Goal: Task Accomplishment & Management: Manage account settings

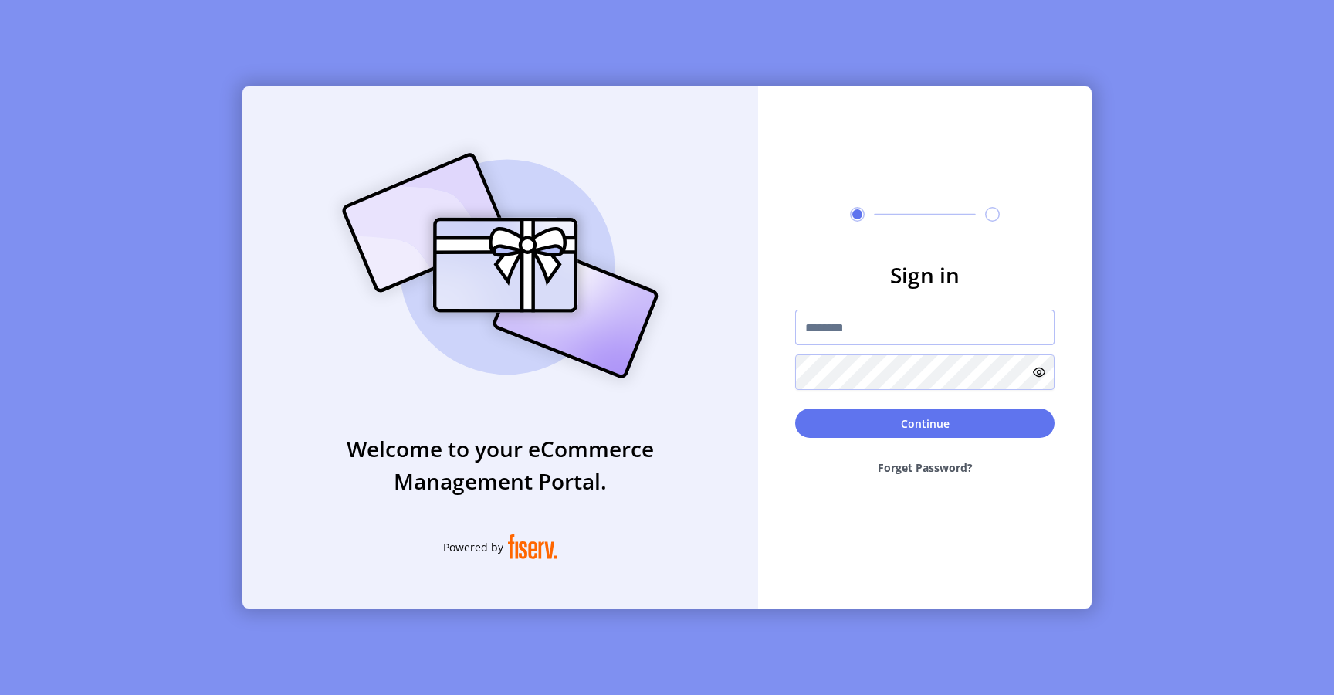
click at [822, 337] on input "text" at bounding box center [924, 328] width 259 height 36
type input "**********"
click at [866, 415] on button "Continue" at bounding box center [924, 423] width 259 height 29
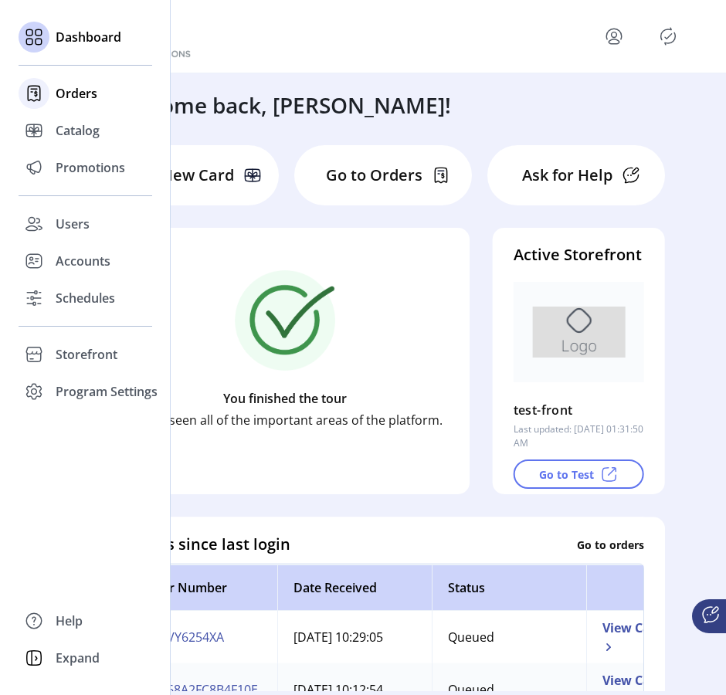
click at [76, 101] on span "Orders" at bounding box center [77, 93] width 42 height 19
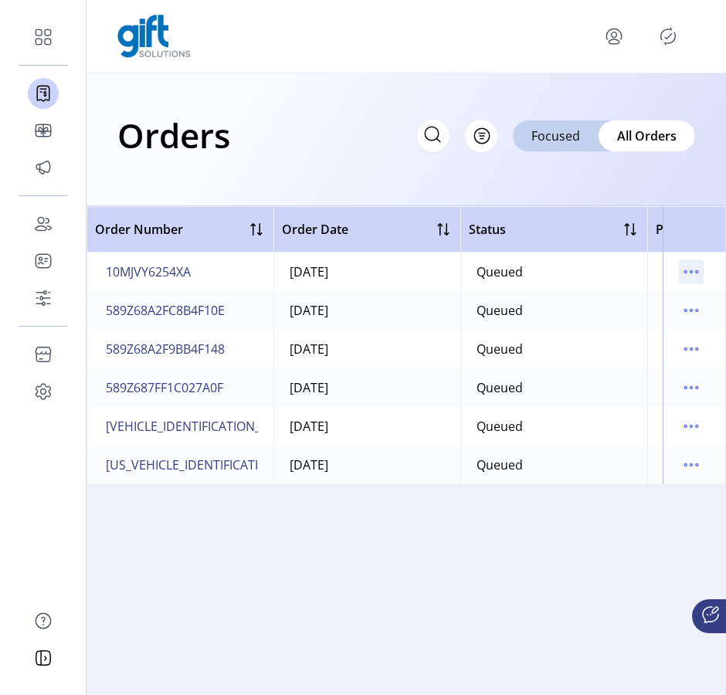
click at [692, 278] on icon "menu" at bounding box center [691, 271] width 25 height 25
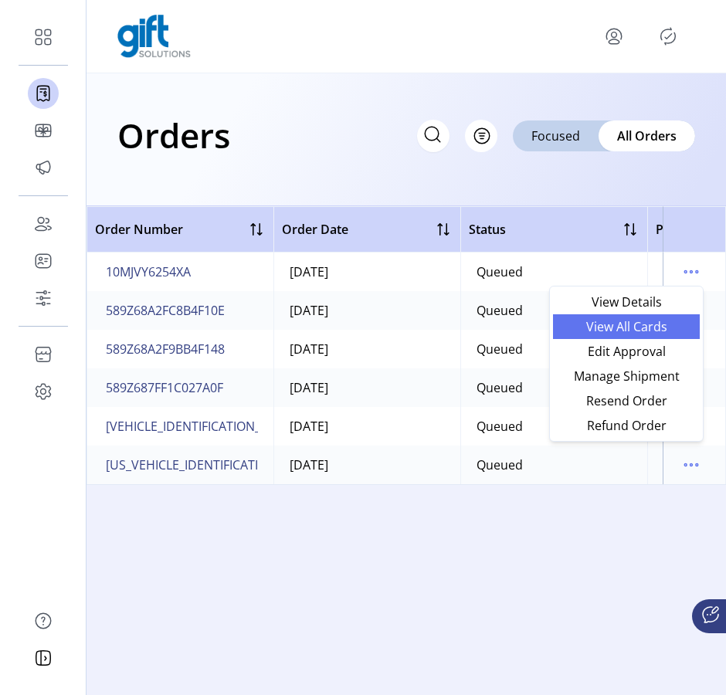
click at [659, 333] on span "View All Cards" at bounding box center [626, 326] width 128 height 12
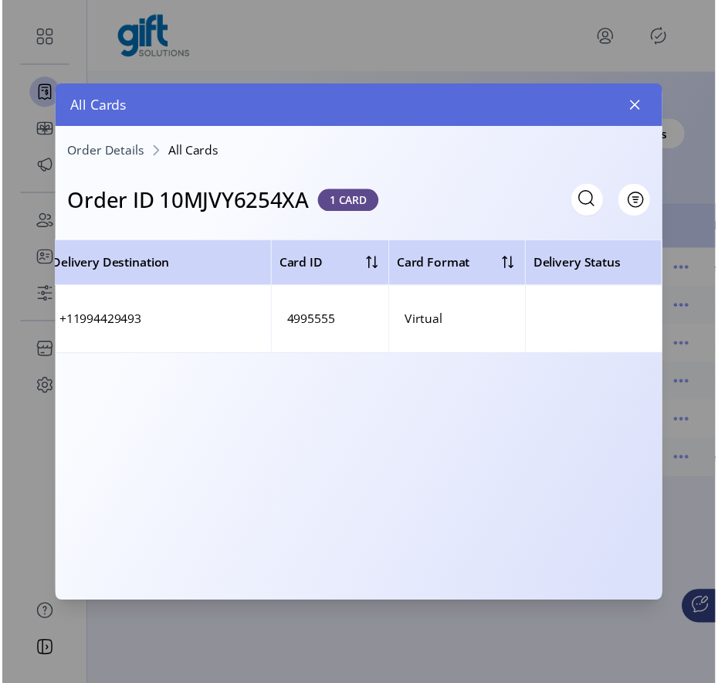
scroll to position [0, 90]
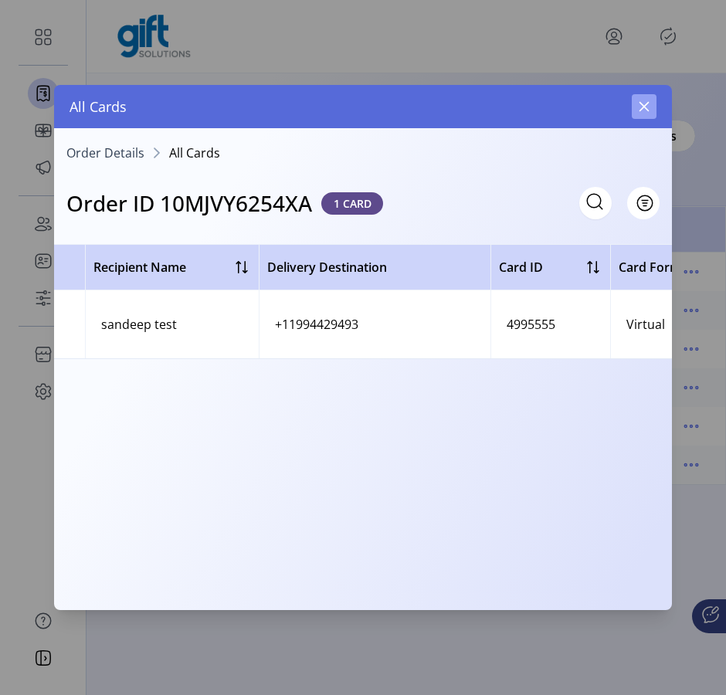
click at [645, 103] on icon "button" at bounding box center [644, 106] width 12 height 12
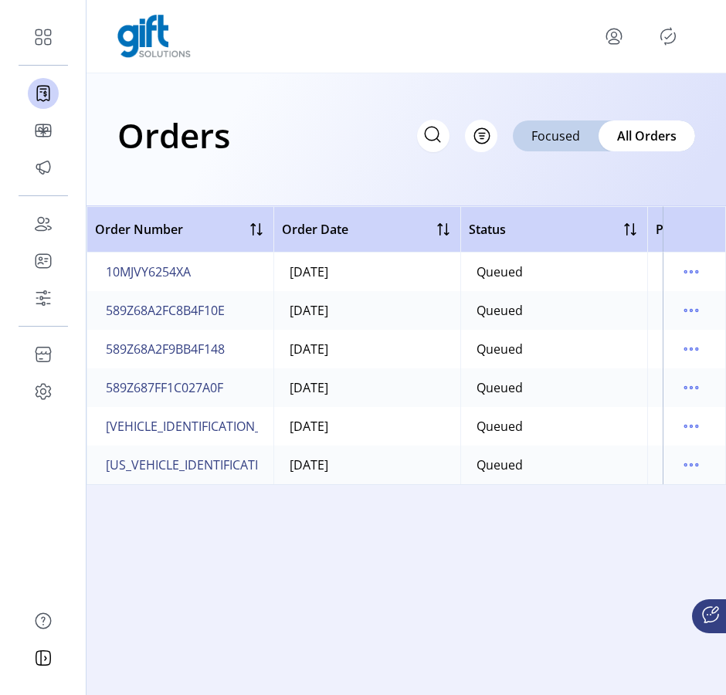
click at [616, 36] on icon "menu" at bounding box center [614, 34] width 5 height 5
click at [586, 91] on span "Sign Out" at bounding box center [558, 97] width 116 height 12
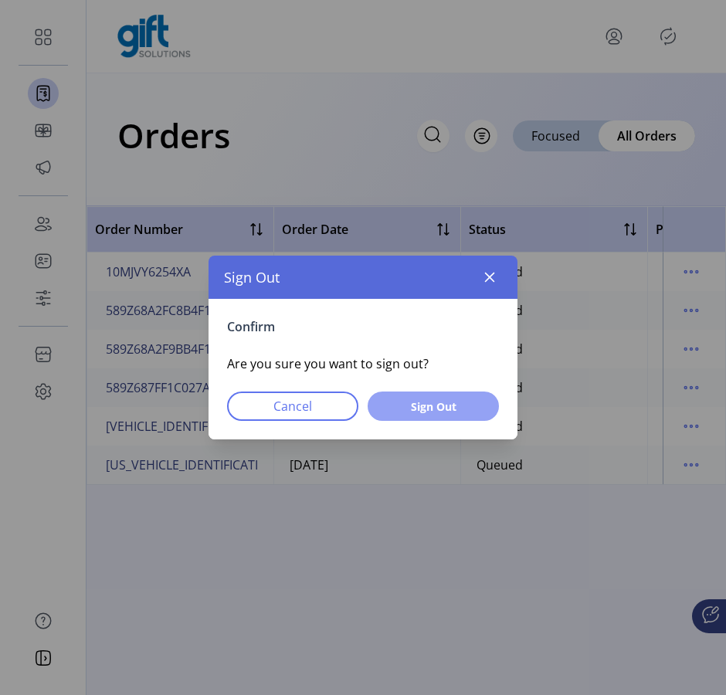
click at [439, 395] on button "Sign Out" at bounding box center [433, 406] width 131 height 29
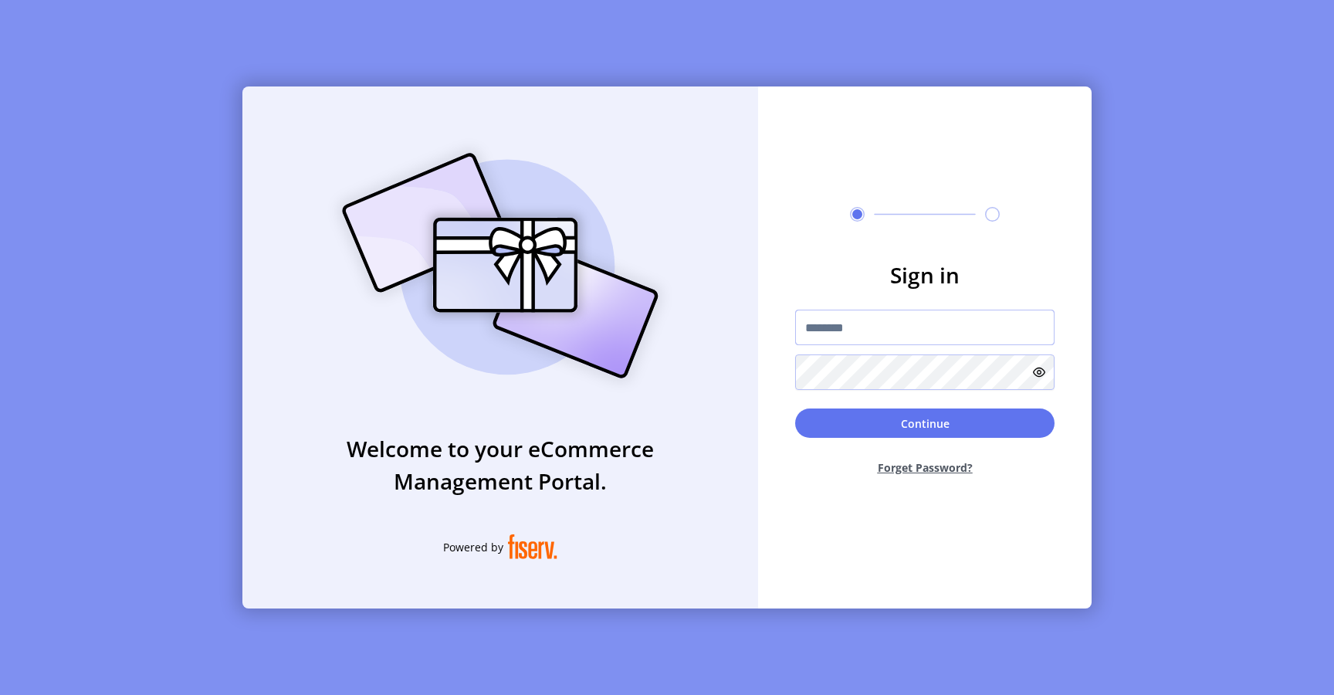
click at [842, 327] on input "text" at bounding box center [924, 328] width 259 height 36
type input "**********"
click at [850, 416] on button "Continue" at bounding box center [924, 423] width 259 height 29
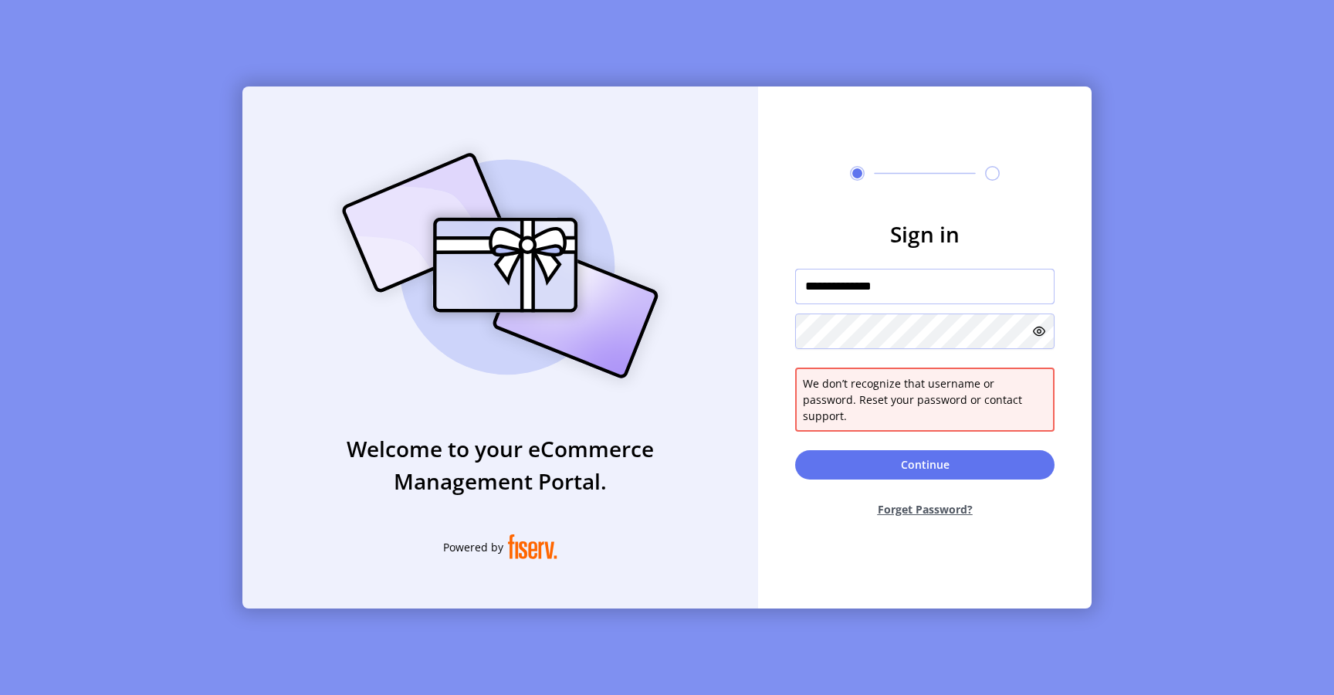
click at [896, 304] on input "**********" at bounding box center [924, 287] width 259 height 36
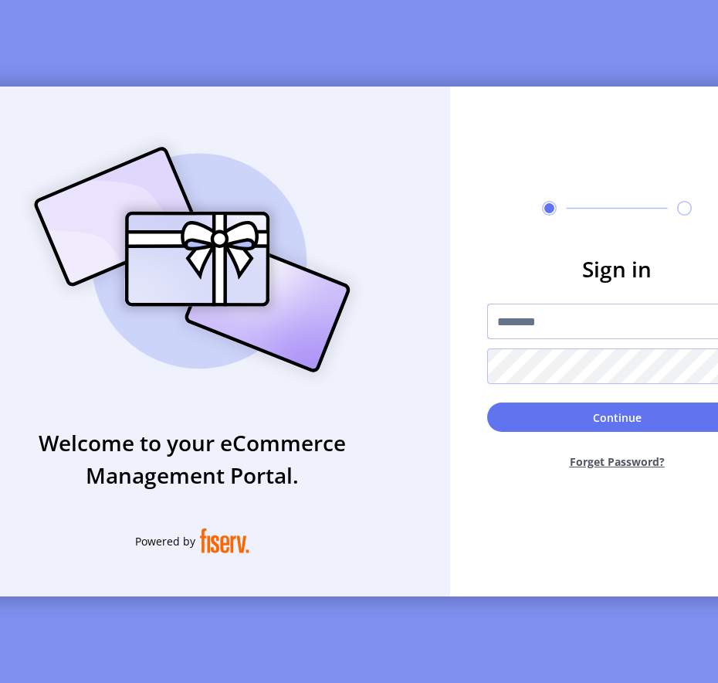
click at [680, 331] on input "text" at bounding box center [616, 322] width 259 height 36
type input "*********"
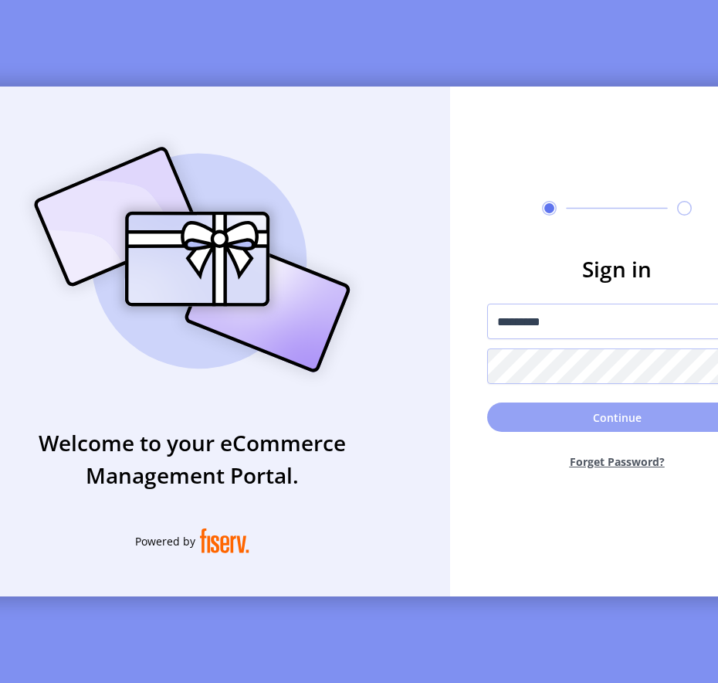
click at [556, 425] on button "Continue" at bounding box center [616, 416] width 259 height 29
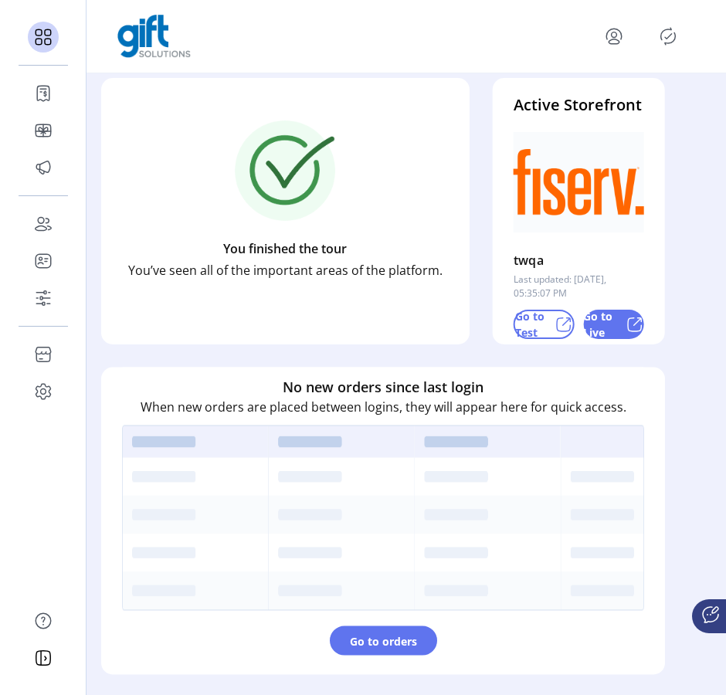
scroll to position [437, 0]
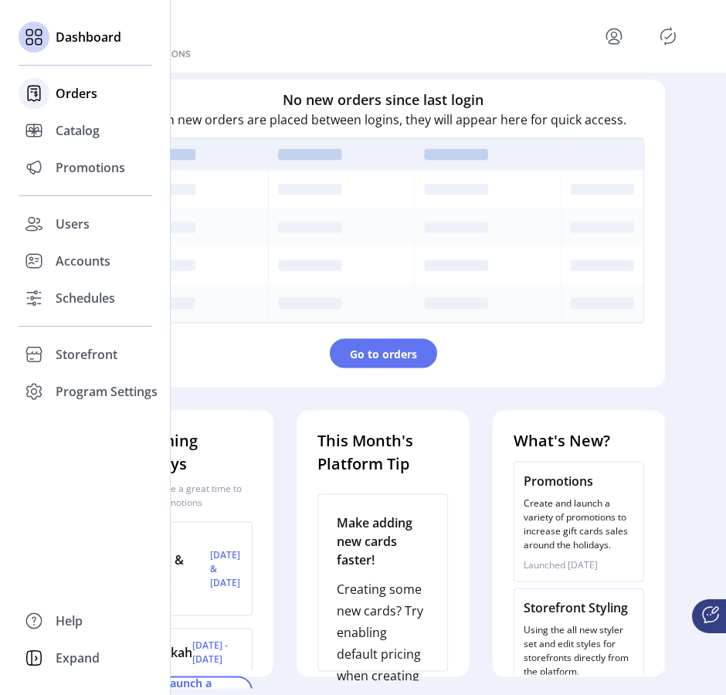
click at [76, 94] on span "Orders" at bounding box center [77, 93] width 42 height 19
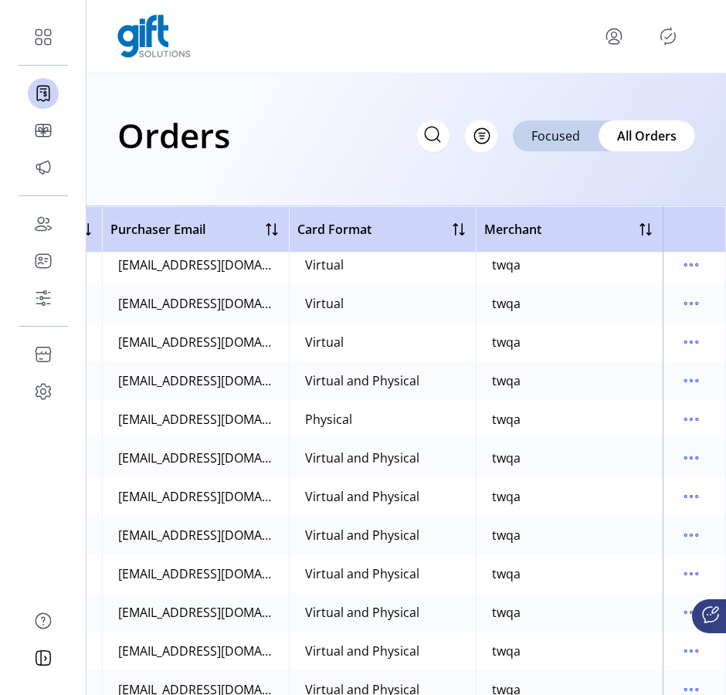
scroll to position [670, 740]
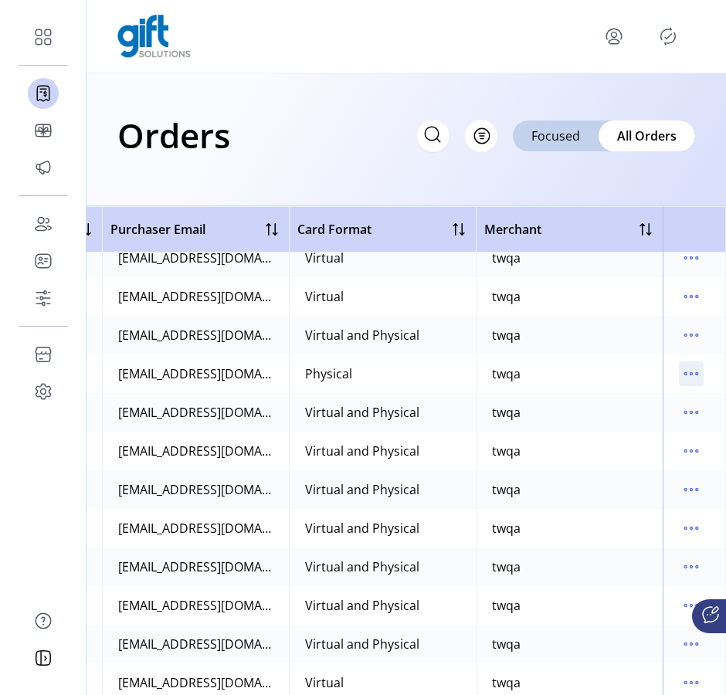
click at [682, 379] on icon "menu" at bounding box center [691, 373] width 25 height 25
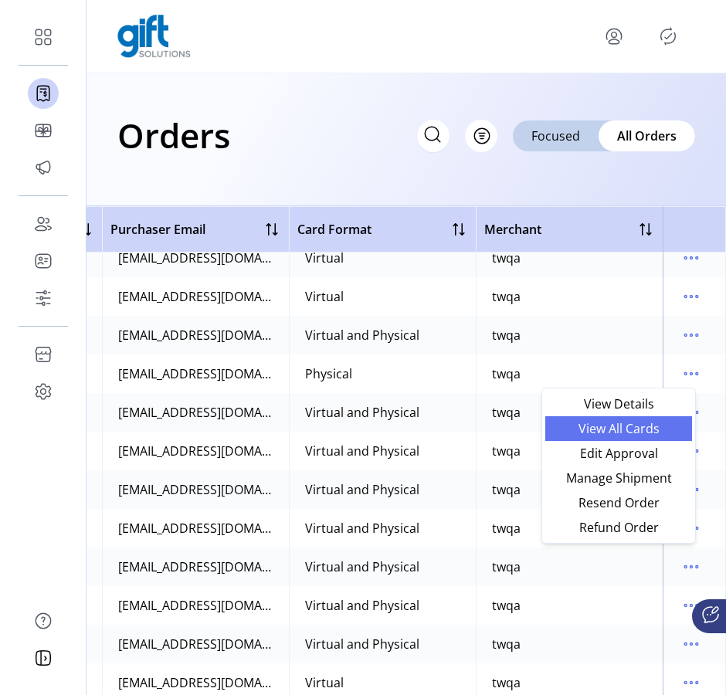
click at [612, 426] on span "View All Cards" at bounding box center [618, 428] width 128 height 12
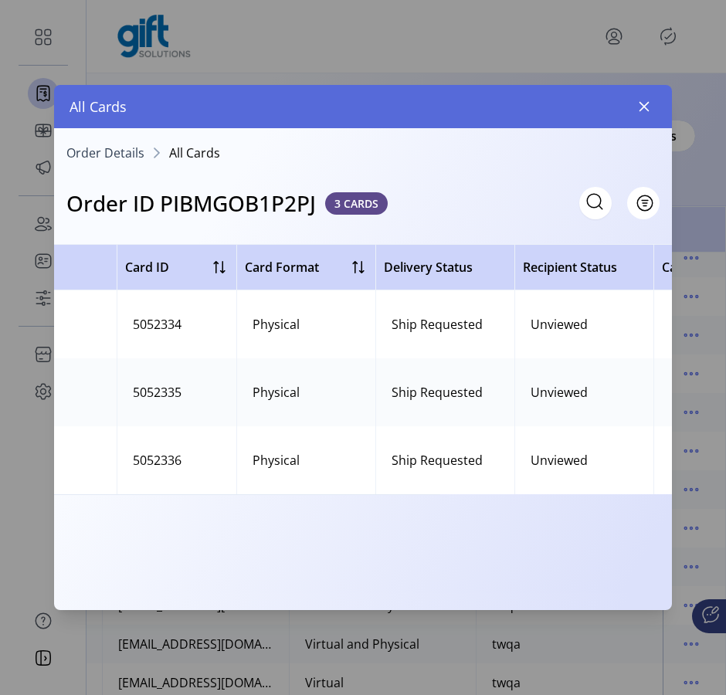
scroll to position [0, 463]
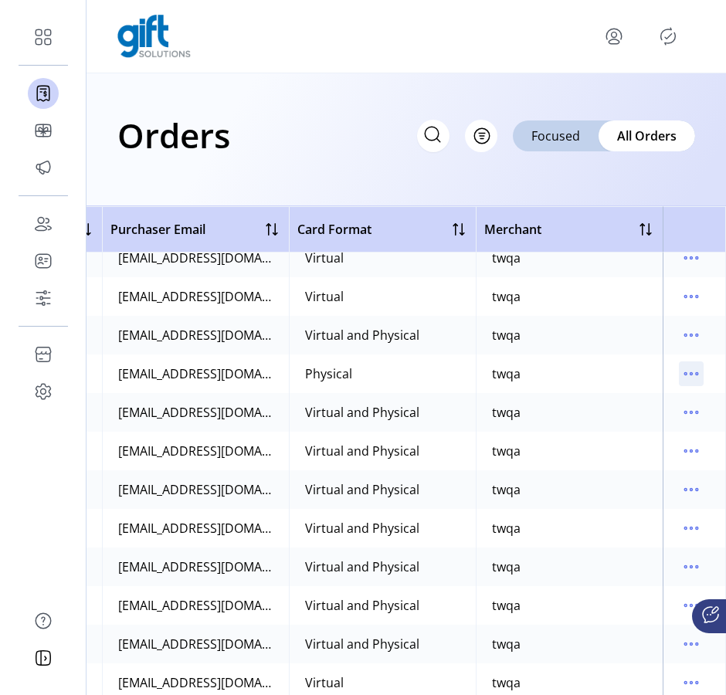
click at [683, 374] on icon "menu" at bounding box center [691, 373] width 25 height 25
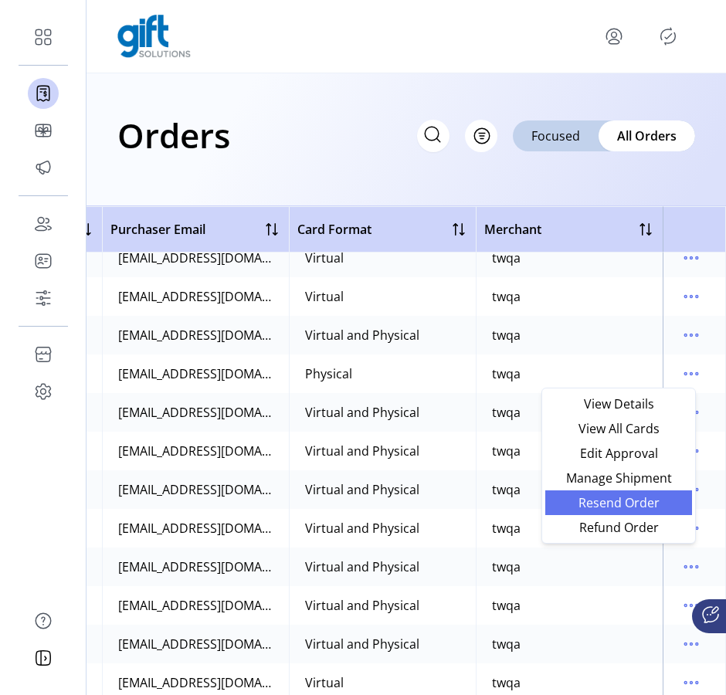
click at [640, 502] on span "Resend Order" at bounding box center [618, 503] width 128 height 12
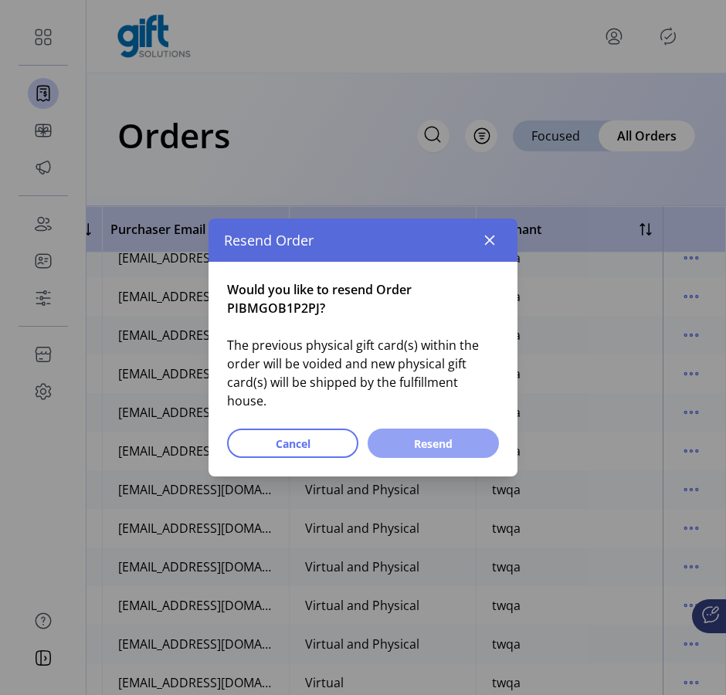
click at [462, 440] on span "Resend" at bounding box center [433, 444] width 91 height 16
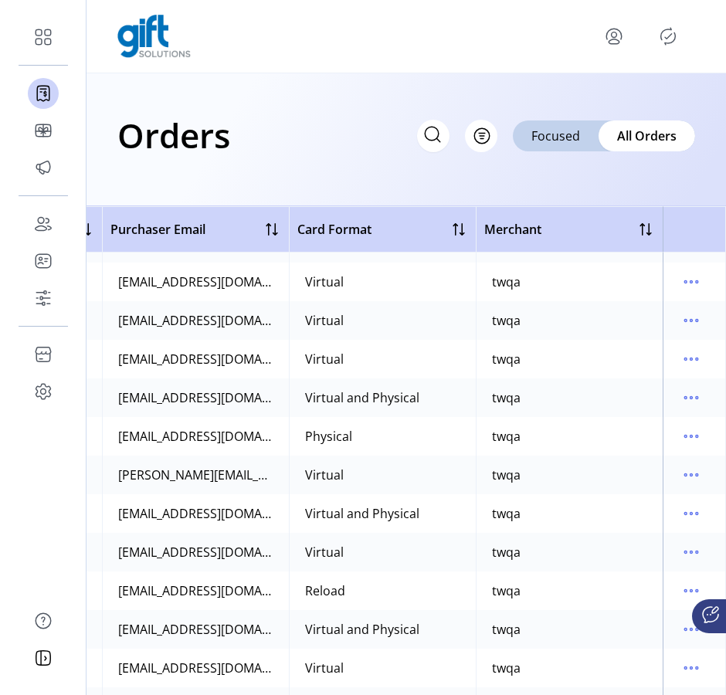
scroll to position [1406, 740]
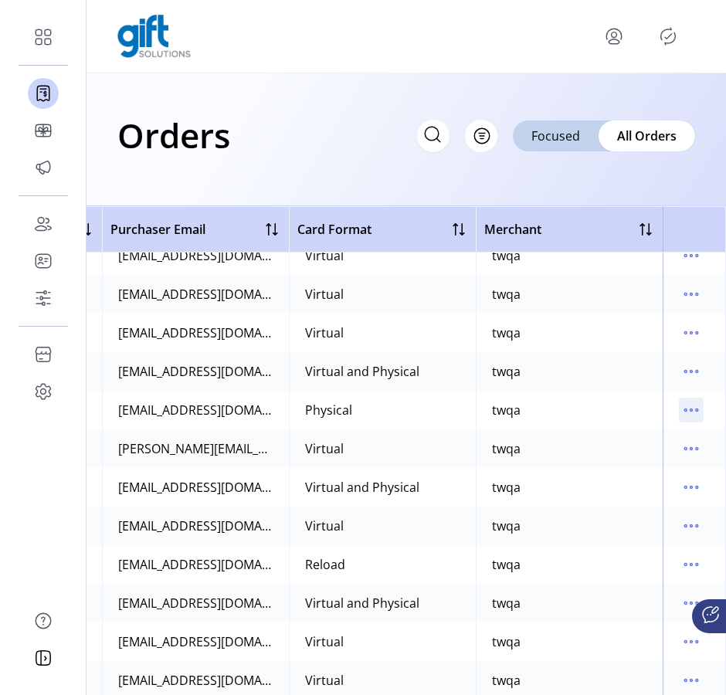
click at [689, 414] on icon "menu" at bounding box center [691, 410] width 25 height 25
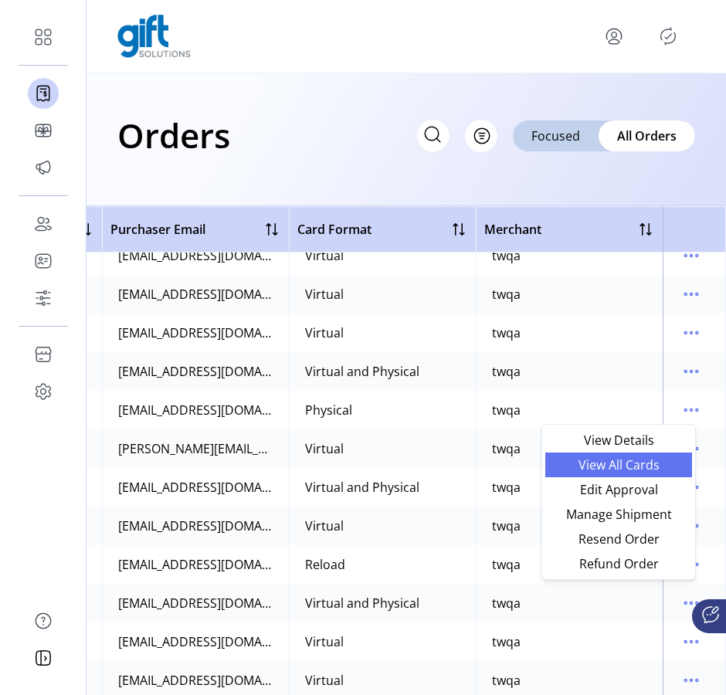
click at [636, 467] on span "View All Cards" at bounding box center [618, 465] width 128 height 12
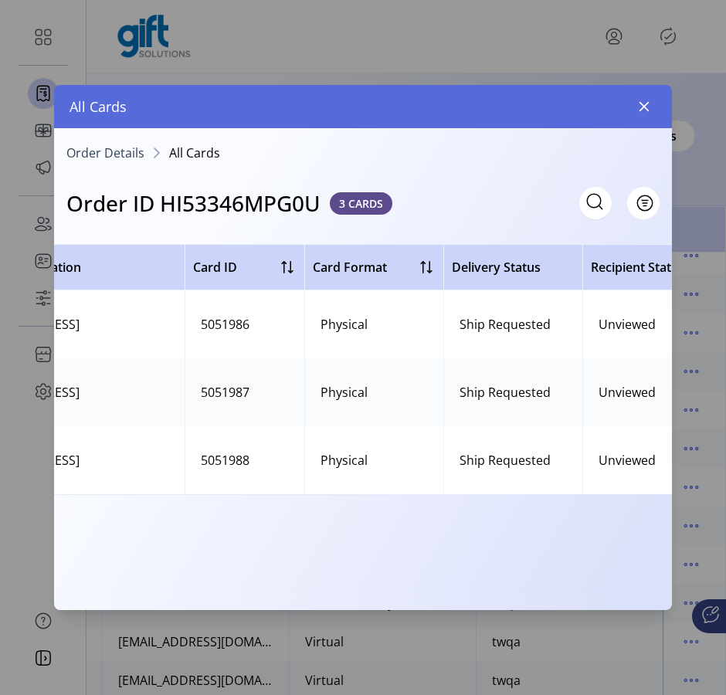
scroll to position [0, 554]
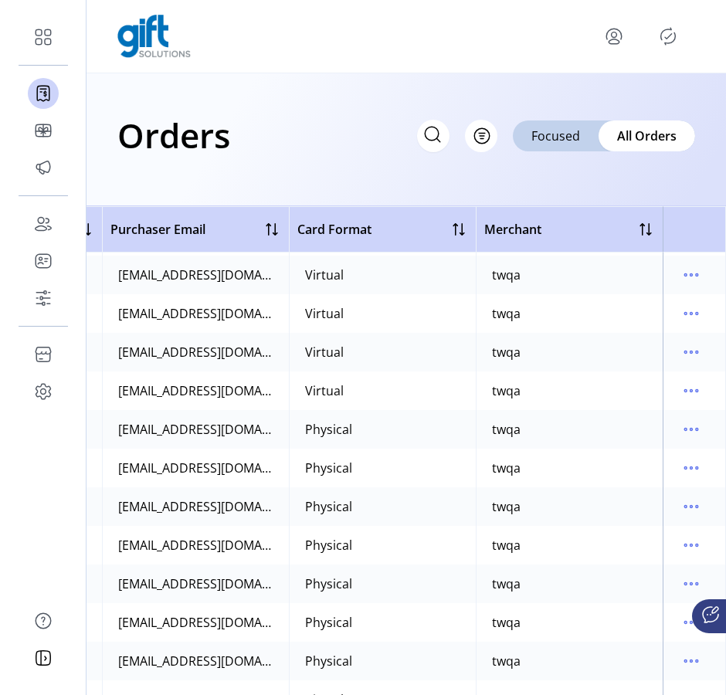
scroll to position [1821, 740]
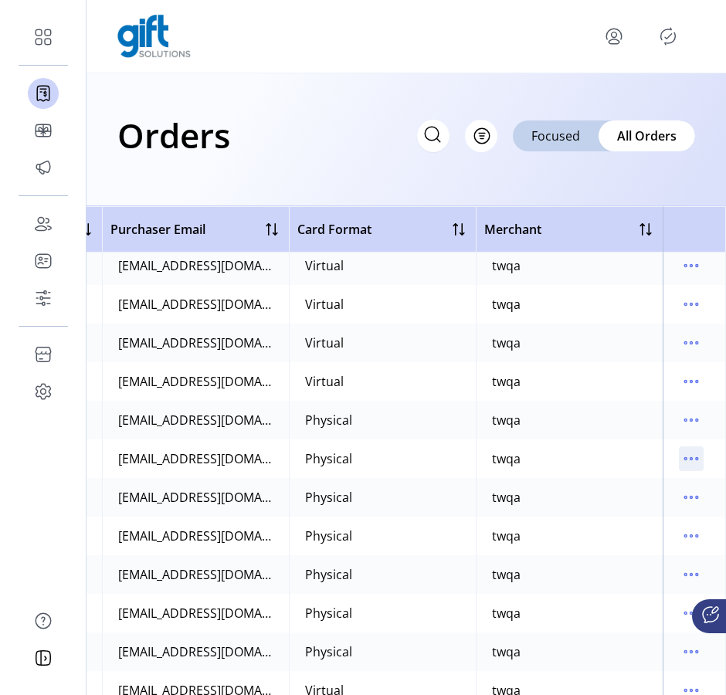
click at [686, 460] on icon "menu" at bounding box center [691, 458] width 25 height 25
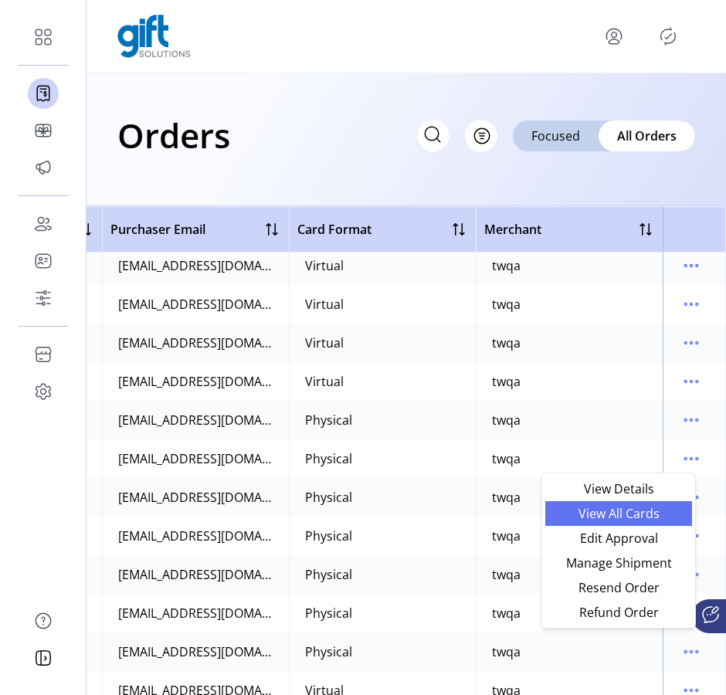
click at [658, 511] on span "View All Cards" at bounding box center [618, 513] width 128 height 12
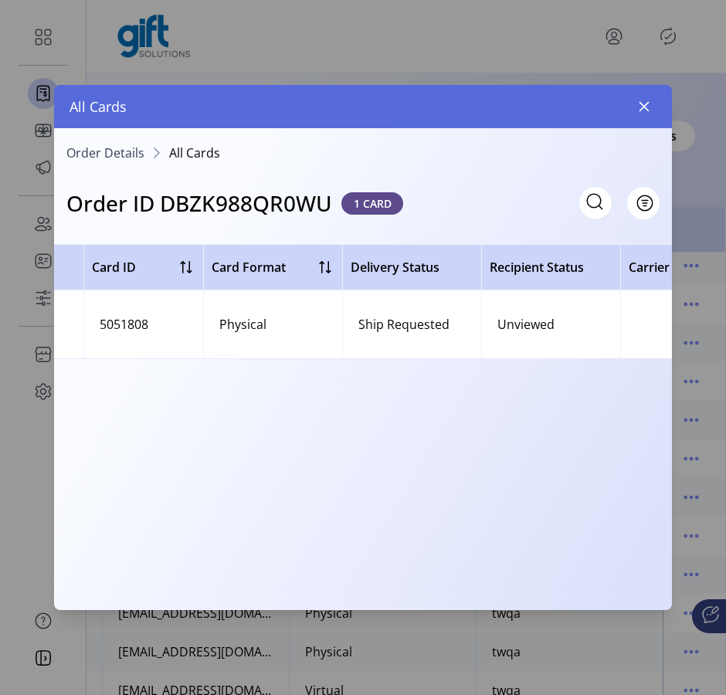
scroll to position [0, 554]
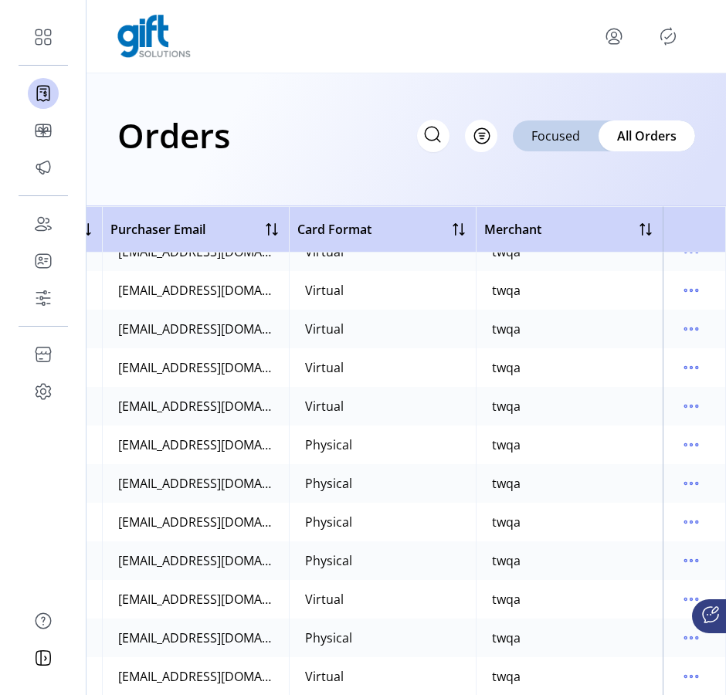
scroll to position [2307, 740]
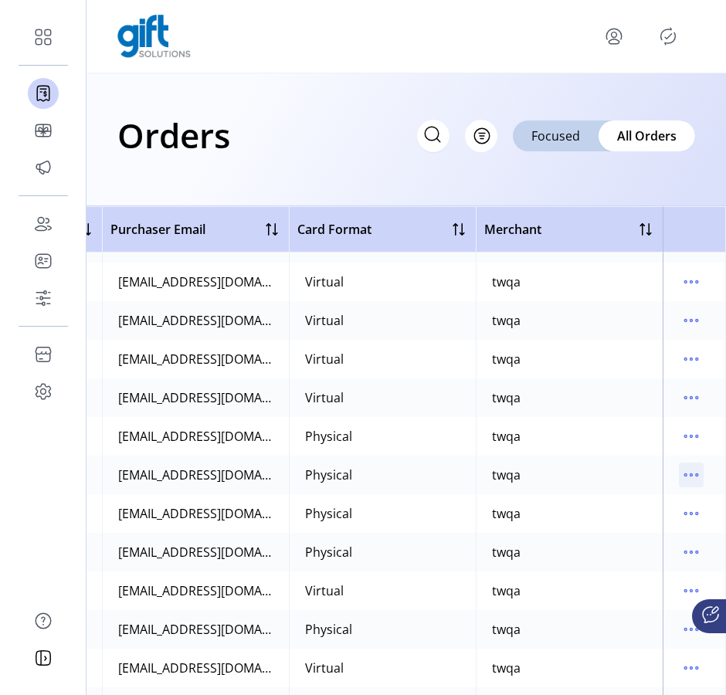
click at [687, 476] on icon "menu" at bounding box center [691, 475] width 25 height 25
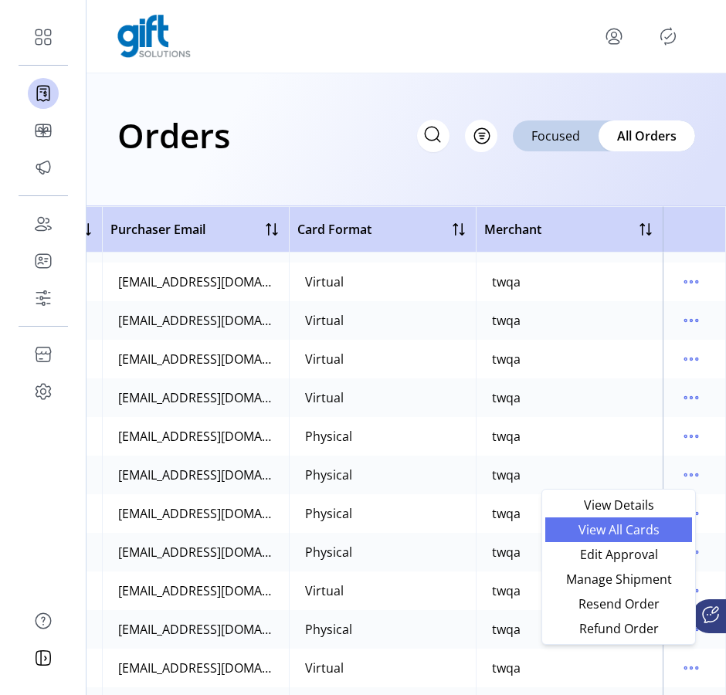
click at [646, 529] on span "View All Cards" at bounding box center [618, 530] width 128 height 12
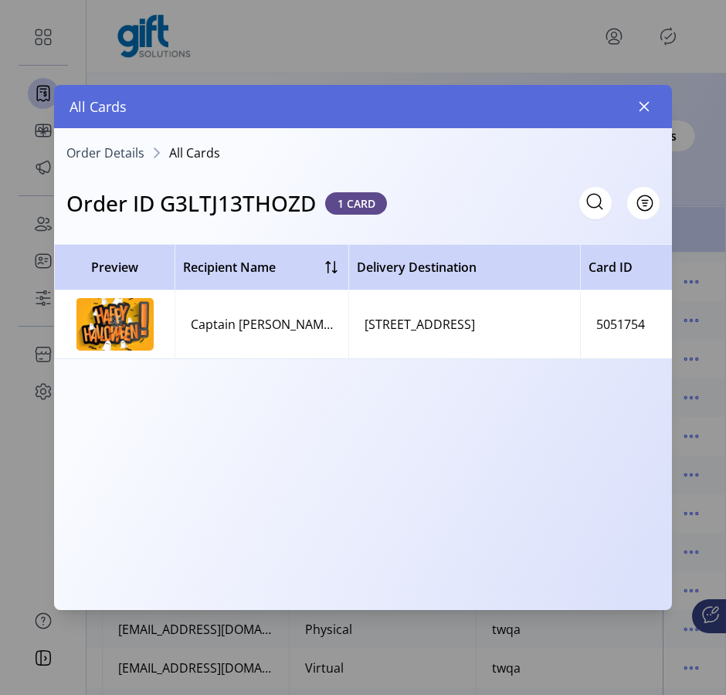
click at [297, 330] on td "Captain [PERSON_NAME]" at bounding box center [262, 324] width 174 height 68
click at [643, 209] on span "Filter" at bounding box center [635, 203] width 26 height 16
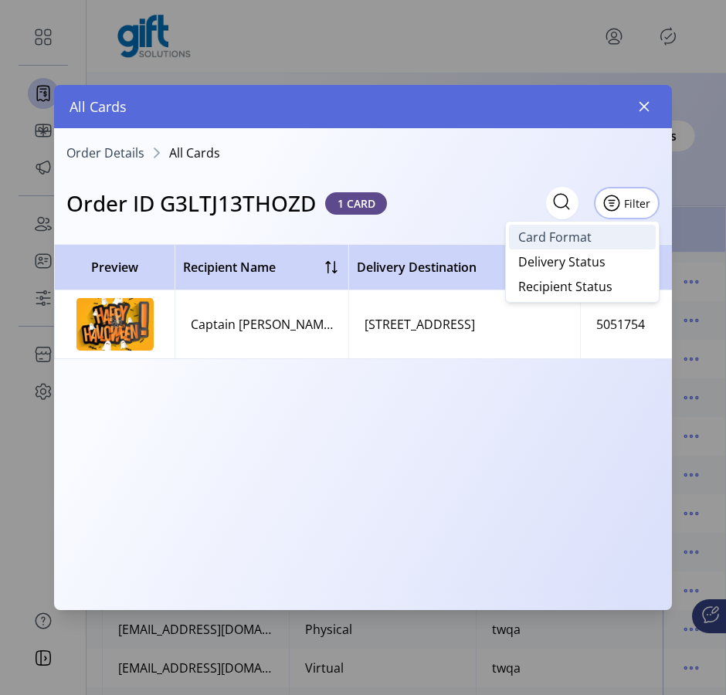
click at [564, 242] on span "Card Format" at bounding box center [554, 237] width 73 height 12
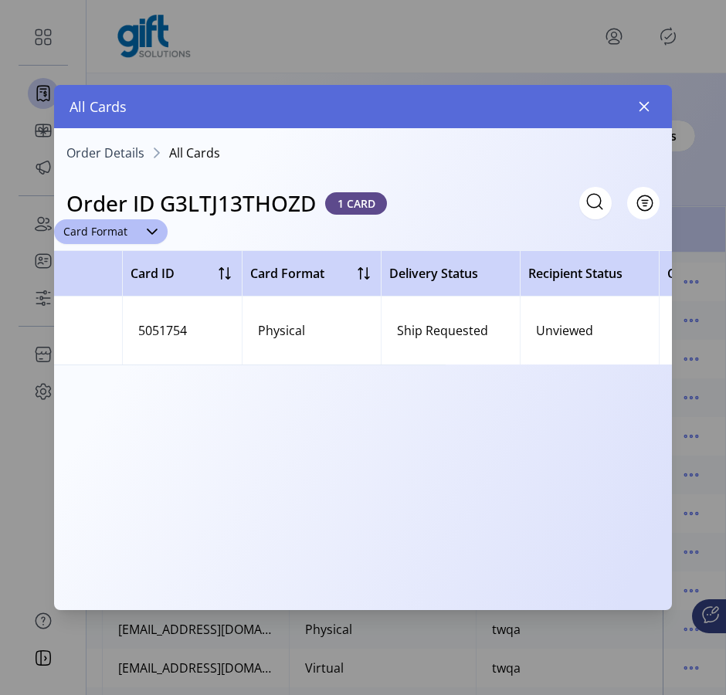
scroll to position [0, 554]
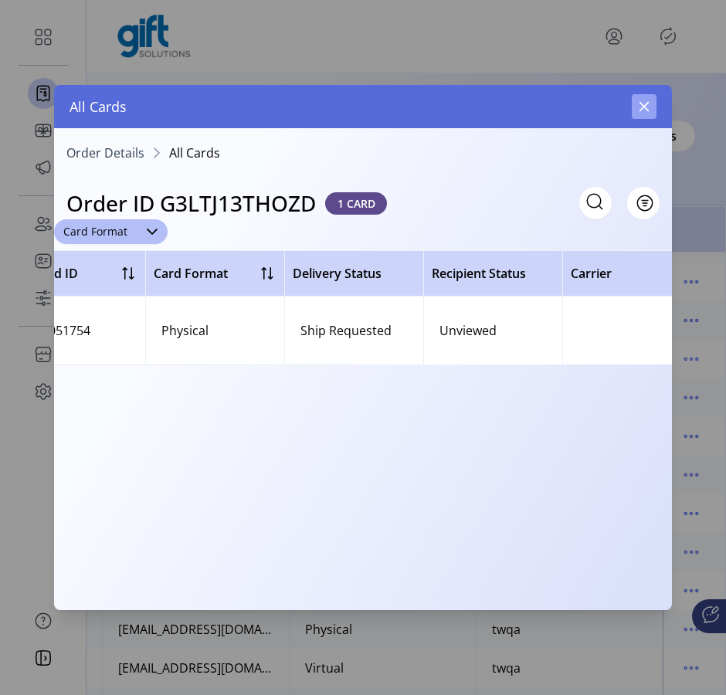
click at [643, 114] on button "button" at bounding box center [644, 106] width 25 height 25
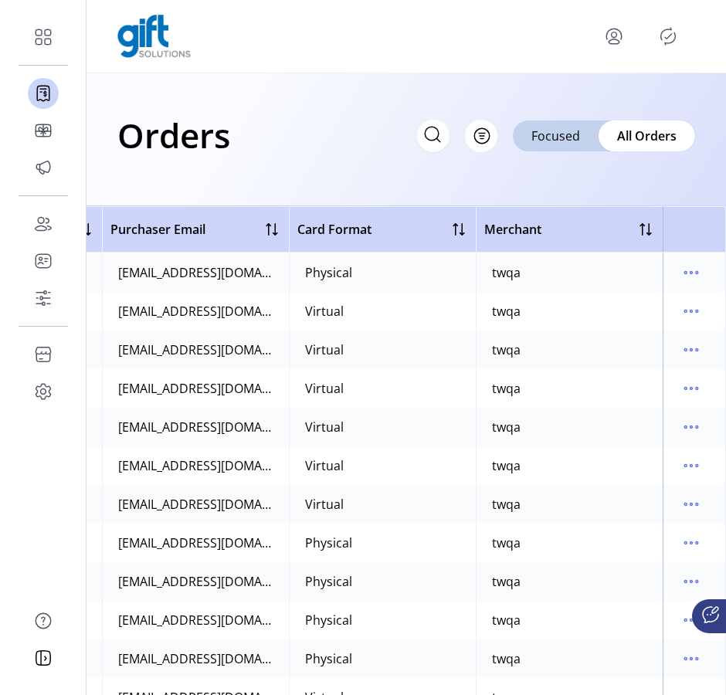
scroll to position [4209, 740]
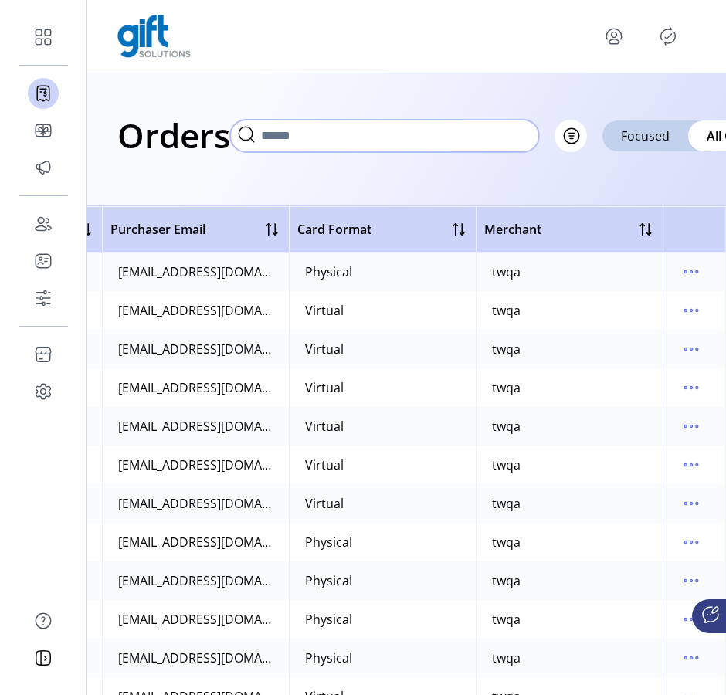
click at [436, 135] on input "text" at bounding box center [384, 136] width 309 height 32
paste input "**********"
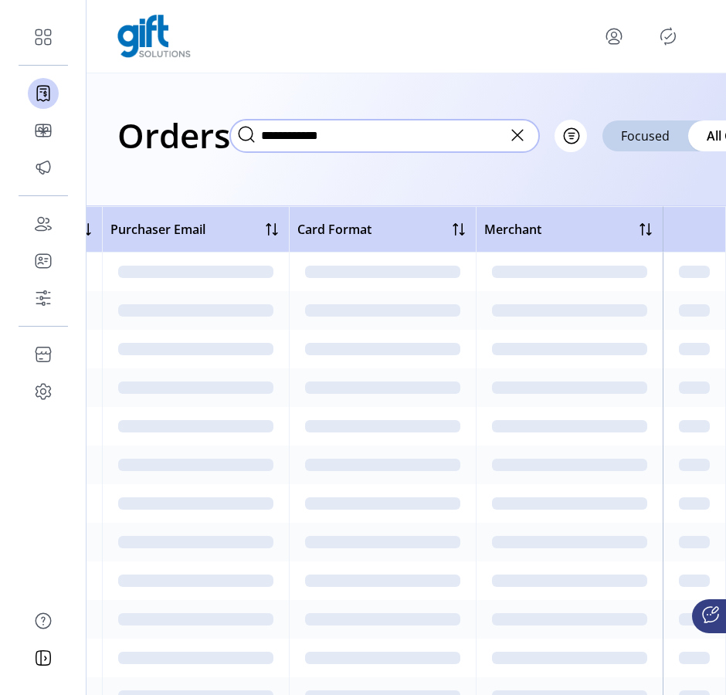
scroll to position [0, 732]
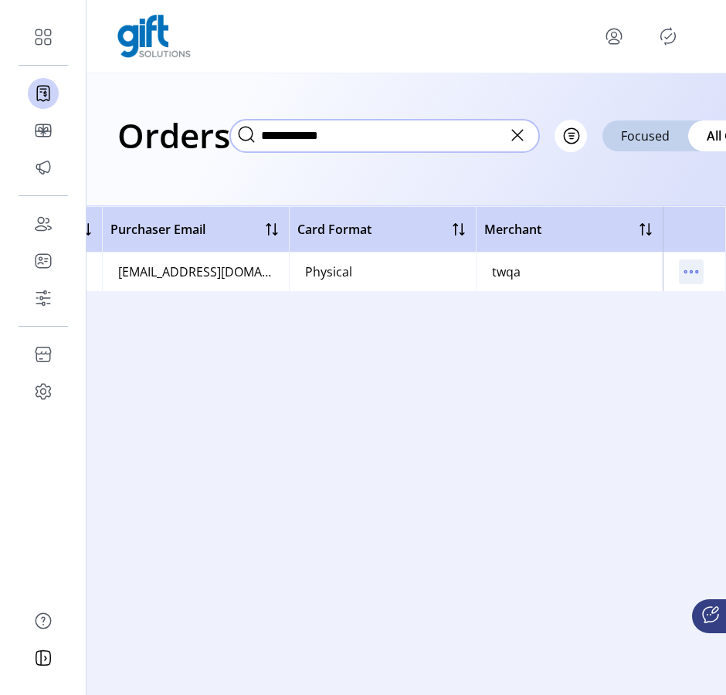
type input "**********"
click at [692, 276] on icon "menu" at bounding box center [691, 271] width 25 height 25
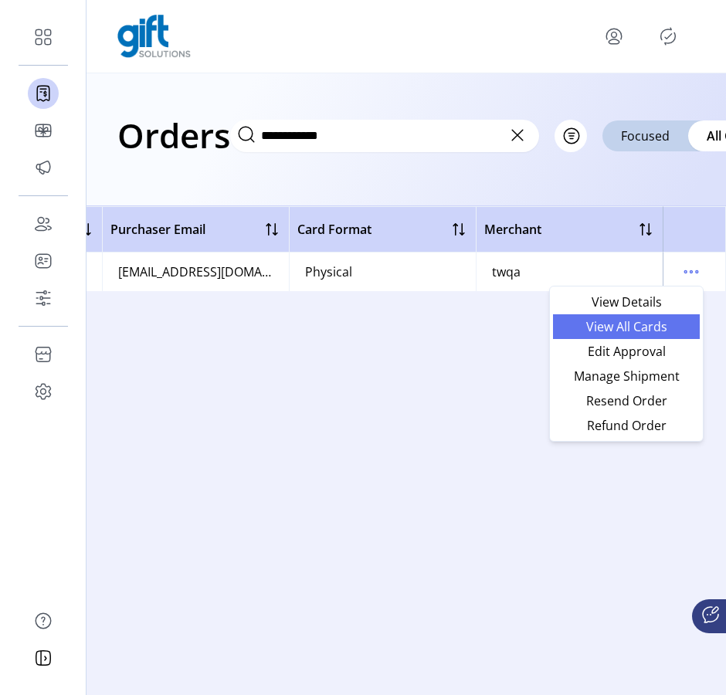
click at [666, 323] on span "View All Cards" at bounding box center [626, 326] width 128 height 12
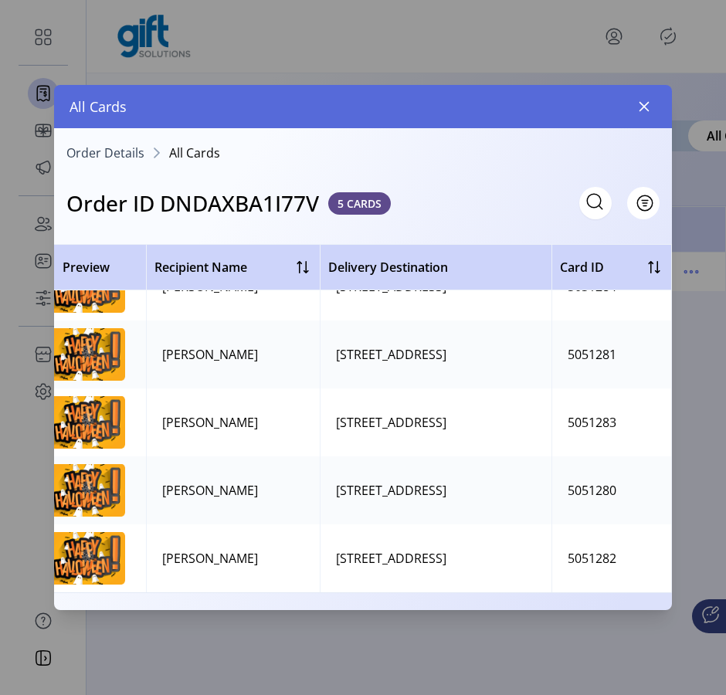
scroll to position [50, 0]
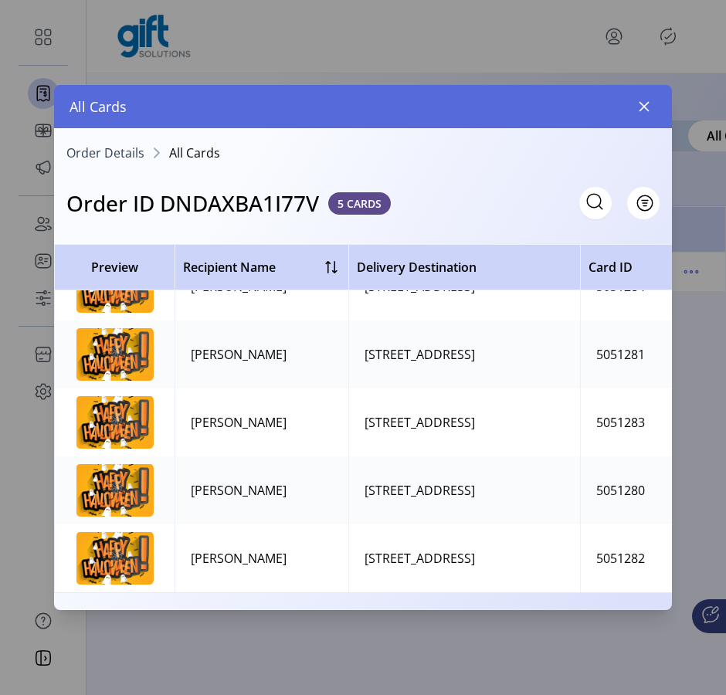
click at [133, 351] on img at bounding box center [114, 354] width 77 height 53
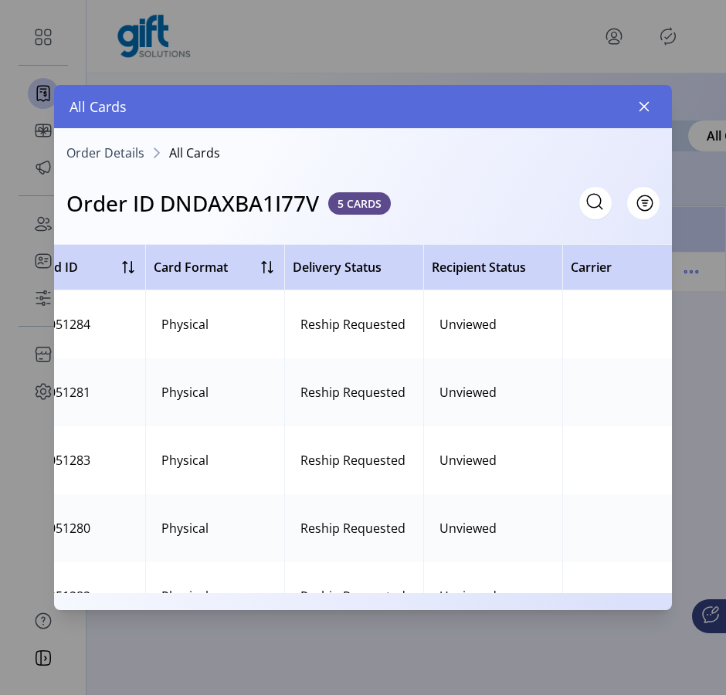
scroll to position [50, 562]
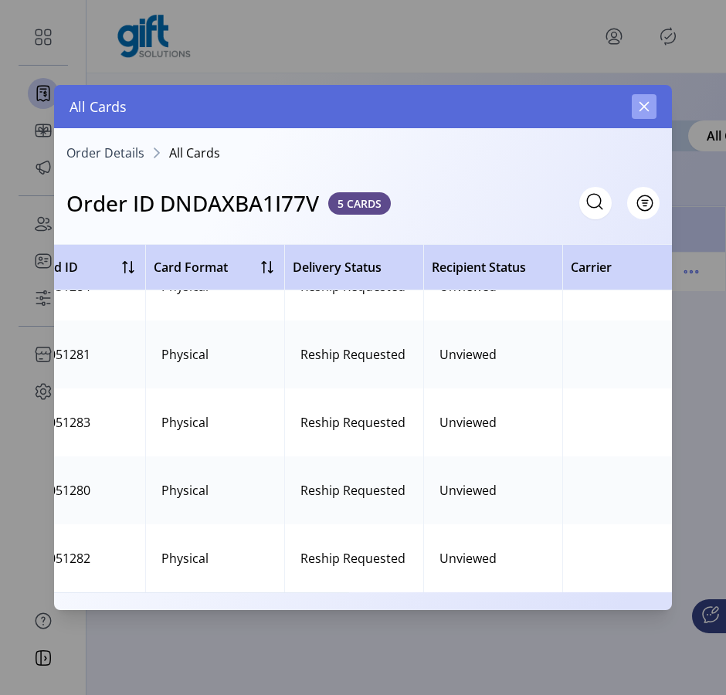
click at [644, 113] on button "button" at bounding box center [644, 106] width 25 height 25
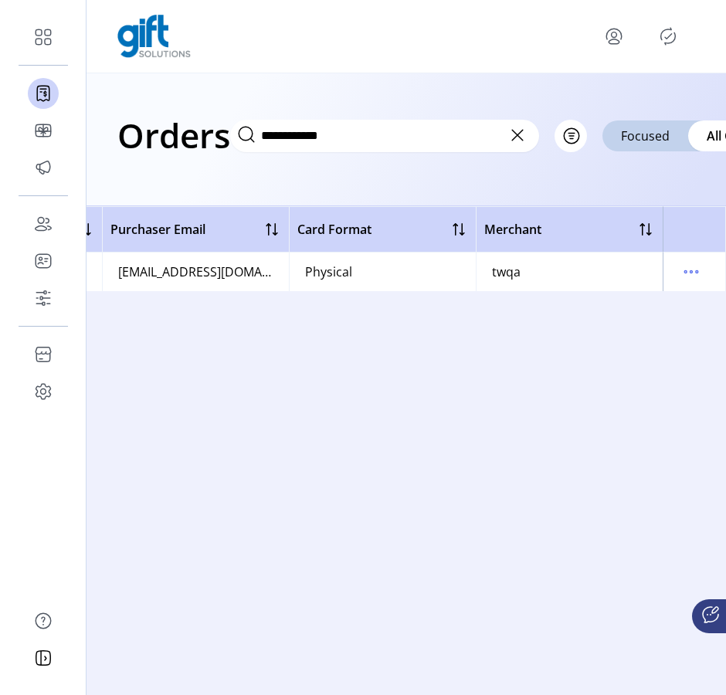
click at [519, 141] on icon at bounding box center [517, 135] width 25 height 25
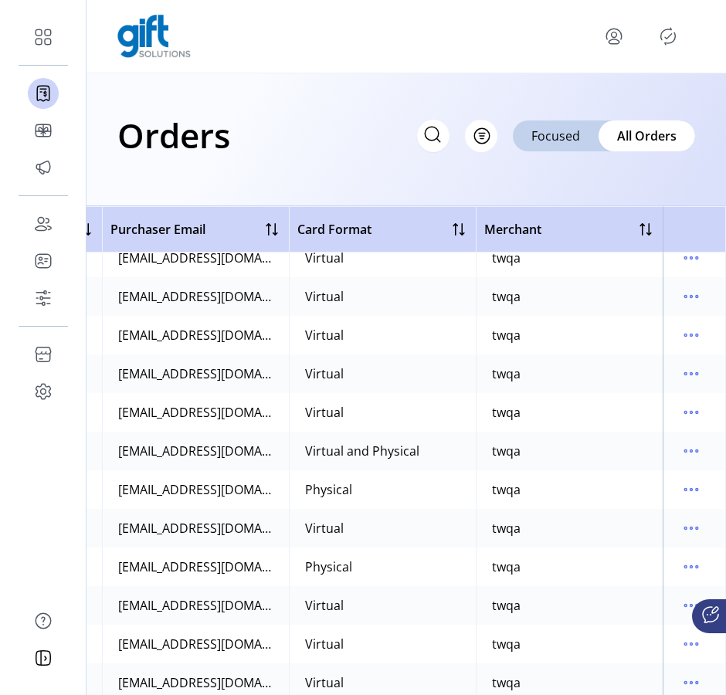
scroll to position [5446, 732]
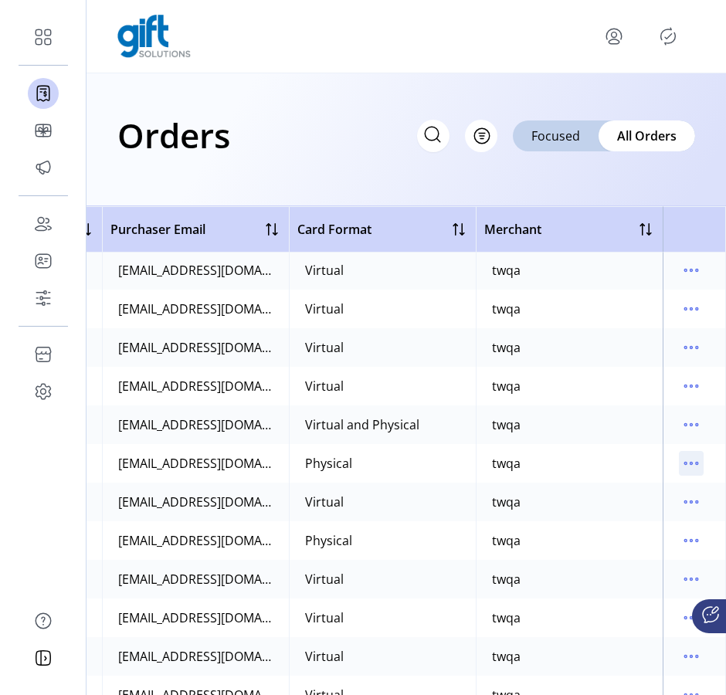
click at [689, 466] on icon "menu" at bounding box center [691, 463] width 25 height 25
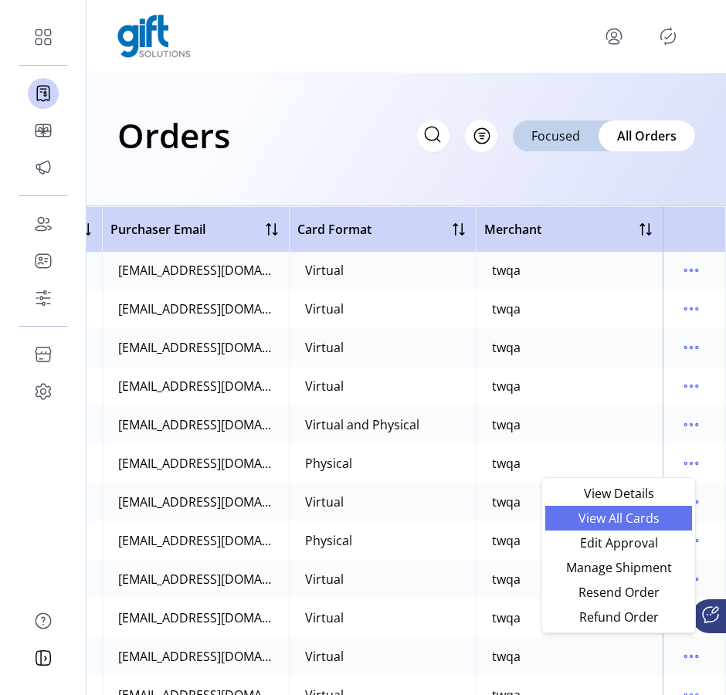
click at [643, 522] on span "View All Cards" at bounding box center [618, 518] width 128 height 12
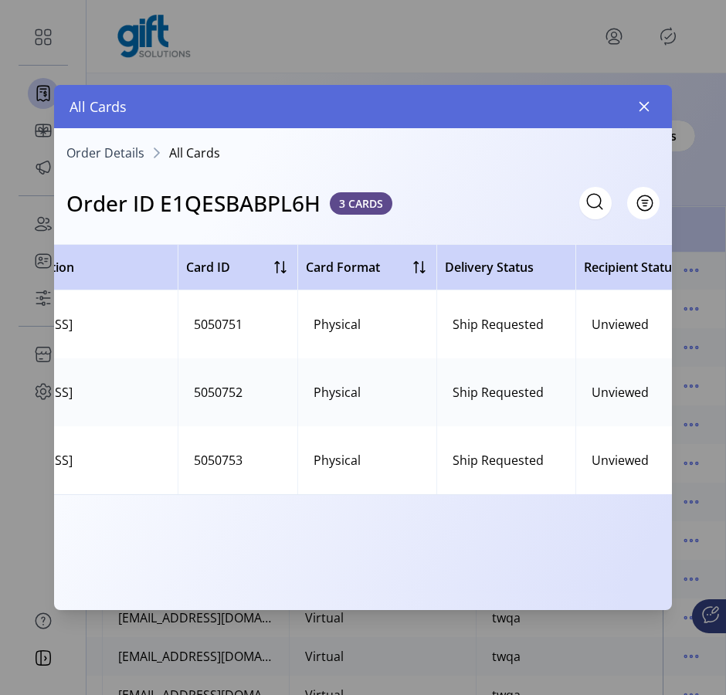
scroll to position [0, 403]
click at [643, 210] on span "Filter" at bounding box center [635, 203] width 26 height 16
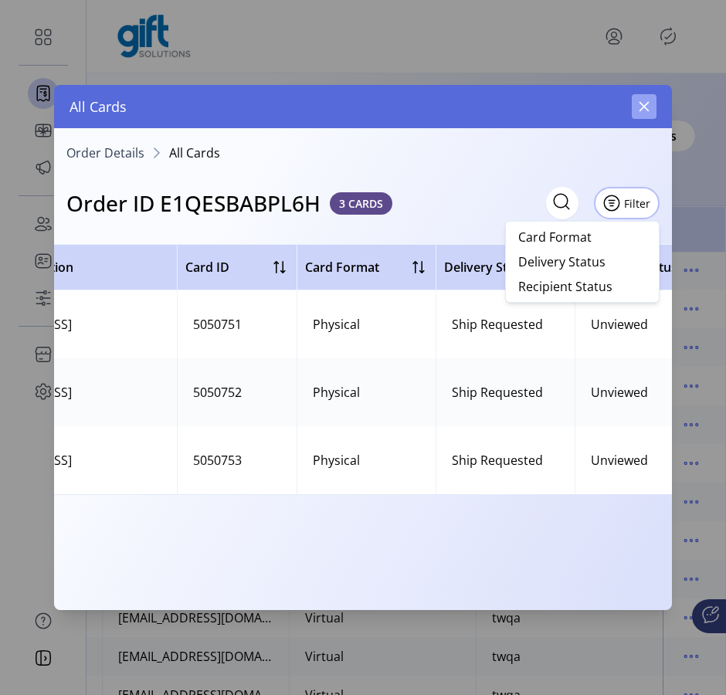
click at [636, 111] on button "button" at bounding box center [644, 106] width 25 height 25
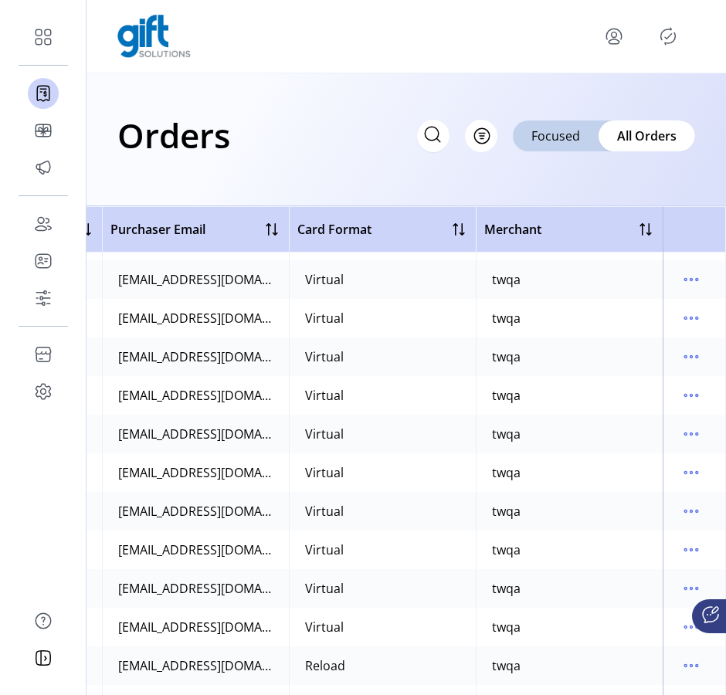
scroll to position [12325, 732]
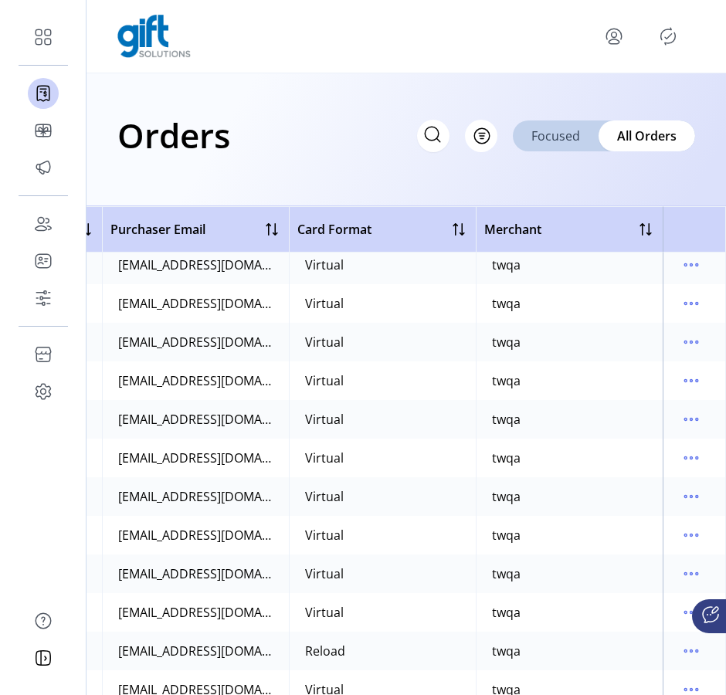
click at [544, 139] on span "Focused" at bounding box center [555, 136] width 49 height 19
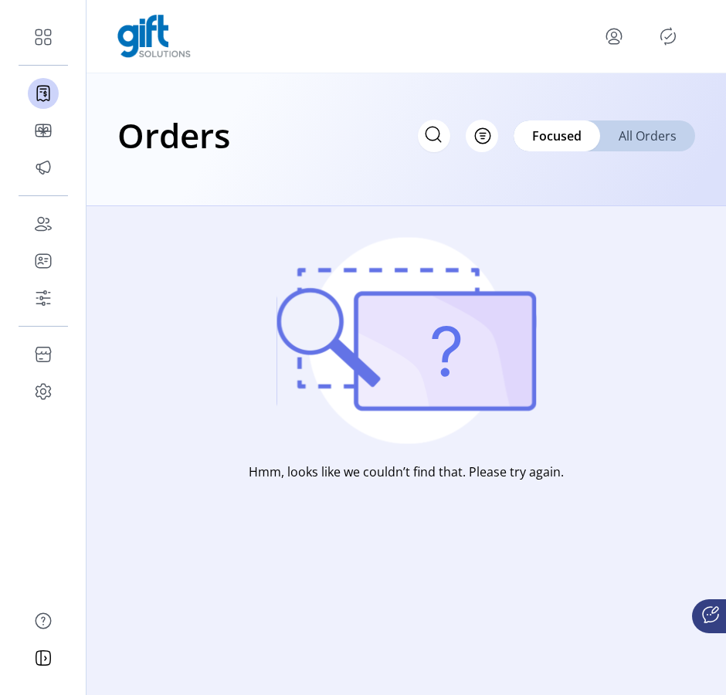
click at [630, 142] on span "All Orders" at bounding box center [648, 136] width 58 height 19
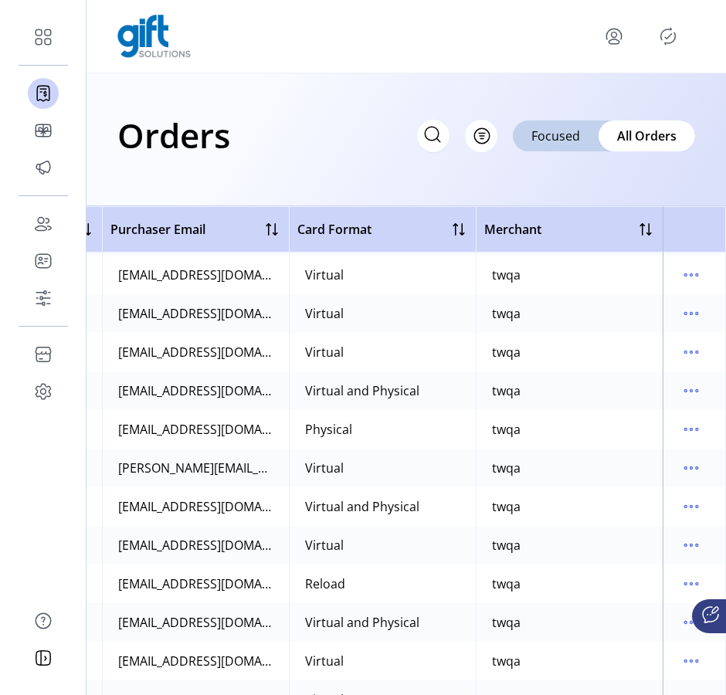
scroll to position [1429, 740]
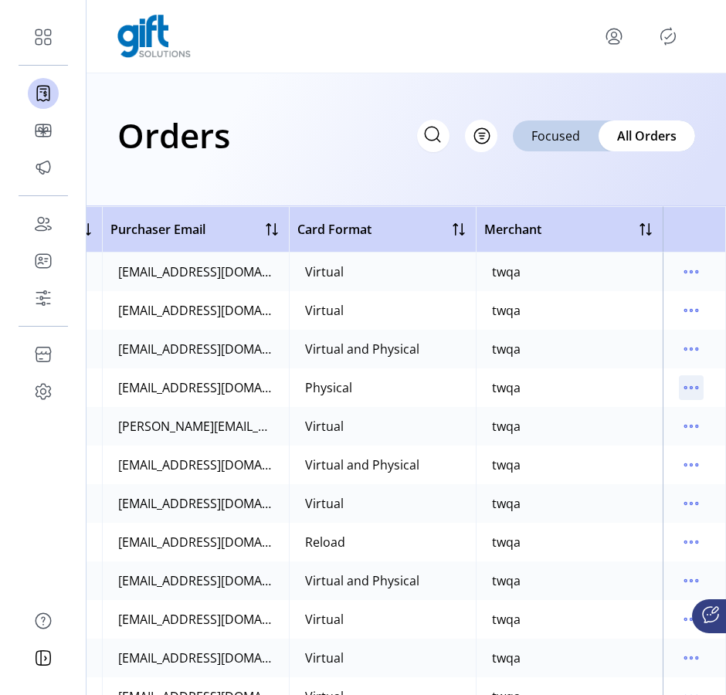
click at [684, 388] on icon "menu" at bounding box center [685, 388] width 2 height 2
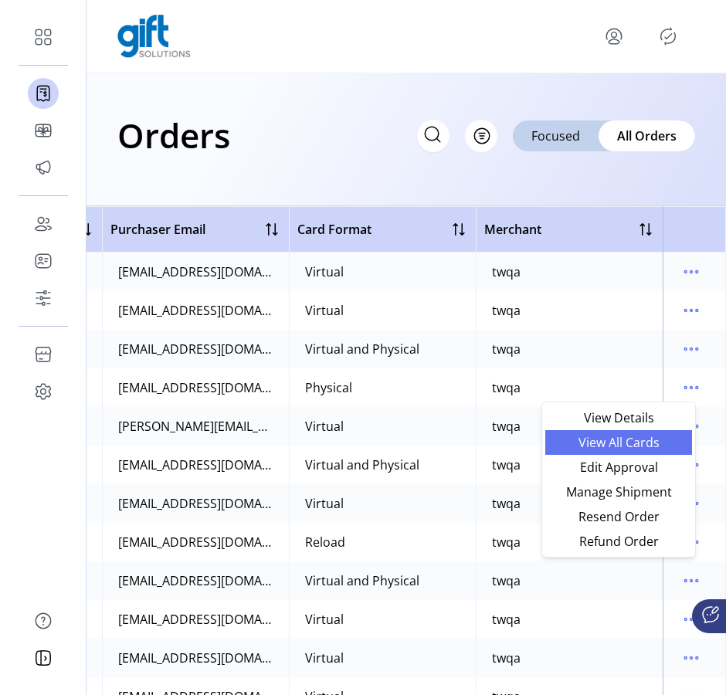
click at [630, 437] on span "View All Cards" at bounding box center [618, 442] width 128 height 12
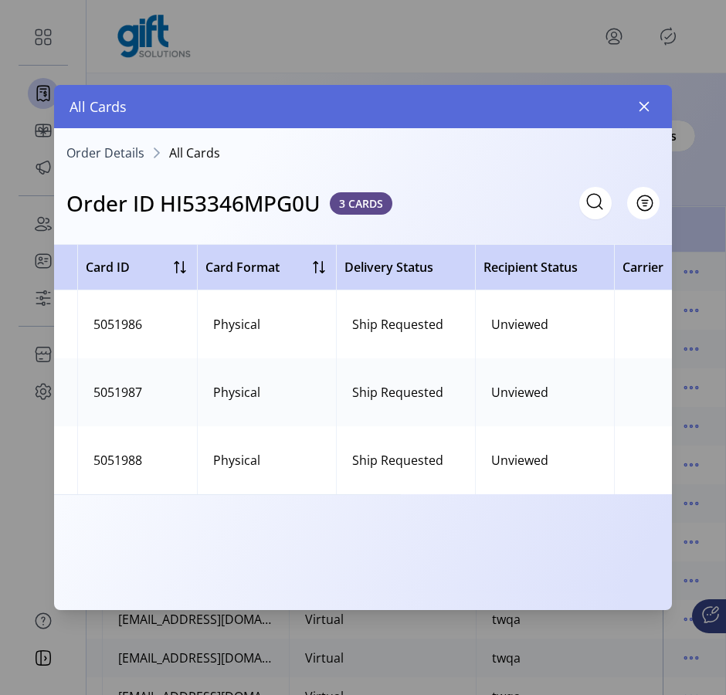
scroll to position [0, 554]
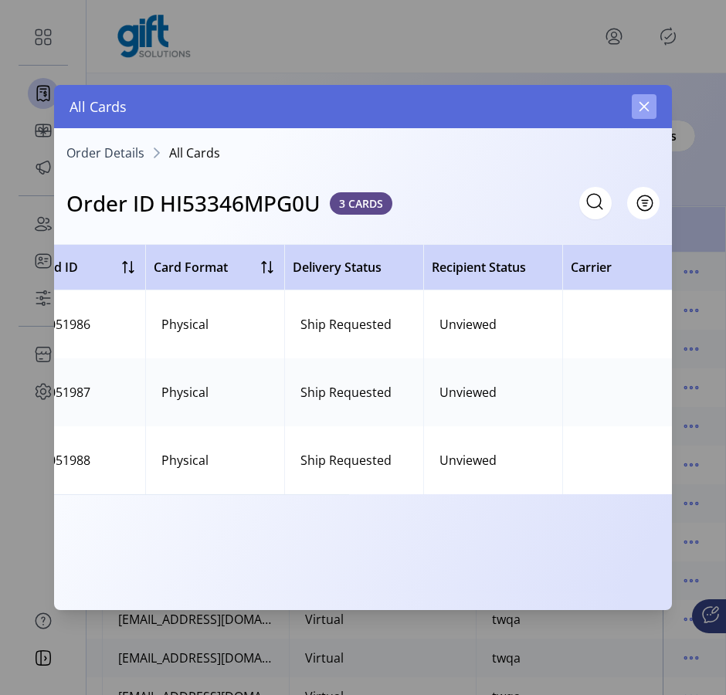
click at [641, 103] on icon "button" at bounding box center [644, 106] width 12 height 12
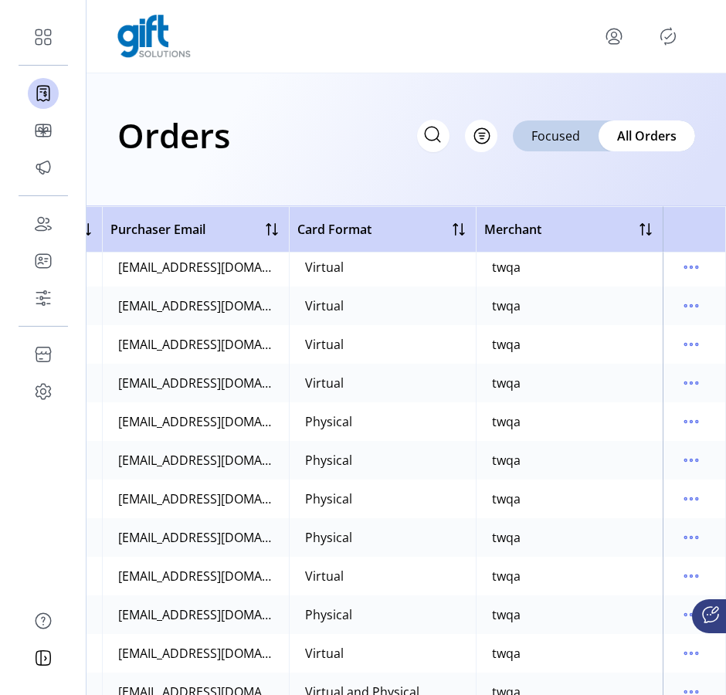
scroll to position [19850, 740]
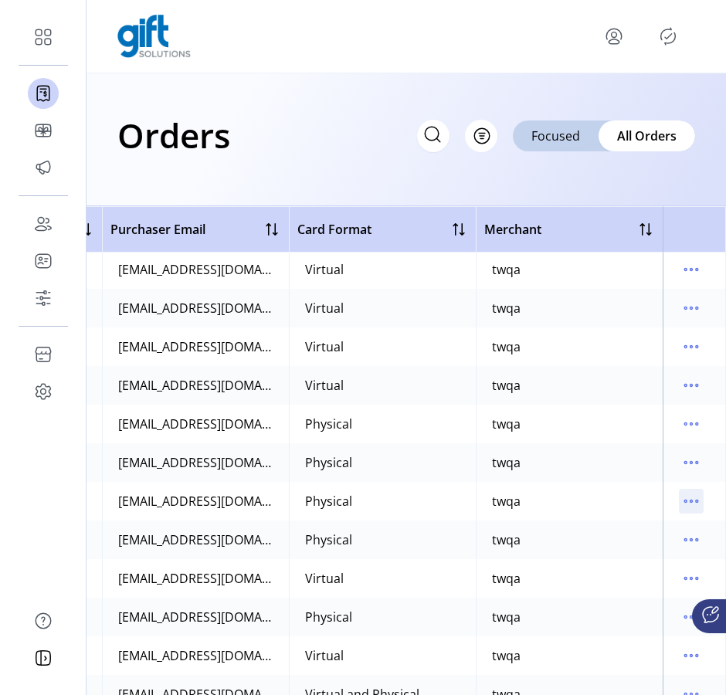
click at [690, 502] on icon "menu" at bounding box center [691, 501] width 25 height 25
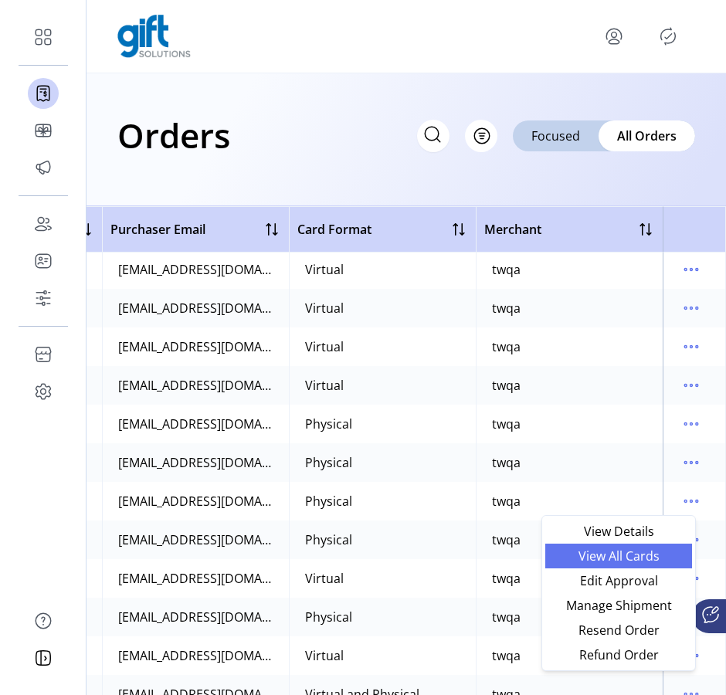
click at [643, 560] on span "View All Cards" at bounding box center [618, 556] width 128 height 12
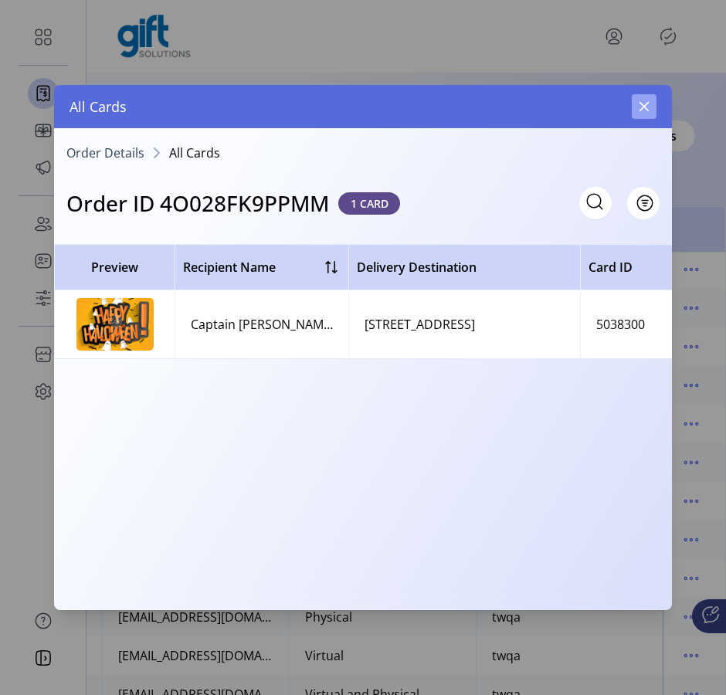
click at [639, 114] on button "button" at bounding box center [644, 106] width 25 height 25
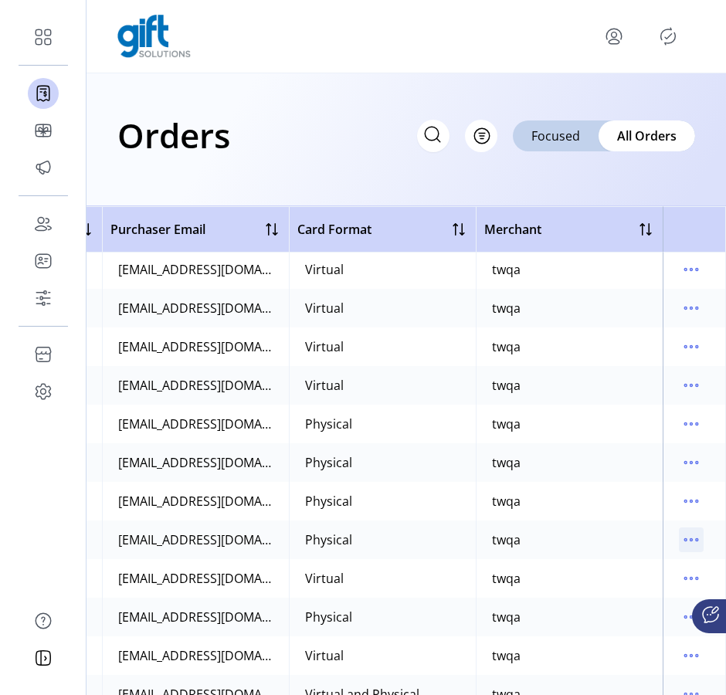
click at [687, 544] on icon "menu" at bounding box center [691, 539] width 25 height 25
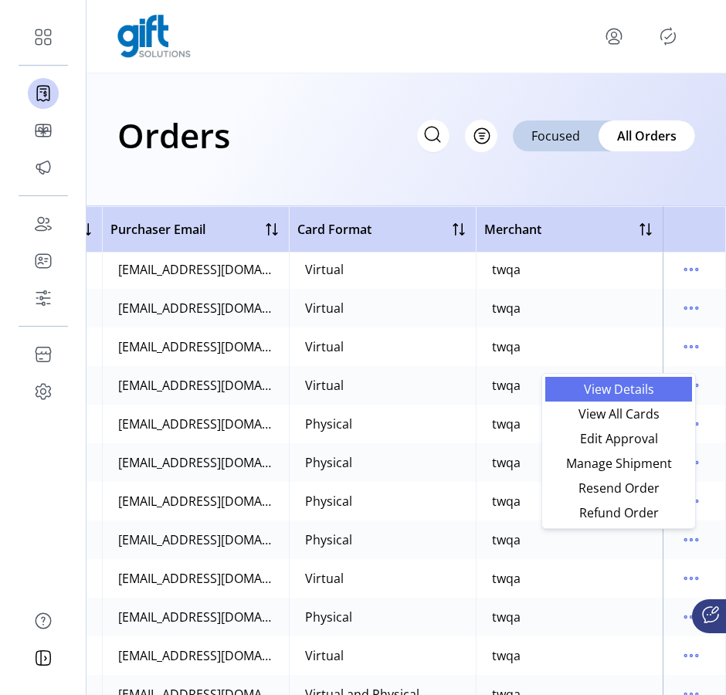
click at [639, 384] on span "View Details" at bounding box center [618, 389] width 128 height 12
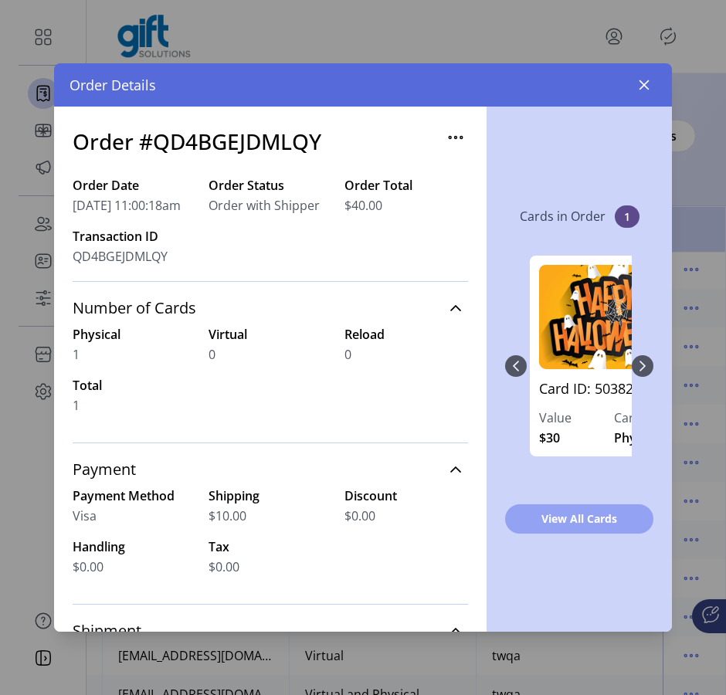
click at [589, 510] on span "View All Cards" at bounding box center [579, 518] width 108 height 16
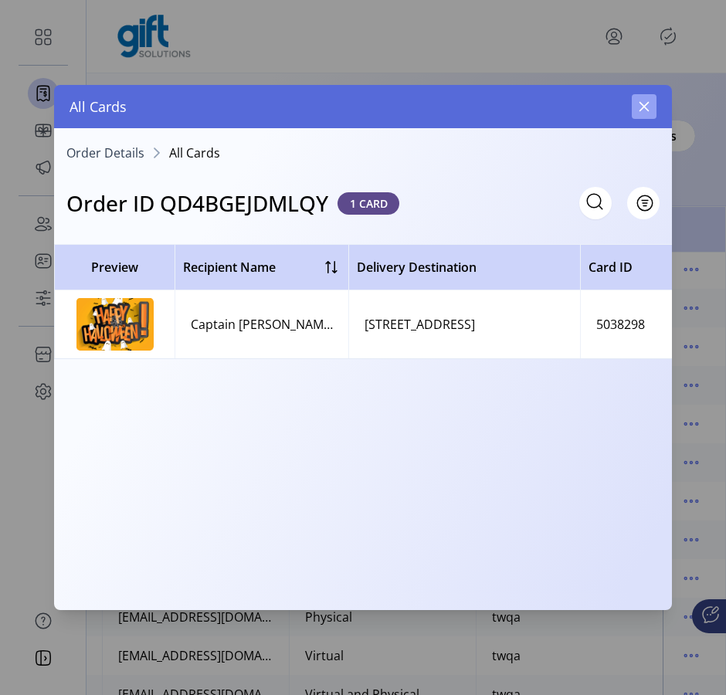
click at [652, 107] on button "button" at bounding box center [644, 106] width 25 height 25
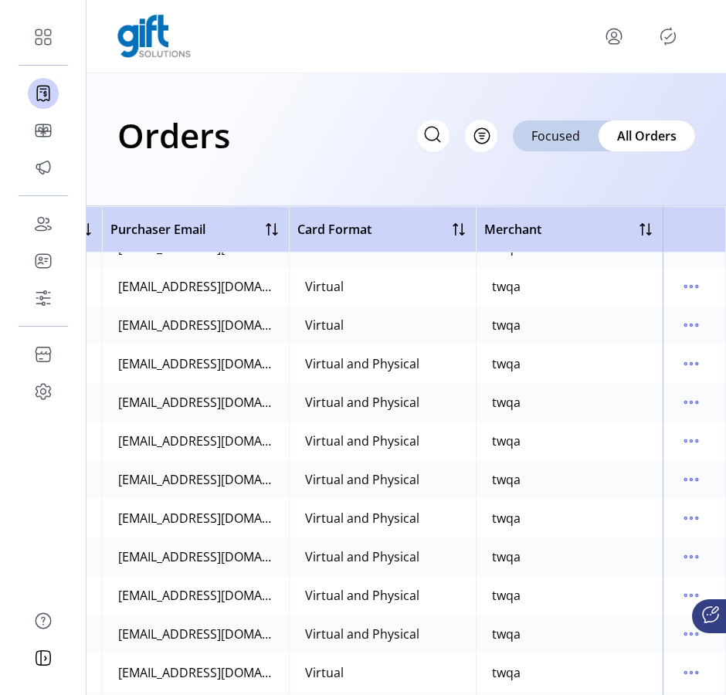
scroll to position [24118, 740]
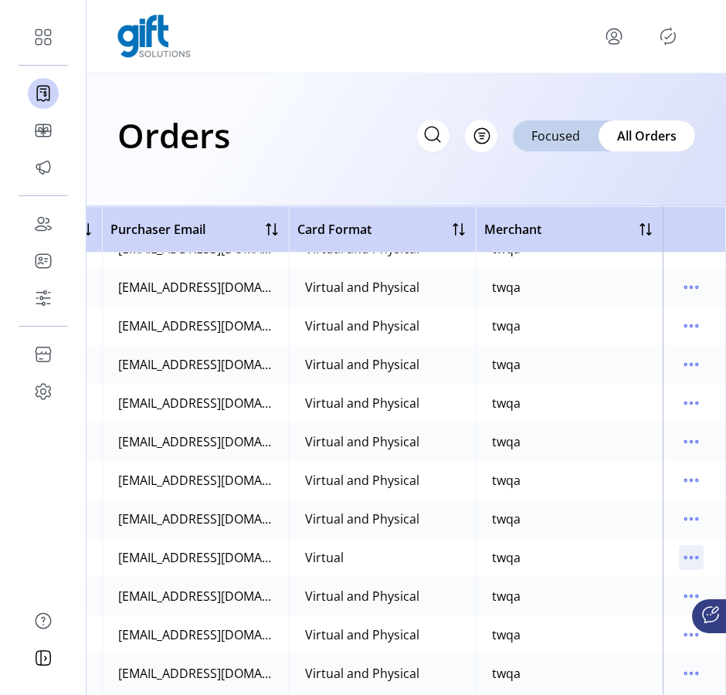
click at [679, 553] on icon "menu" at bounding box center [691, 557] width 25 height 25
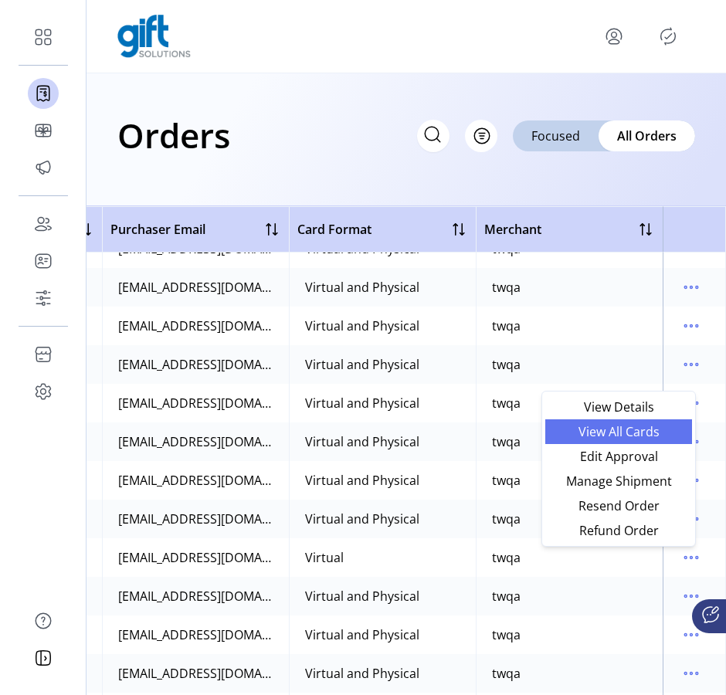
click at [628, 436] on span "View All Cards" at bounding box center [618, 432] width 128 height 12
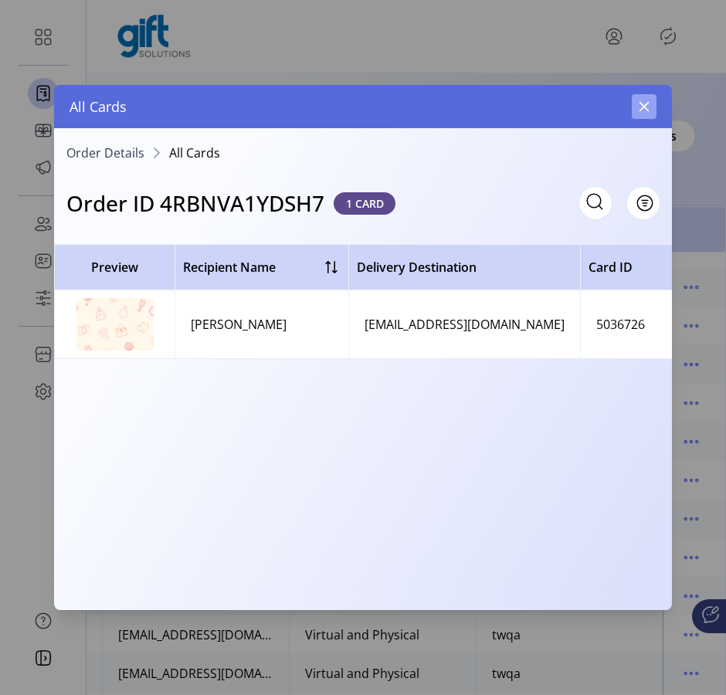
click at [647, 107] on icon "button" at bounding box center [644, 106] width 12 height 12
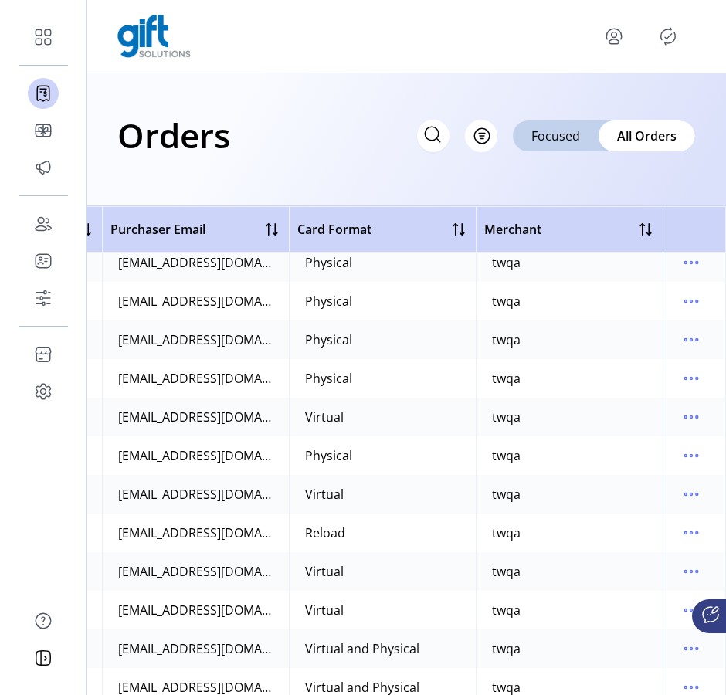
scroll to position [25535, 740]
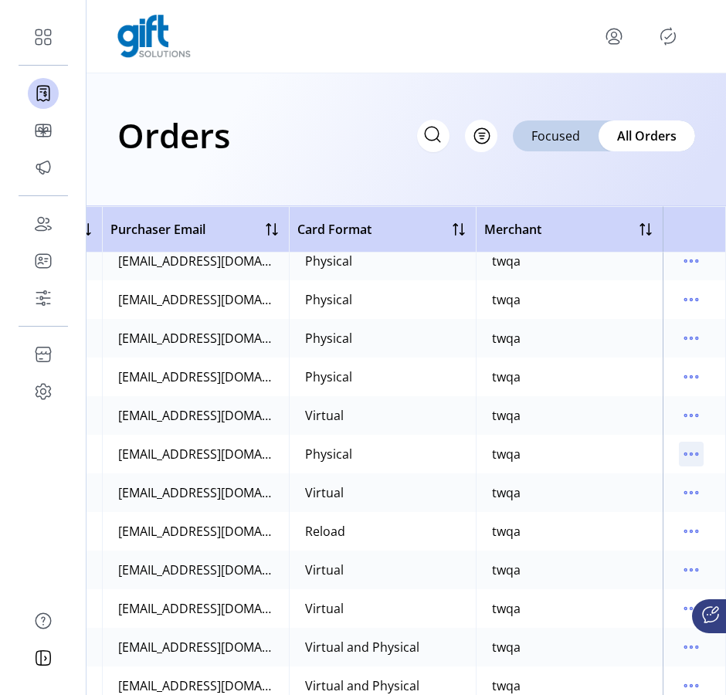
click at [688, 448] on icon "menu" at bounding box center [691, 454] width 25 height 25
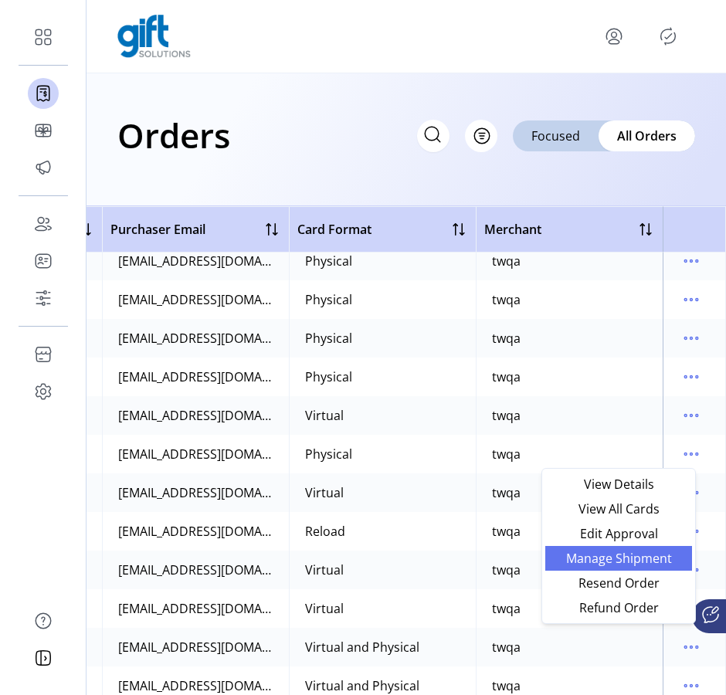
click at [654, 560] on span "Manage Shipment" at bounding box center [618, 558] width 128 height 12
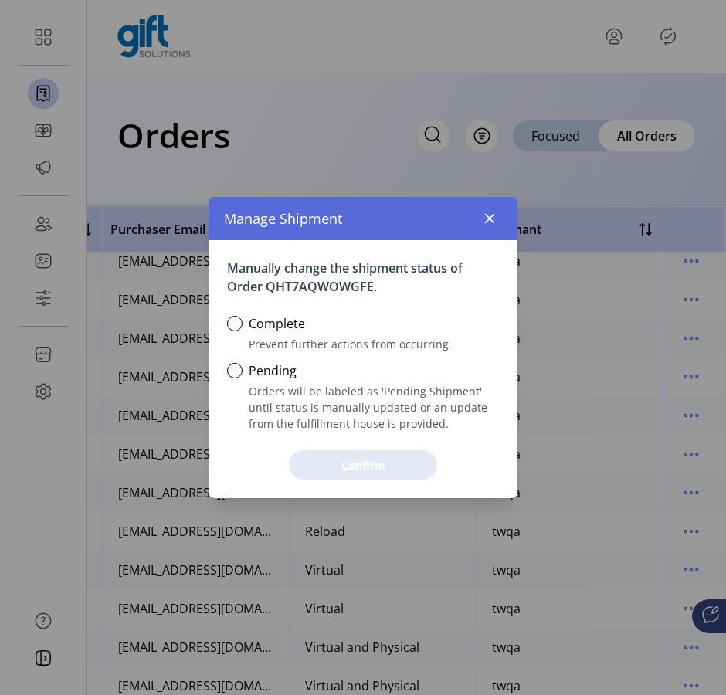
scroll to position [8, 5]
click at [484, 223] on icon "button" at bounding box center [489, 218] width 12 height 12
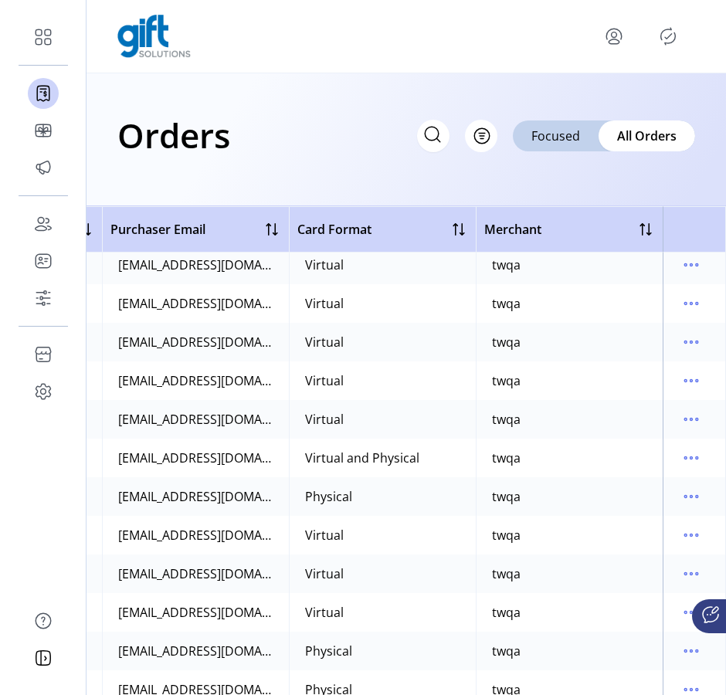
scroll to position [26716, 740]
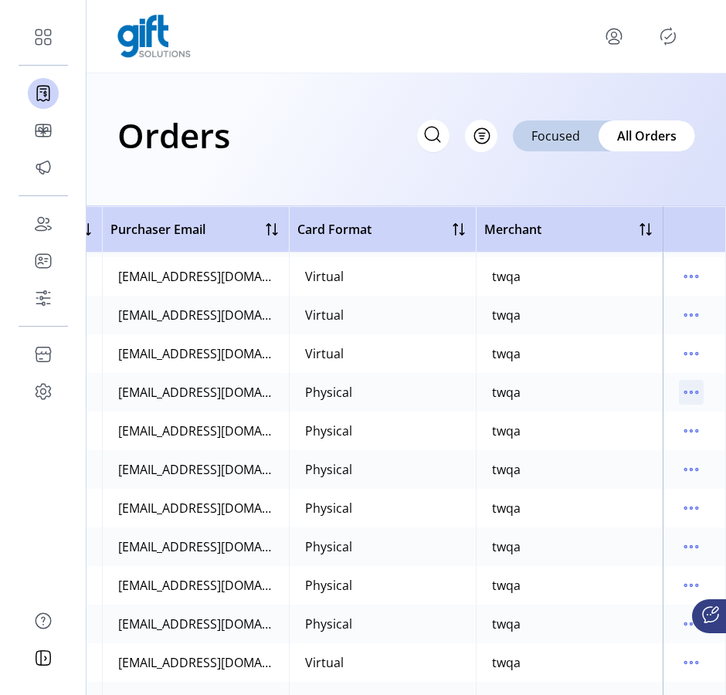
click at [687, 394] on icon "menu" at bounding box center [691, 392] width 25 height 25
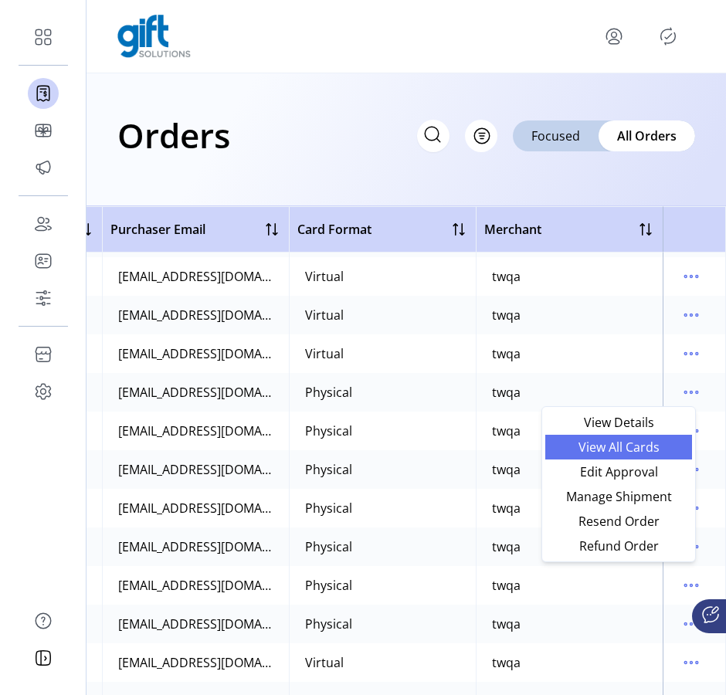
click at [625, 443] on span "View All Cards" at bounding box center [618, 447] width 128 height 12
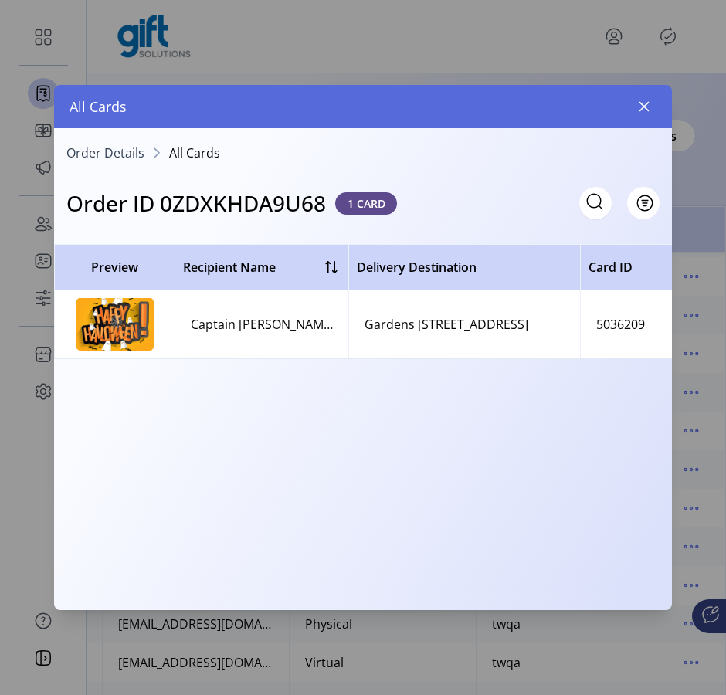
scroll to position [0, 554]
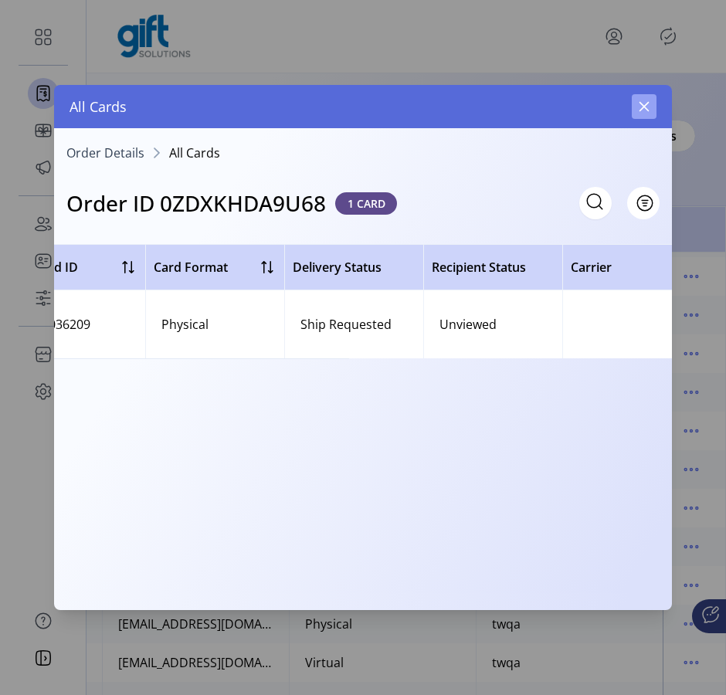
click at [646, 102] on icon "button" at bounding box center [644, 106] width 12 height 12
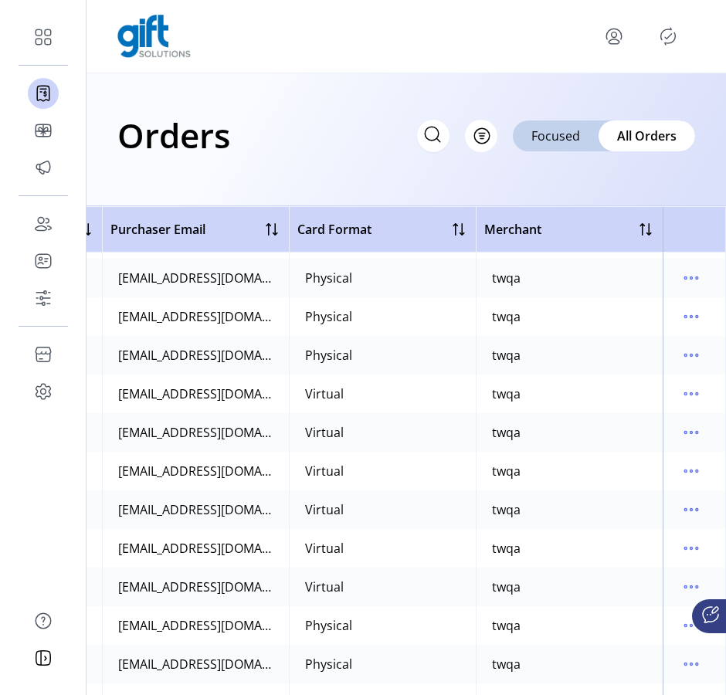
scroll to position [31124, 740]
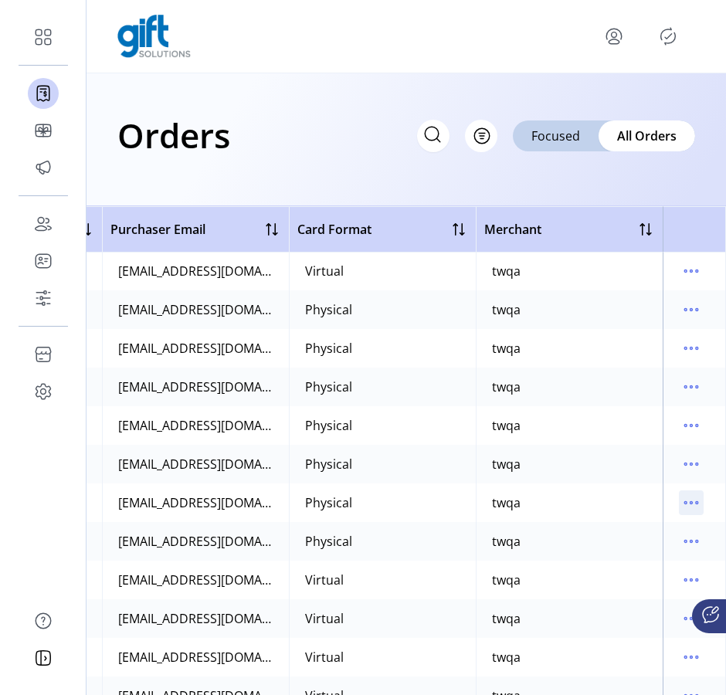
click at [679, 497] on icon "menu" at bounding box center [691, 502] width 25 height 25
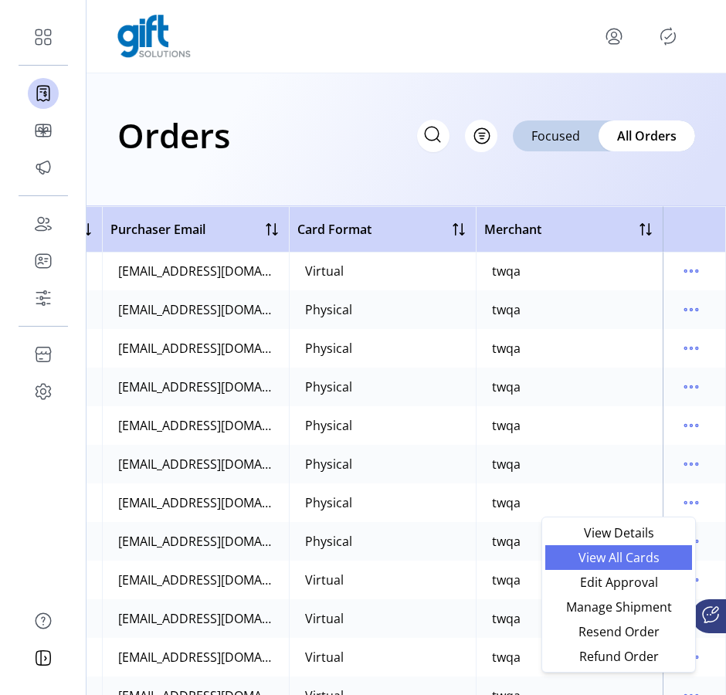
click at [629, 563] on span "View All Cards" at bounding box center [618, 557] width 128 height 12
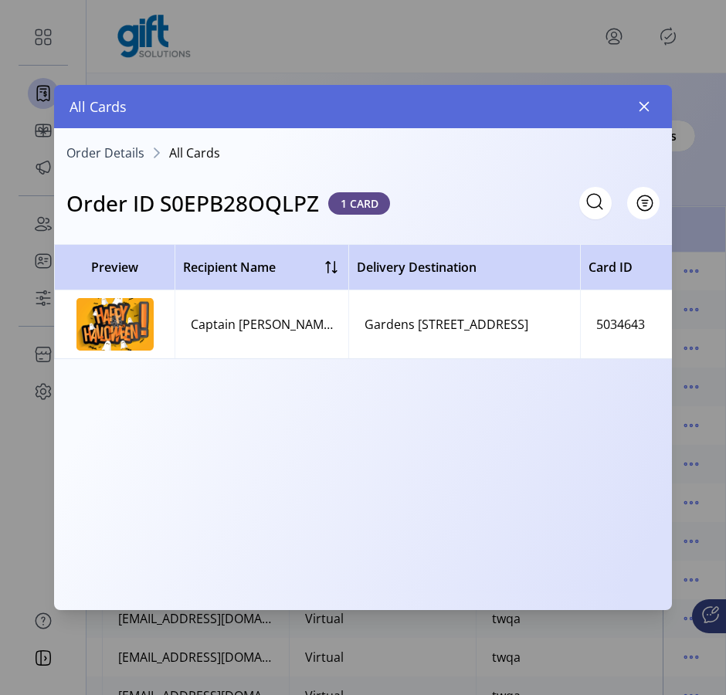
scroll to position [0, 554]
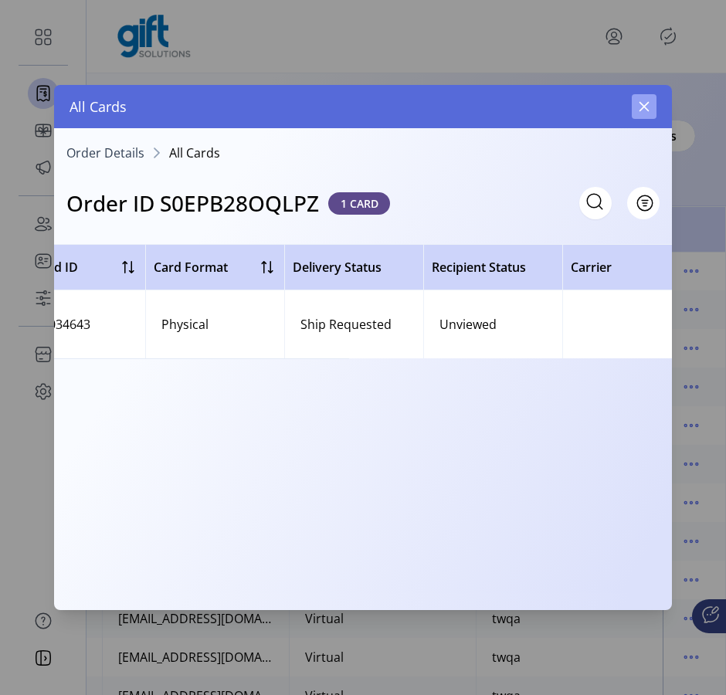
click at [650, 103] on button "button" at bounding box center [644, 106] width 25 height 25
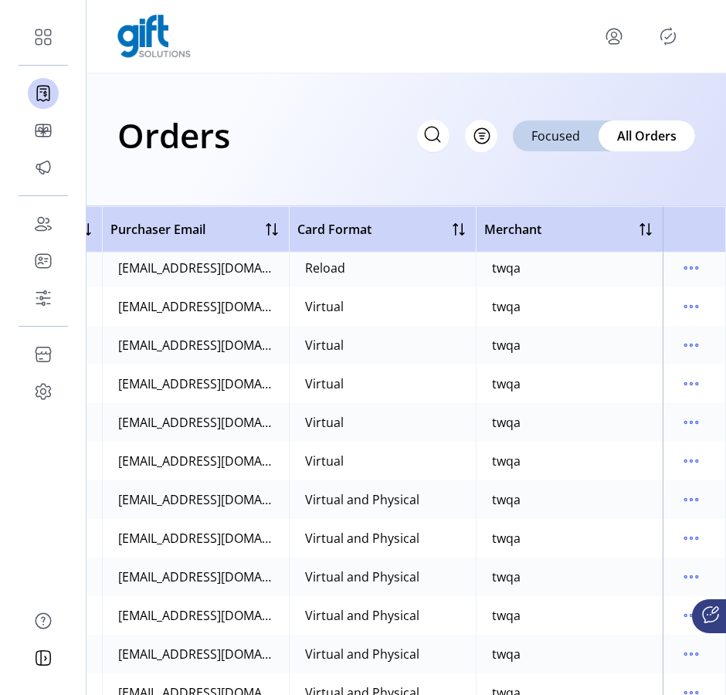
scroll to position [37051, 740]
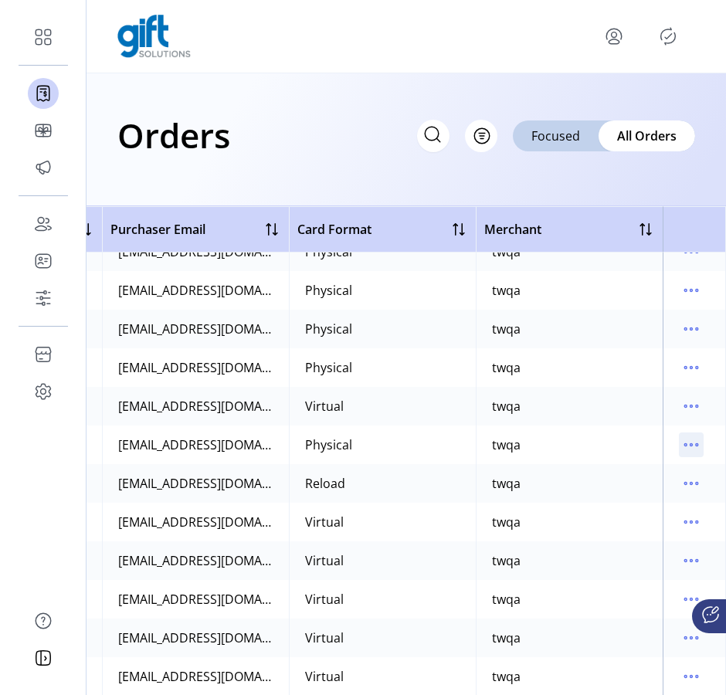
click at [686, 445] on icon "menu" at bounding box center [691, 444] width 25 height 25
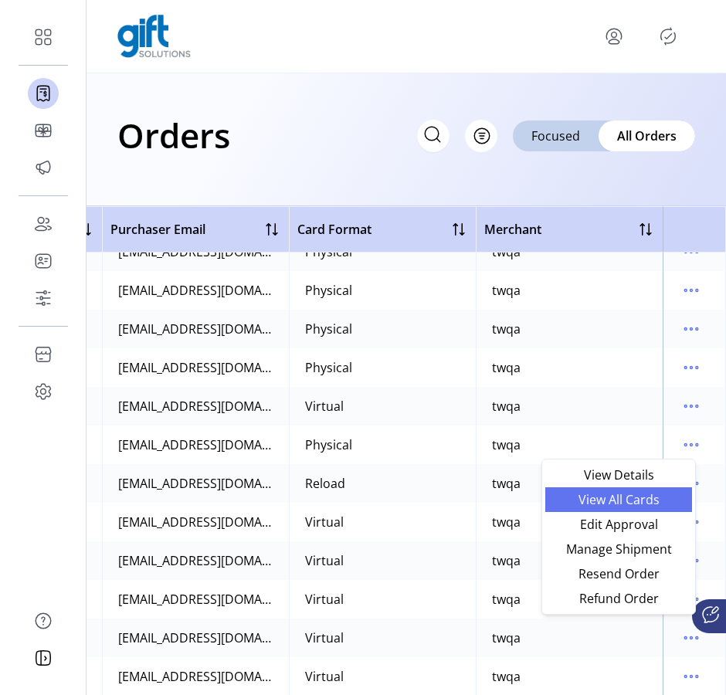
click at [643, 505] on span "View All Cards" at bounding box center [618, 499] width 128 height 12
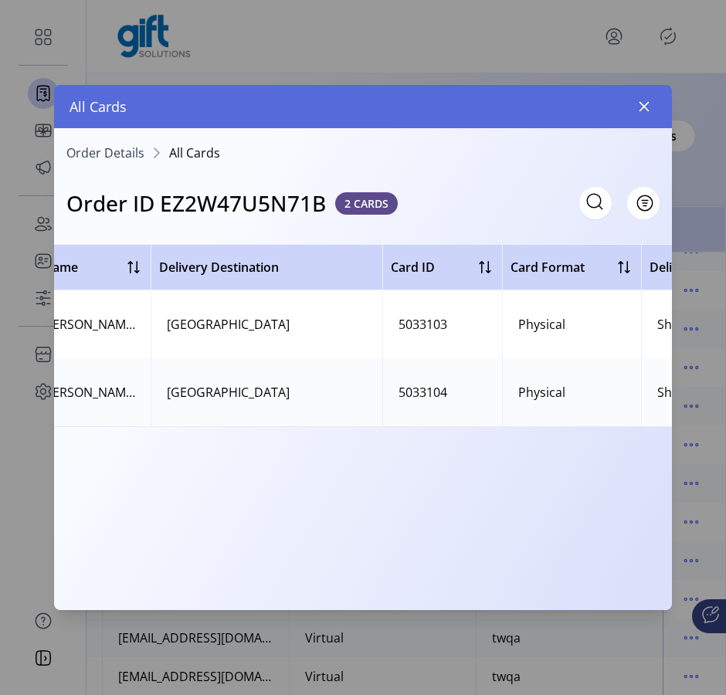
scroll to position [0, 554]
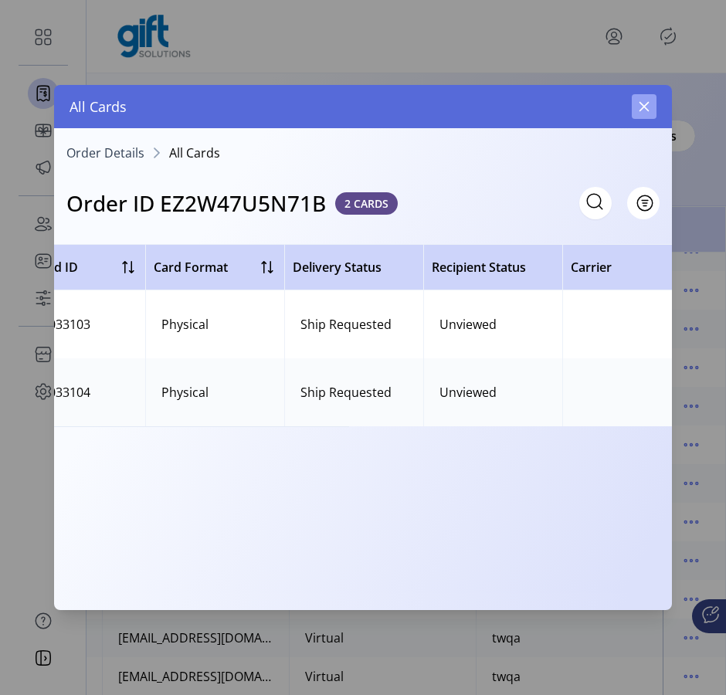
click at [650, 107] on button "button" at bounding box center [644, 106] width 25 height 25
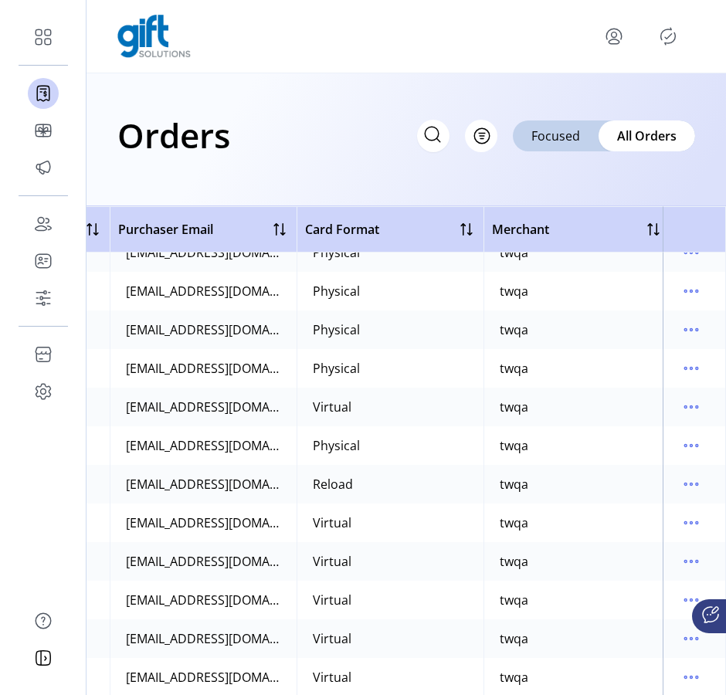
scroll to position [37050, 740]
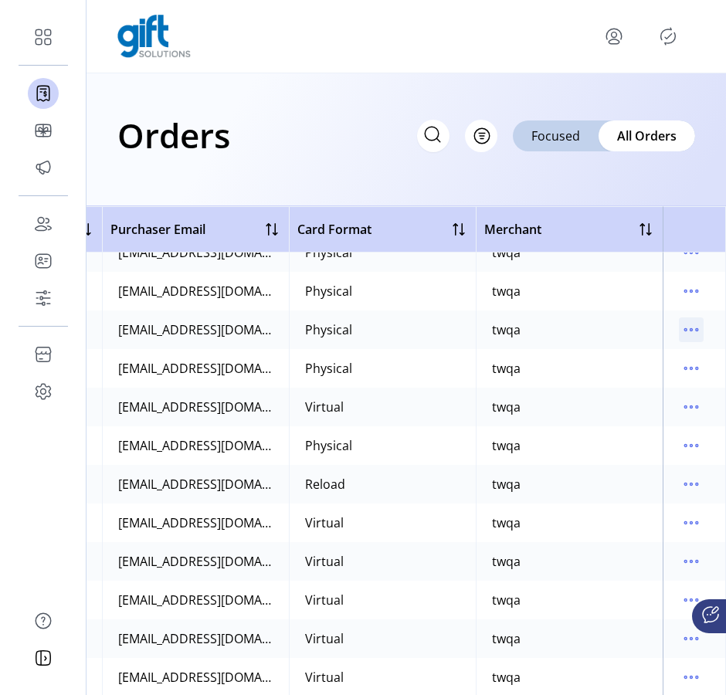
click at [683, 330] on icon "menu" at bounding box center [691, 329] width 25 height 25
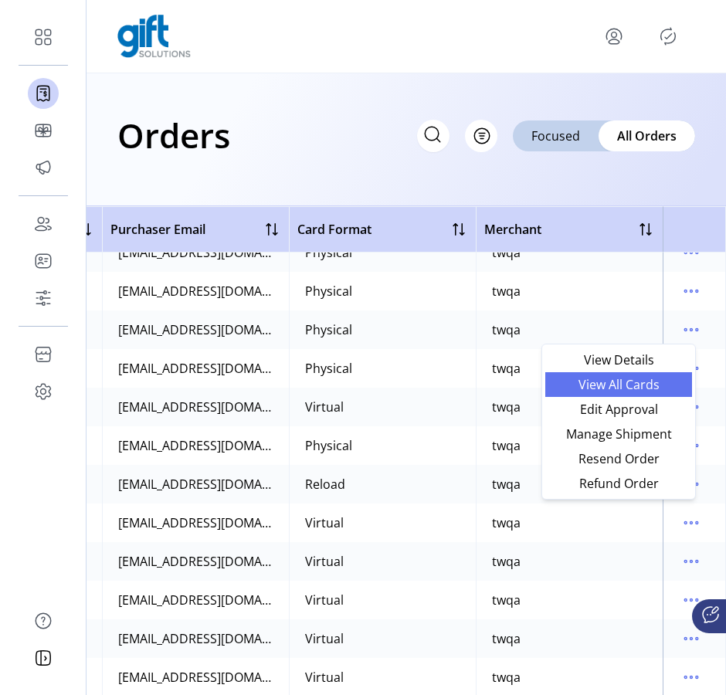
click at [643, 385] on span "View All Cards" at bounding box center [618, 384] width 128 height 12
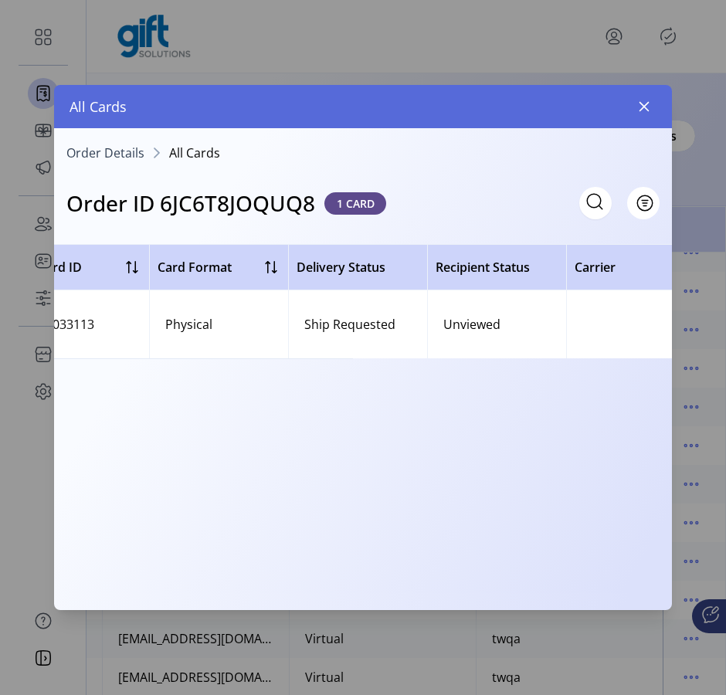
scroll to position [0, 554]
click at [644, 111] on icon "button" at bounding box center [644, 106] width 12 height 12
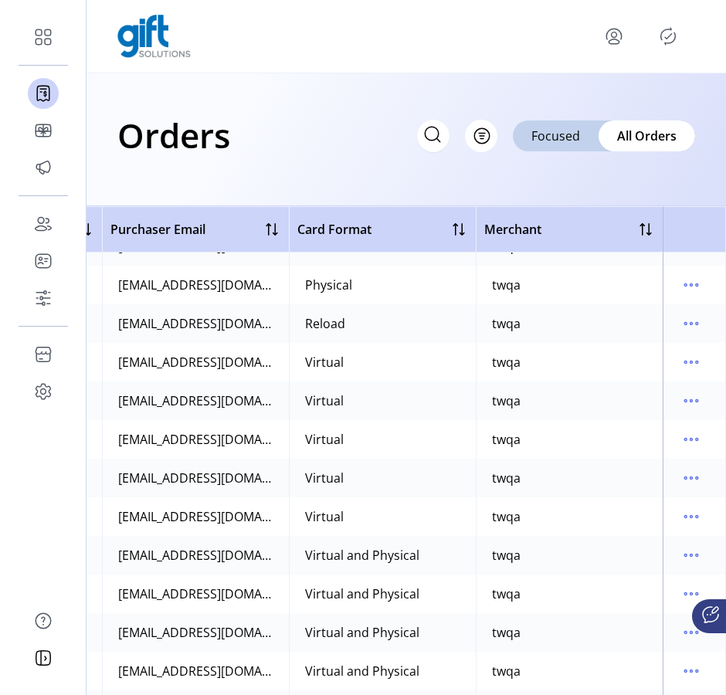
scroll to position [37275, 740]
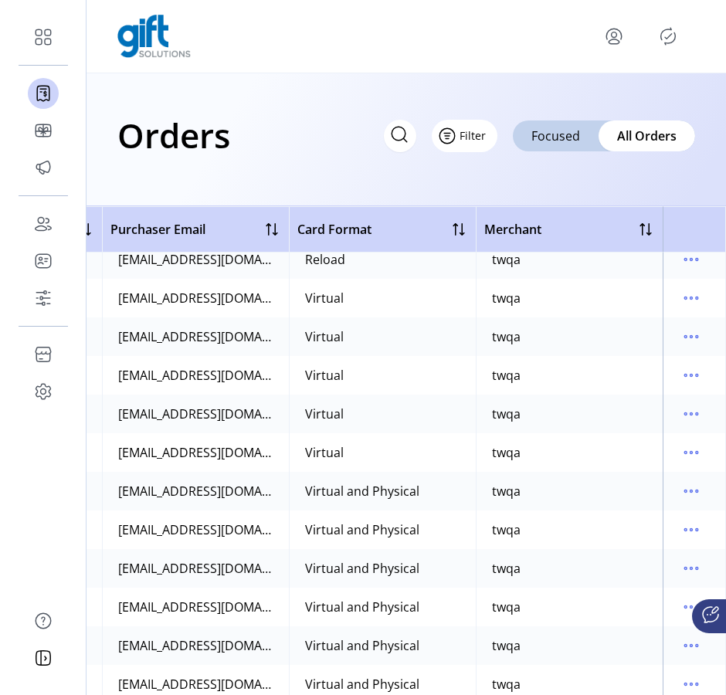
click at [469, 139] on span "Filter" at bounding box center [473, 135] width 26 height 16
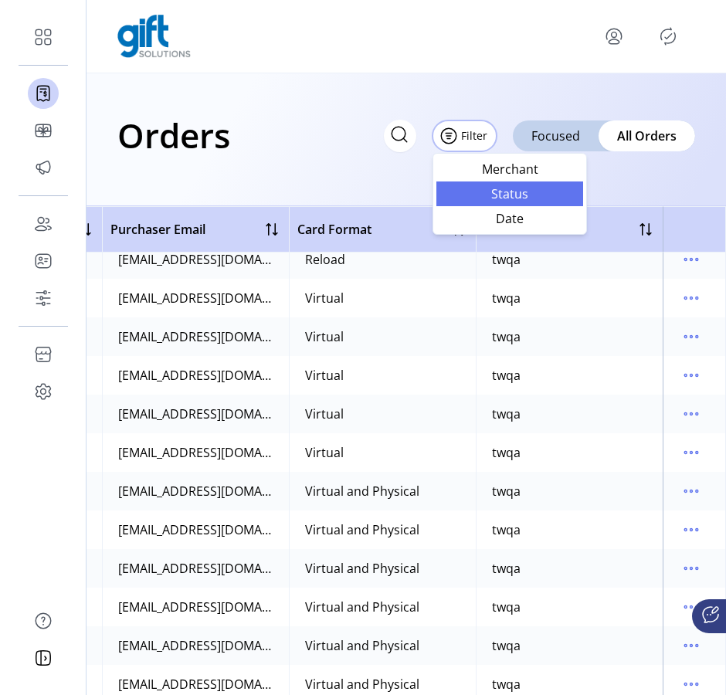
click at [501, 200] on span "Status" at bounding box center [510, 194] width 128 height 12
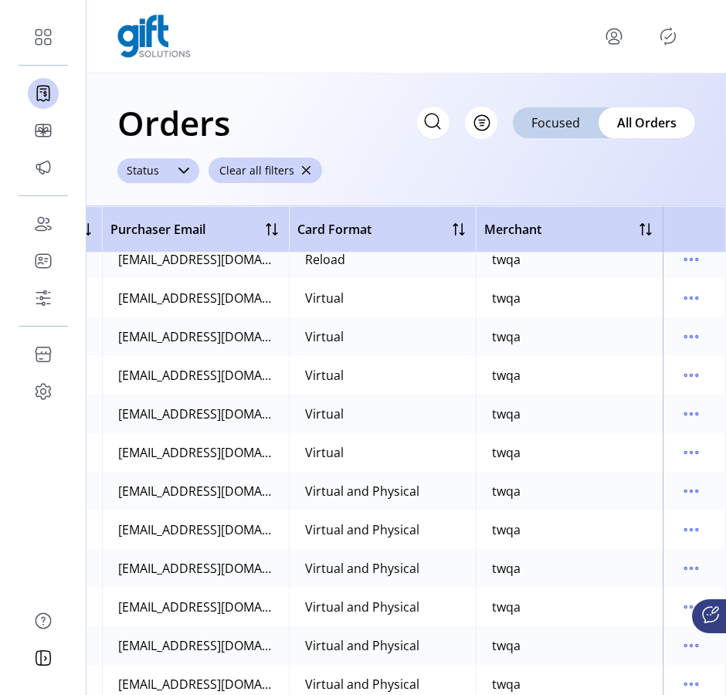
click at [175, 172] on div at bounding box center [183, 170] width 31 height 25
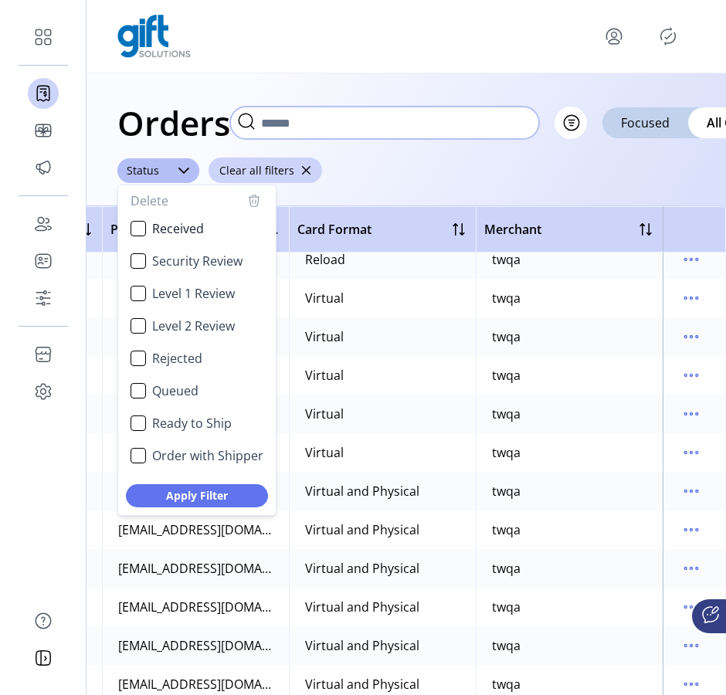
click at [407, 126] on input "text" at bounding box center [384, 123] width 309 height 32
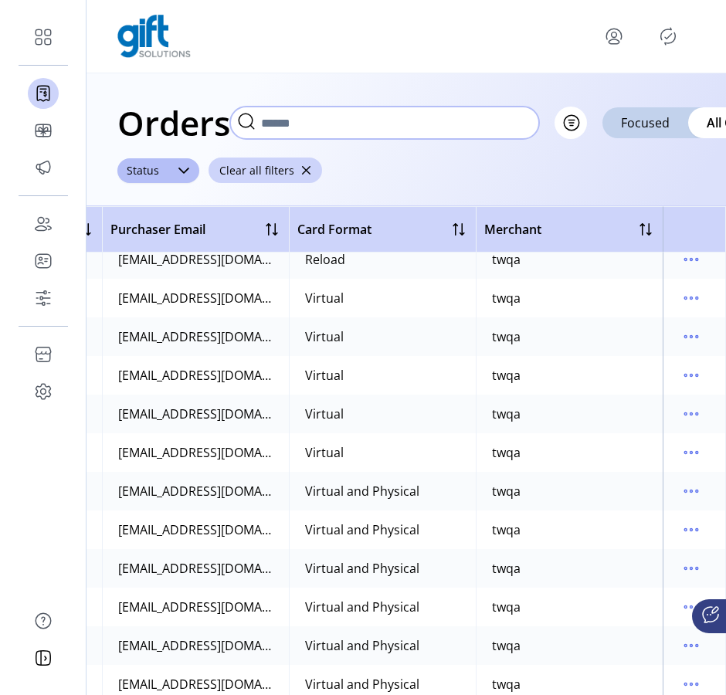
paste input "**********"
type input "**********"
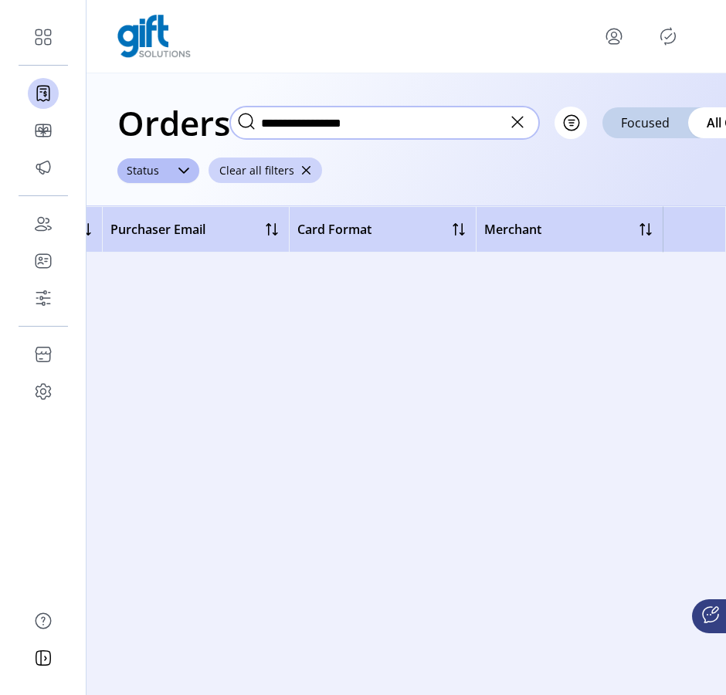
scroll to position [0, 740]
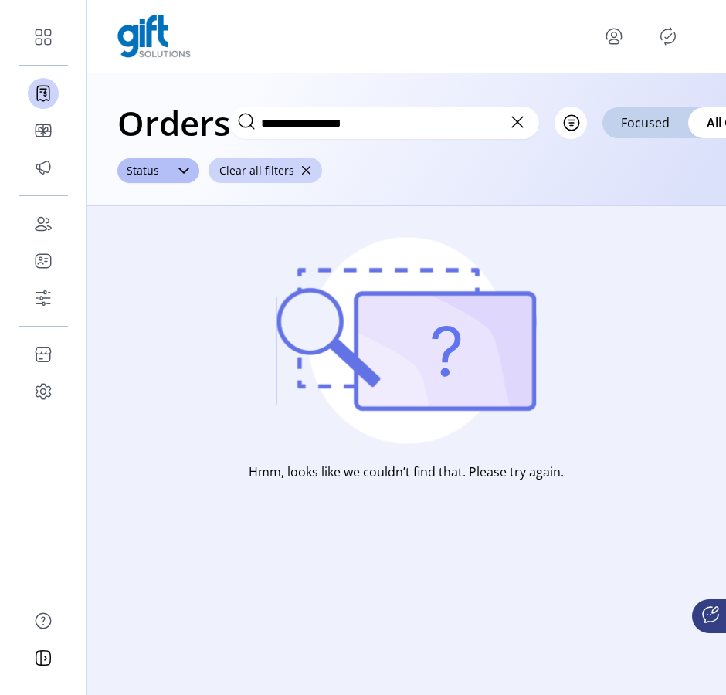
click at [525, 129] on icon at bounding box center [517, 122] width 25 height 25
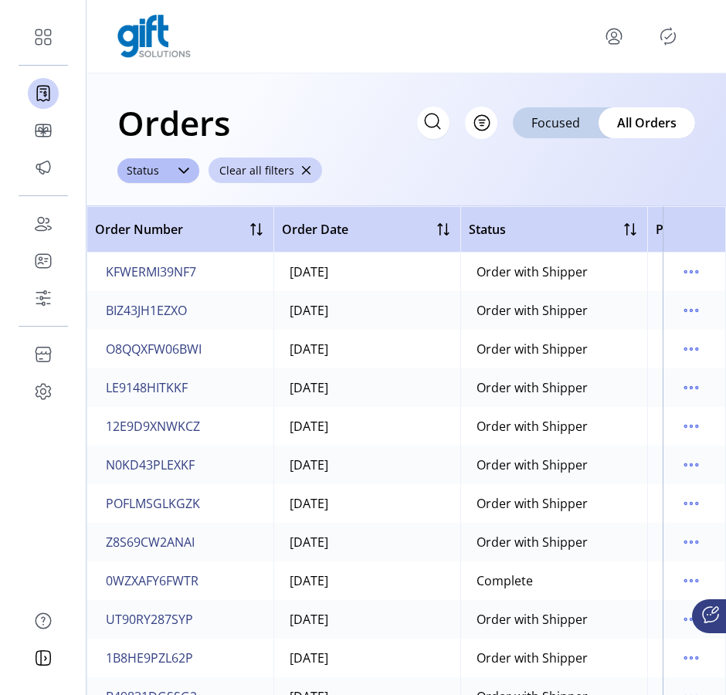
click at [612, 39] on icon "menu" at bounding box center [614, 41] width 11 height 5
click at [571, 95] on span "Sign Out" at bounding box center [558, 97] width 116 height 12
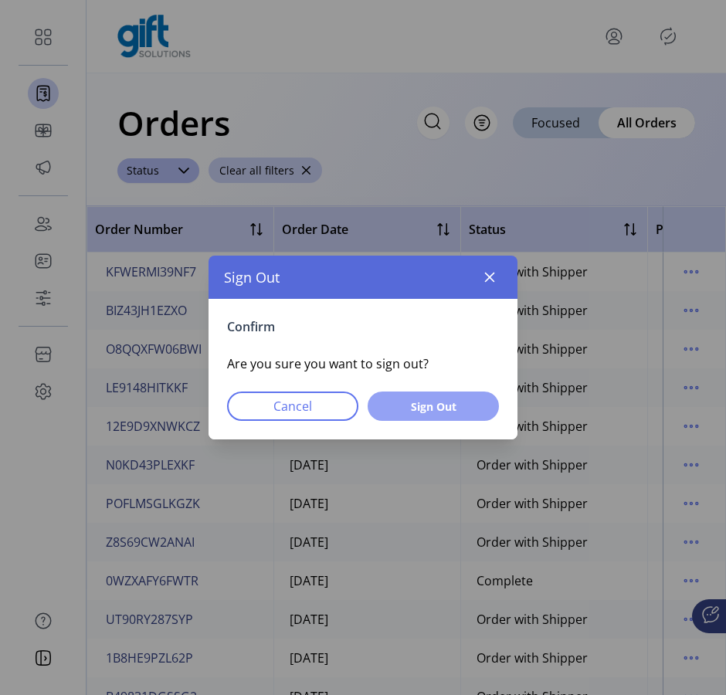
click at [454, 401] on span "Sign Out" at bounding box center [433, 406] width 91 height 16
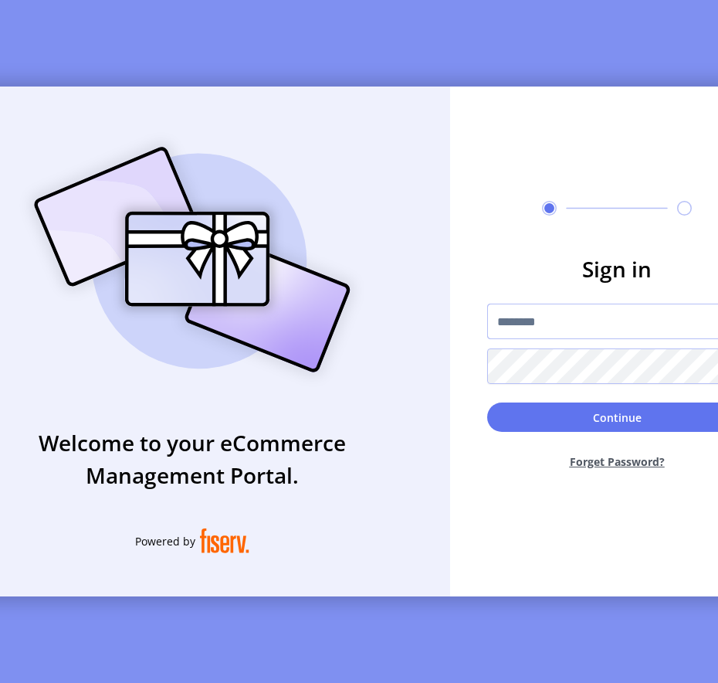
click at [550, 335] on input "text" at bounding box center [616, 322] width 259 height 36
type input "**********"
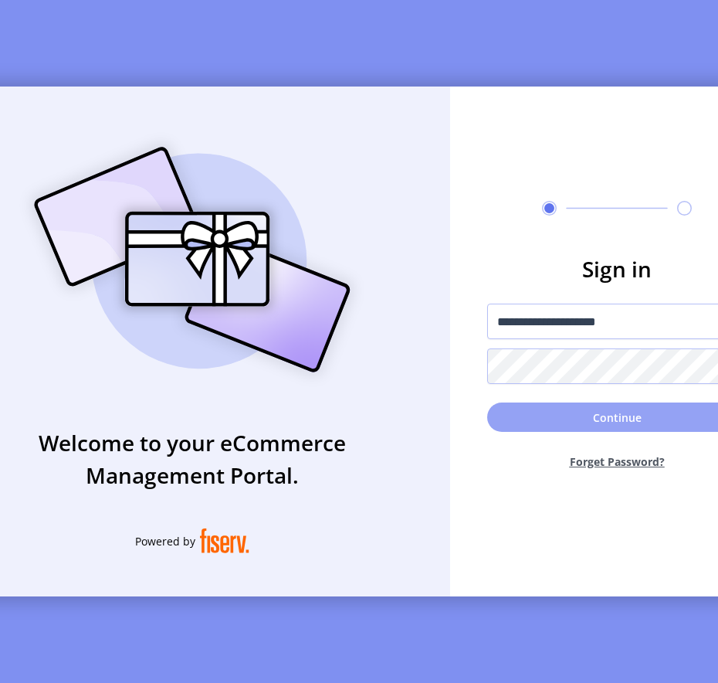
click at [562, 422] on button "Continue" at bounding box center [616, 416] width 259 height 29
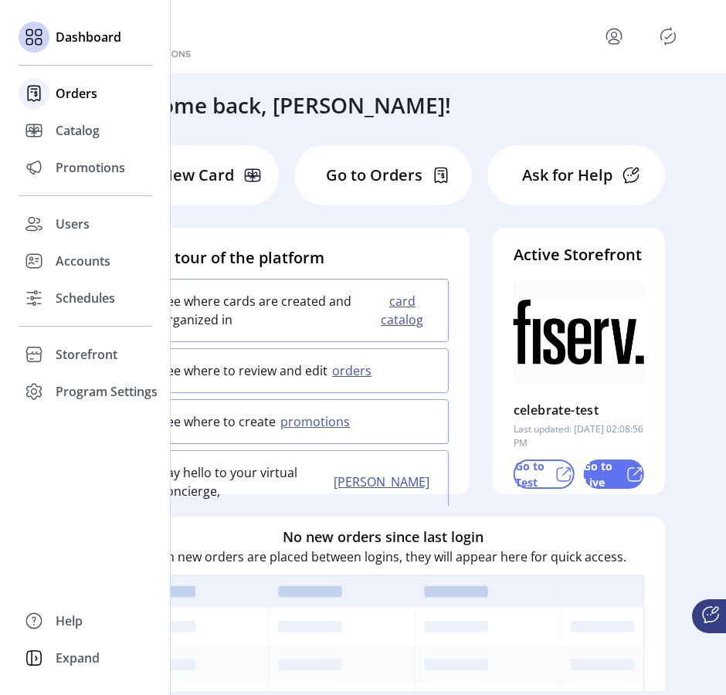
click at [72, 87] on span "Orders" at bounding box center [77, 93] width 42 height 19
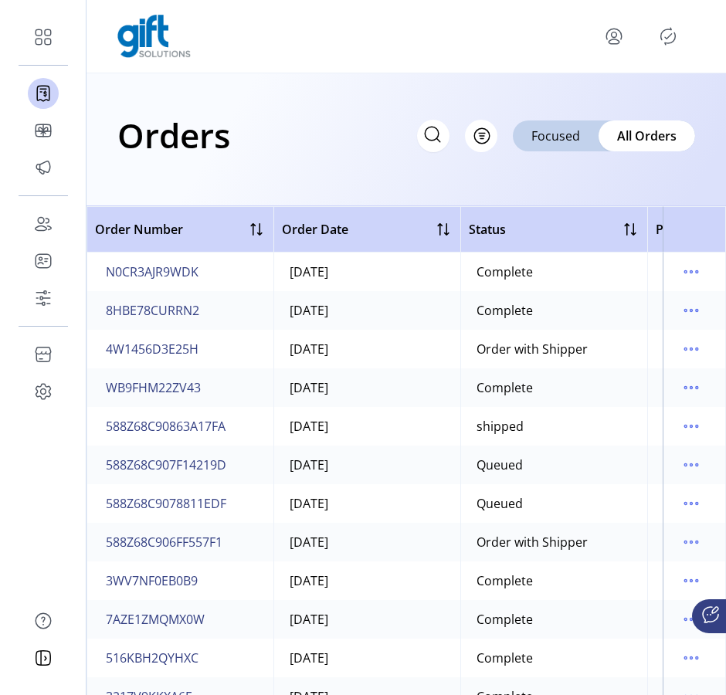
click at [435, 133] on icon at bounding box center [432, 134] width 25 height 25
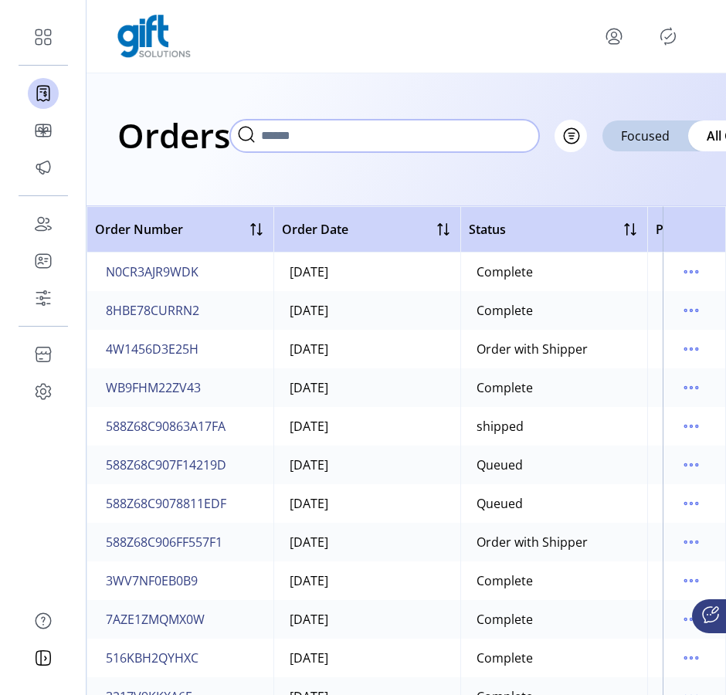
paste input "**********"
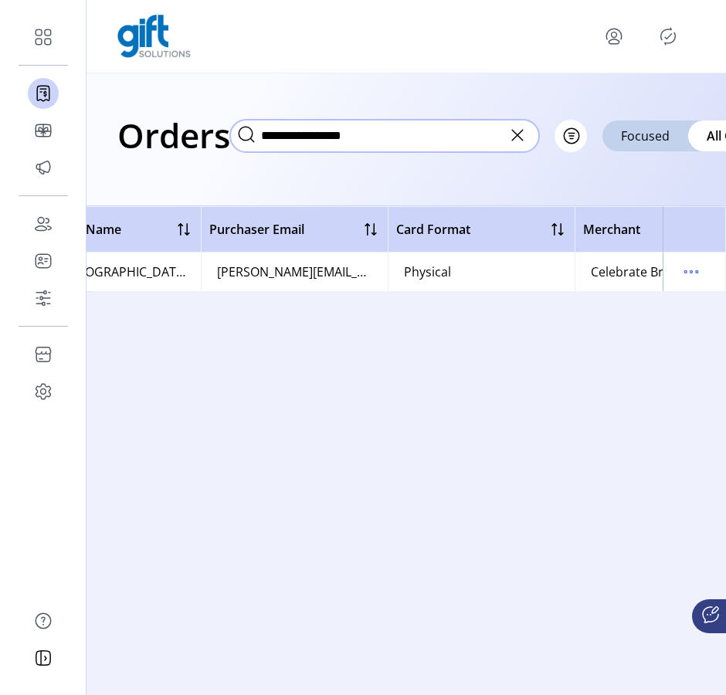
scroll to position [0, 732]
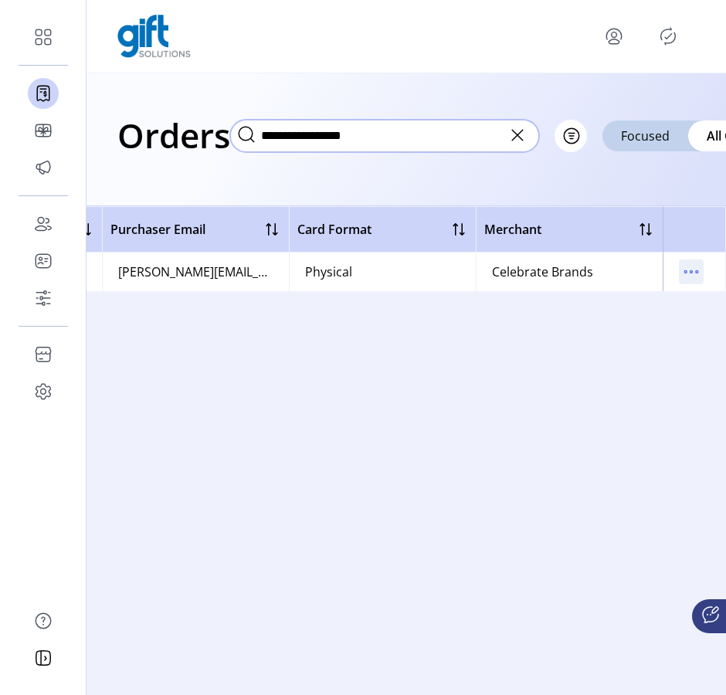
type input "**********"
click at [693, 275] on icon "menu" at bounding box center [691, 271] width 25 height 25
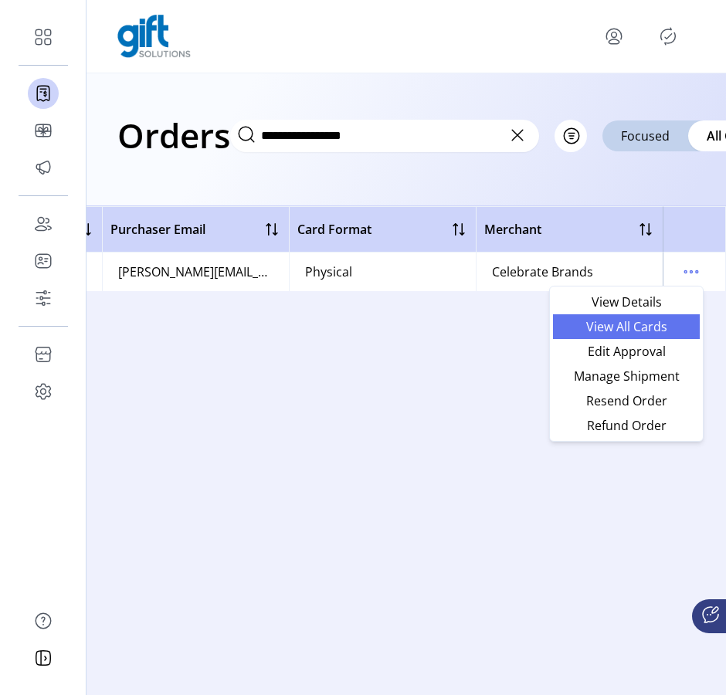
click at [654, 331] on span "View All Cards" at bounding box center [626, 326] width 128 height 12
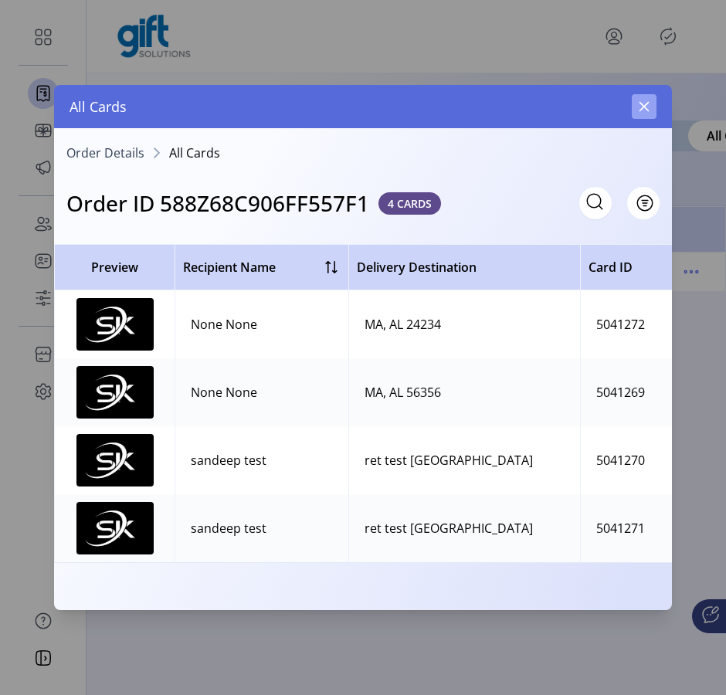
click at [646, 107] on icon "button" at bounding box center [644, 107] width 10 height 10
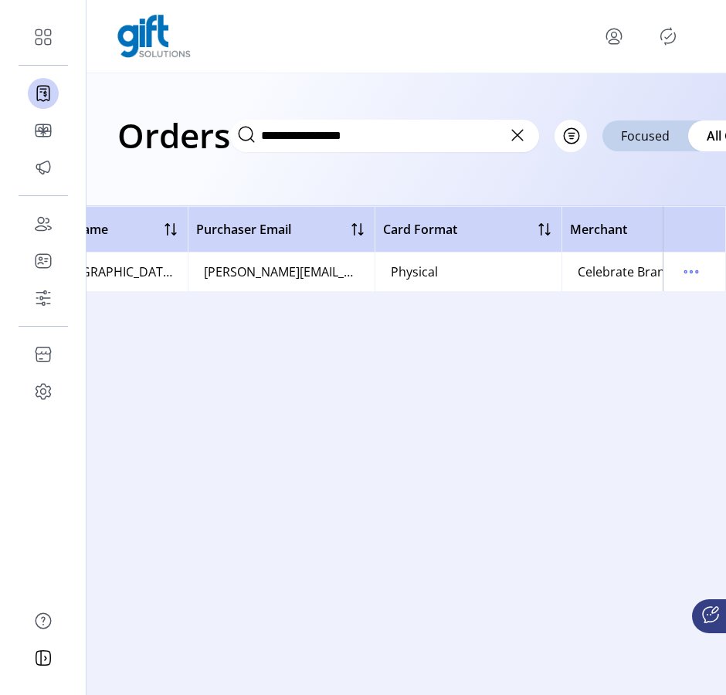
scroll to position [0, 732]
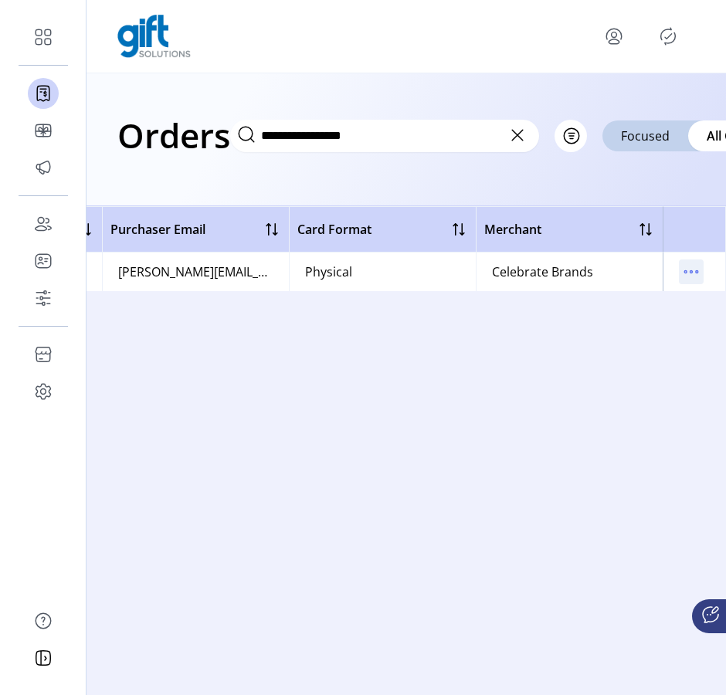
click at [692, 273] on icon "menu" at bounding box center [691, 271] width 25 height 25
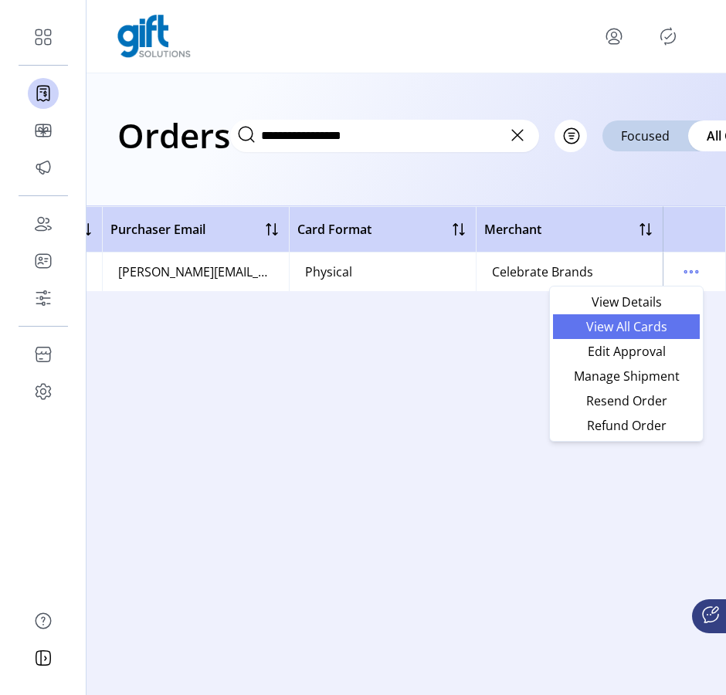
click at [662, 328] on span "View All Cards" at bounding box center [626, 326] width 128 height 12
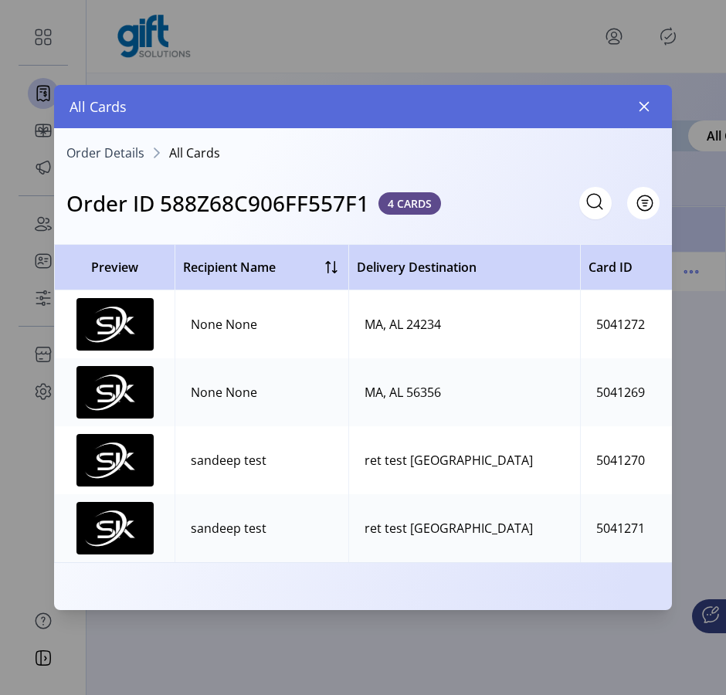
click at [398, 338] on td "MA, AL 24234" at bounding box center [464, 324] width 232 height 68
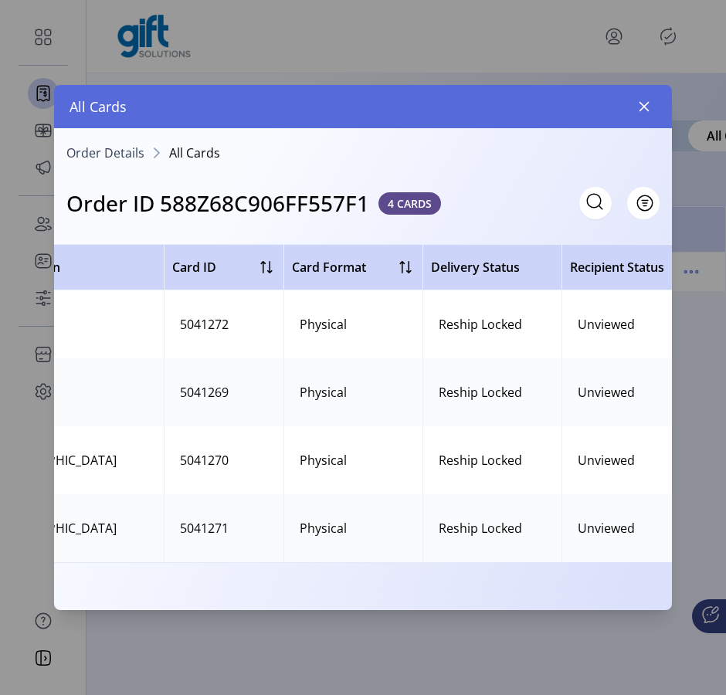
scroll to position [0, 554]
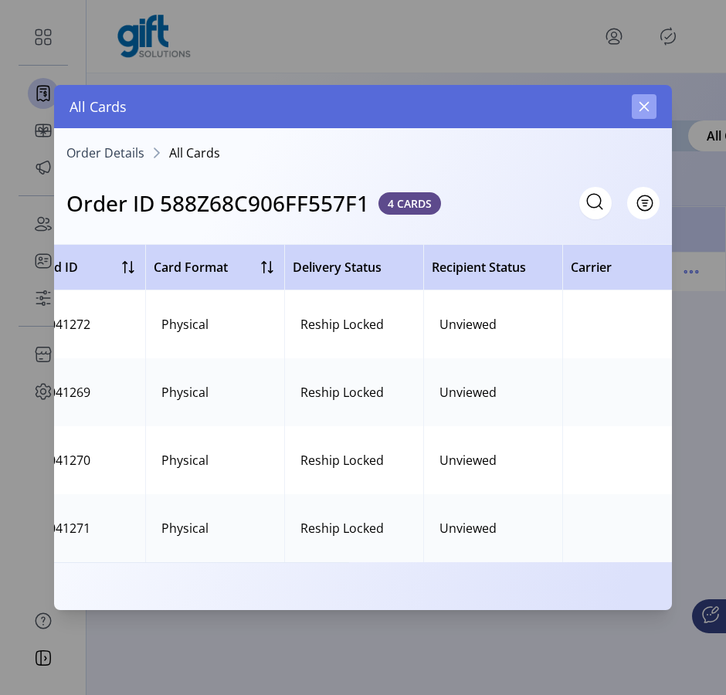
click at [649, 110] on icon "button" at bounding box center [644, 106] width 12 height 12
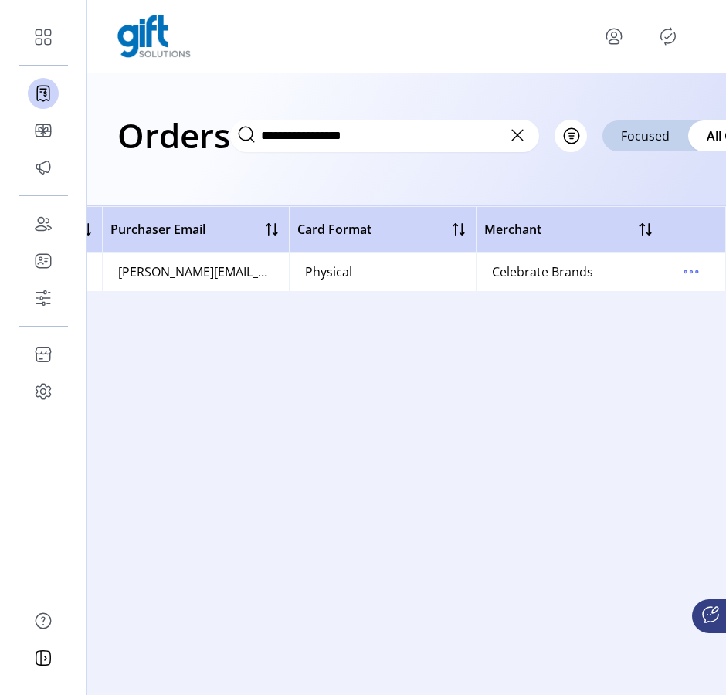
click at [512, 141] on icon at bounding box center [517, 135] width 25 height 25
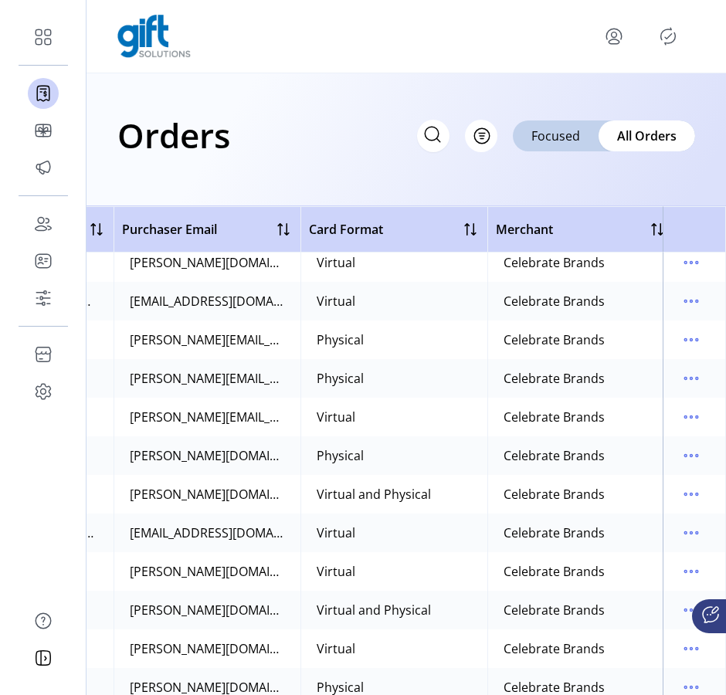
scroll to position [1245, 740]
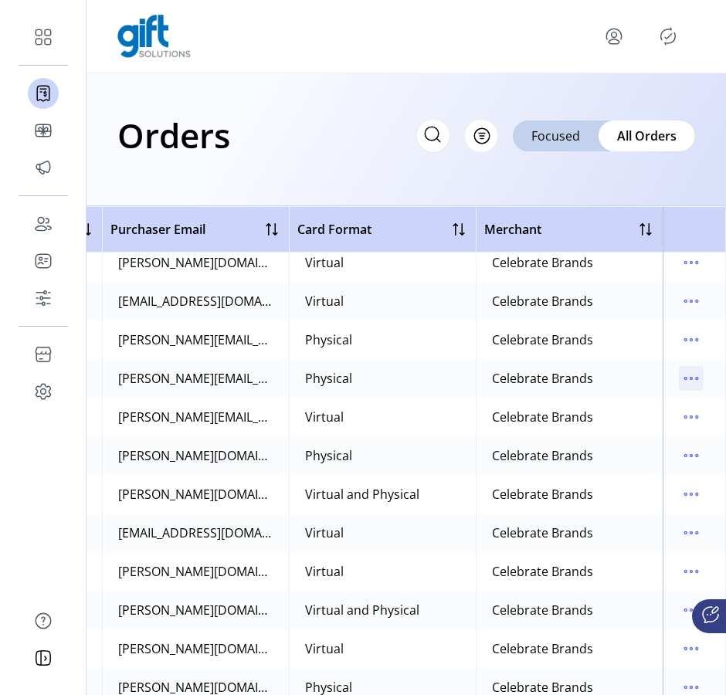
click at [690, 378] on icon "menu" at bounding box center [691, 379] width 2 height 2
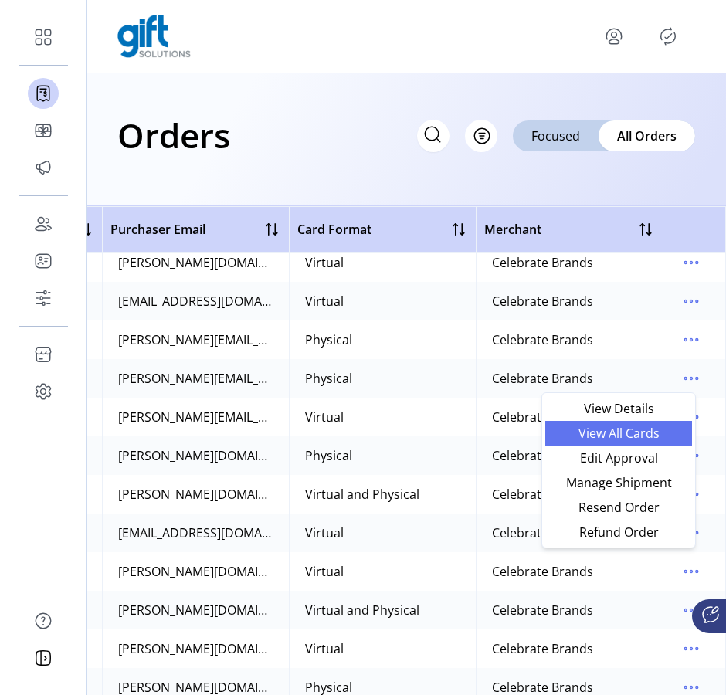
click at [636, 439] on span "View All Cards" at bounding box center [618, 433] width 128 height 12
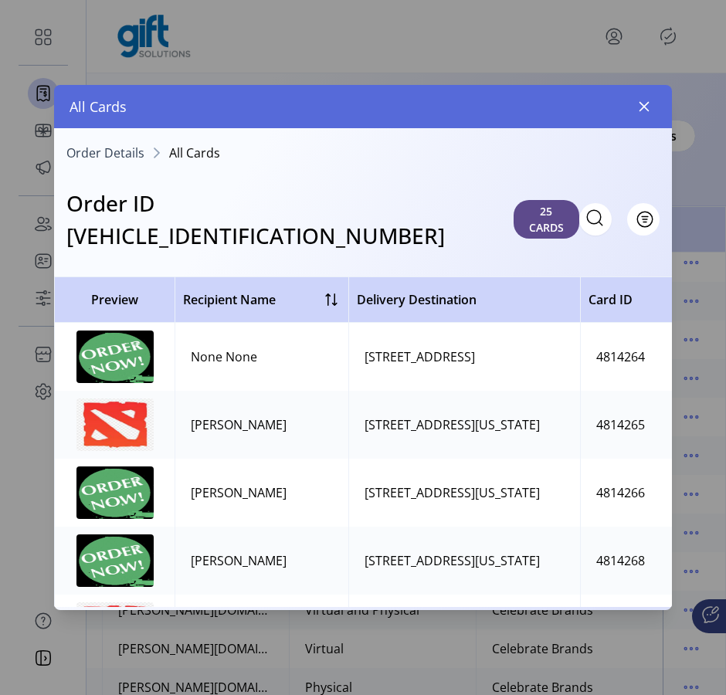
click at [114, 466] on img at bounding box center [114, 492] width 77 height 53
click at [644, 106] on icon "button" at bounding box center [644, 107] width 10 height 10
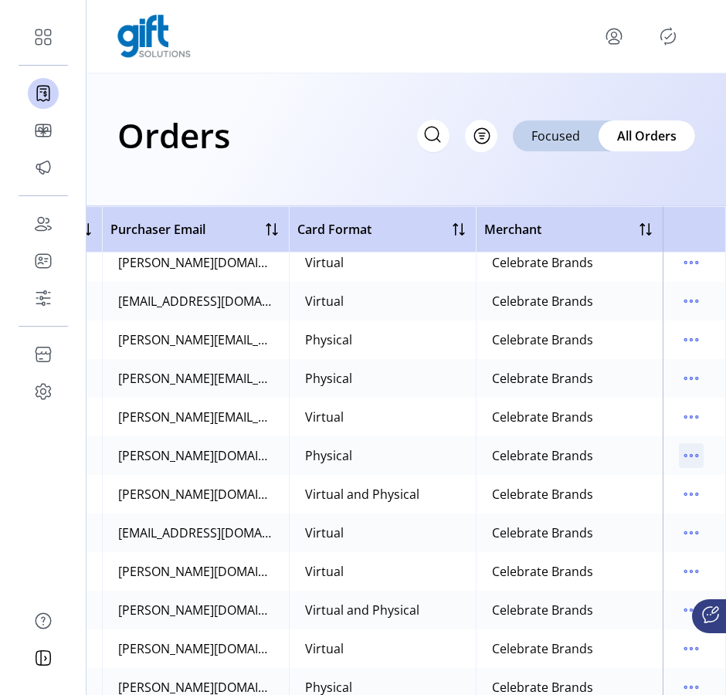
click at [687, 459] on icon "menu" at bounding box center [691, 455] width 25 height 25
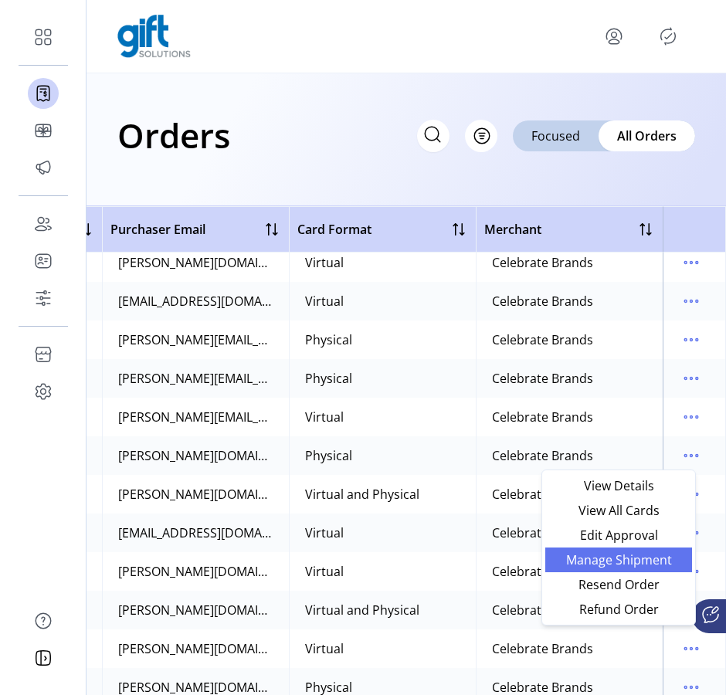
click at [639, 559] on span "Manage Shipment" at bounding box center [618, 560] width 128 height 12
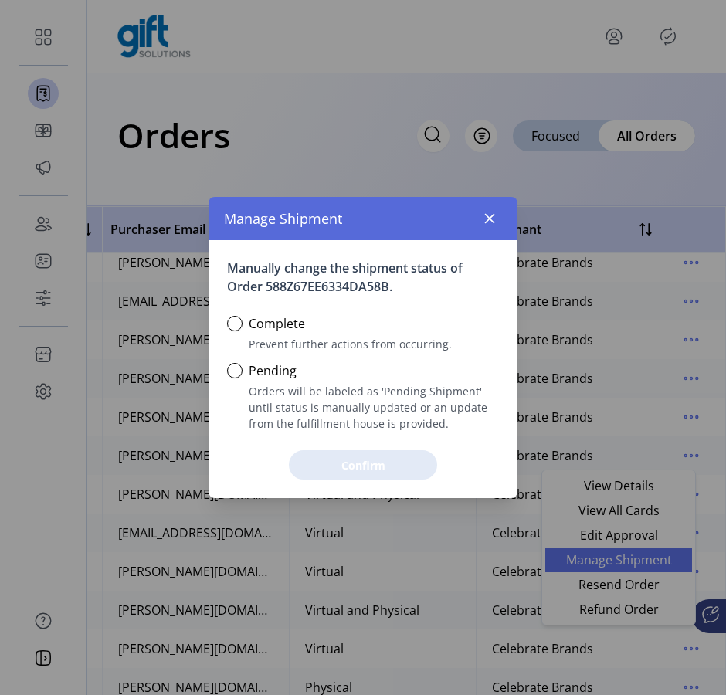
scroll to position [8, 5]
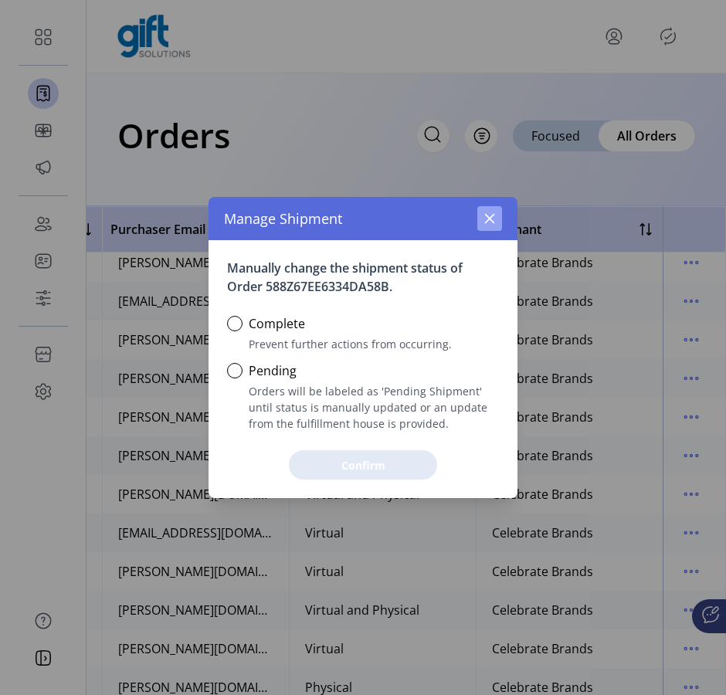
click at [494, 215] on icon "button" at bounding box center [489, 218] width 12 height 12
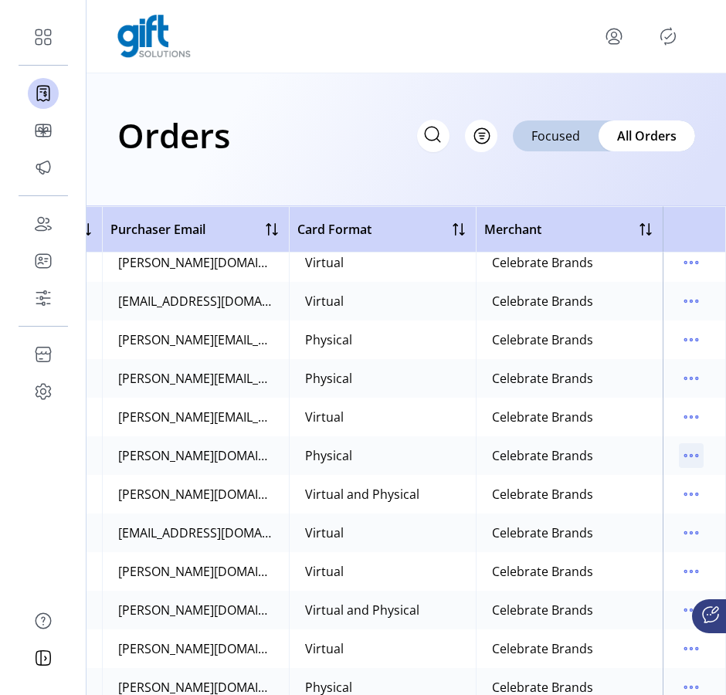
click at [696, 456] on icon "menu" at bounding box center [697, 456] width 2 height 2
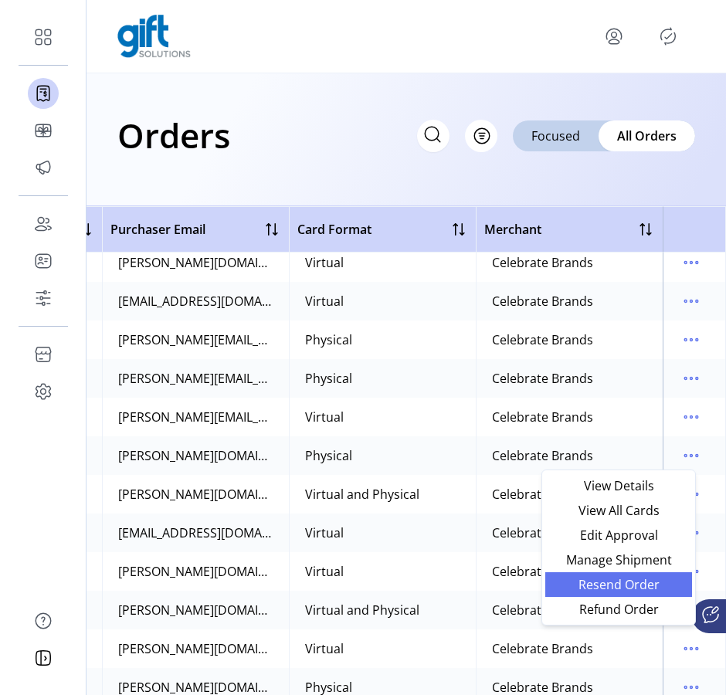
click at [653, 581] on span "Resend Order" at bounding box center [618, 584] width 128 height 12
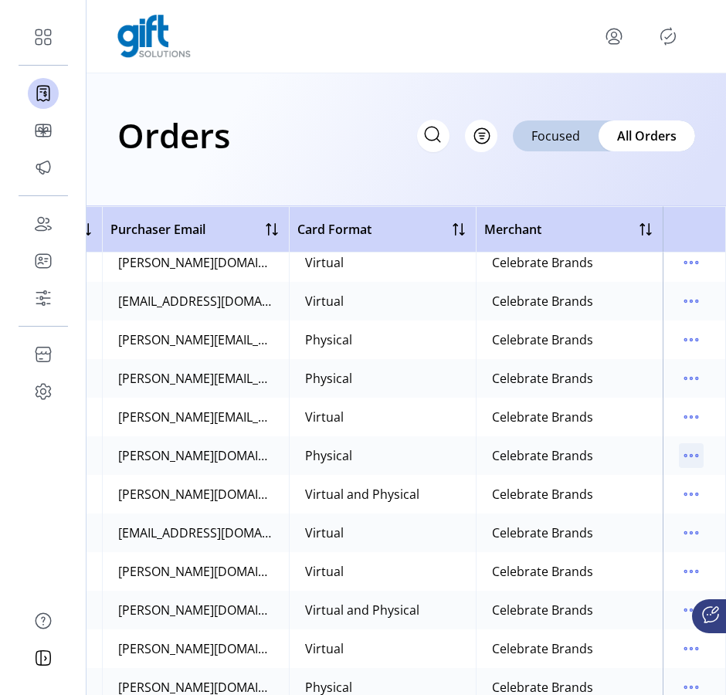
click at [683, 449] on icon "menu" at bounding box center [691, 455] width 25 height 25
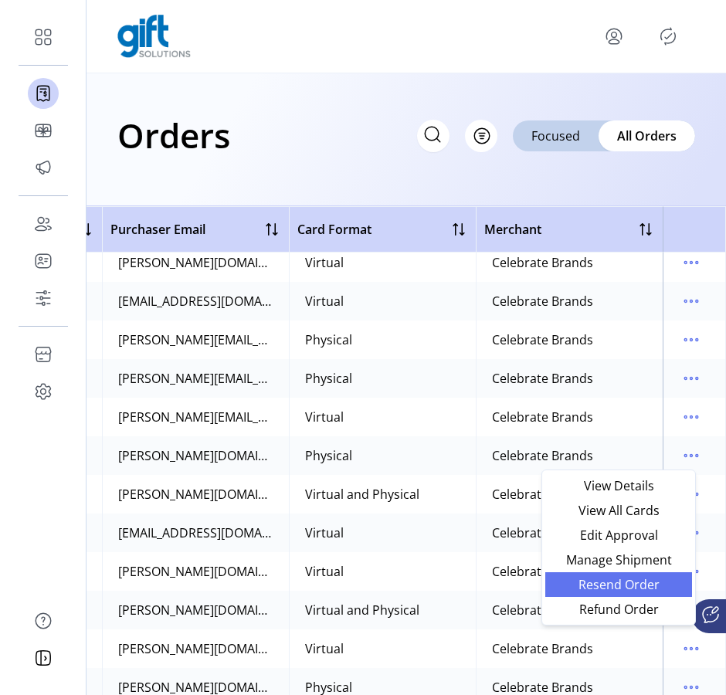
click at [645, 584] on span "Resend Order" at bounding box center [618, 584] width 128 height 12
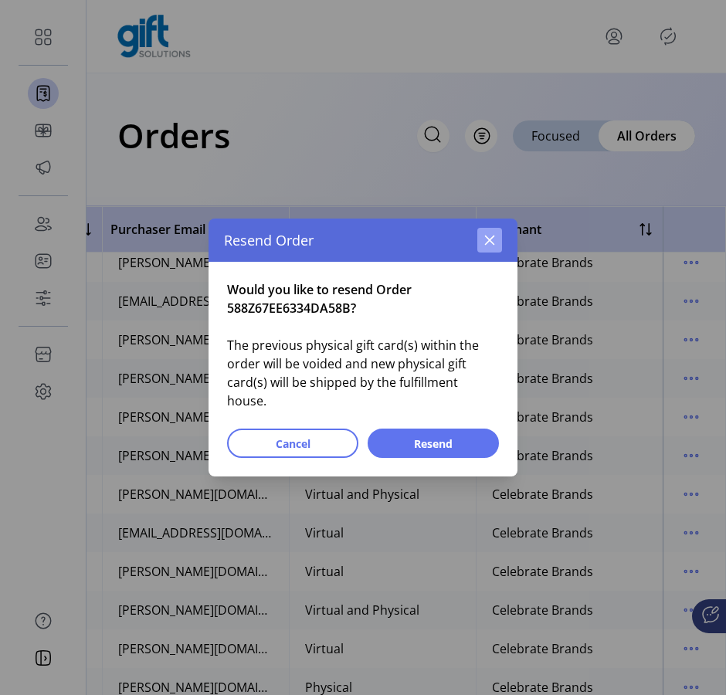
click at [493, 246] on icon "button" at bounding box center [489, 240] width 12 height 12
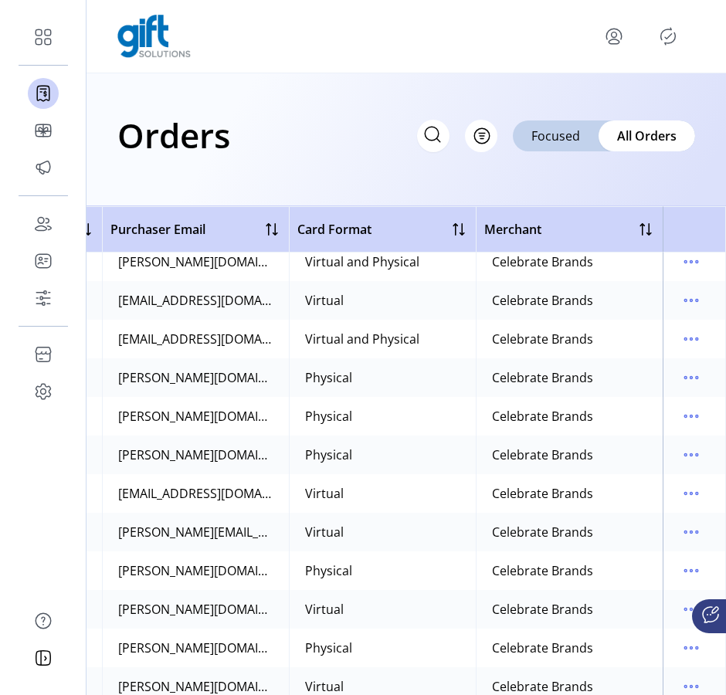
scroll to position [1709, 727]
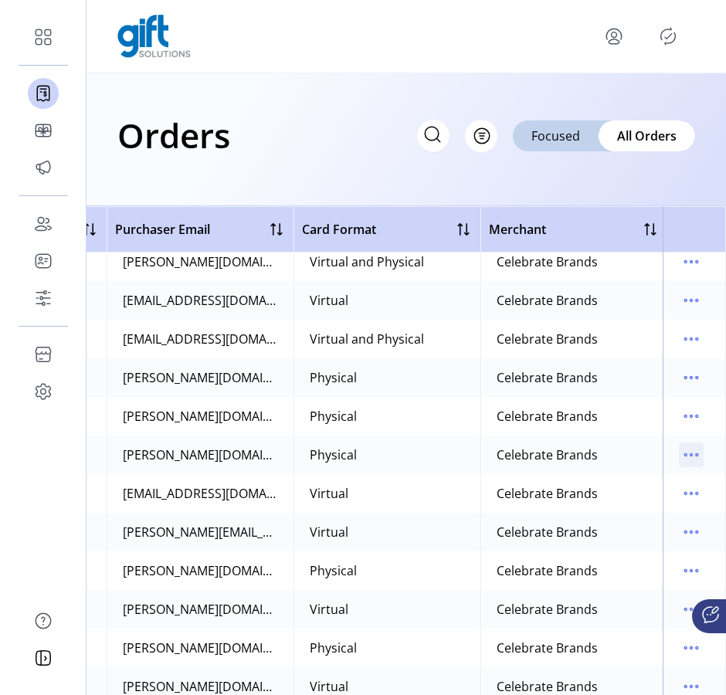
click at [681, 453] on icon "menu" at bounding box center [691, 455] width 25 height 25
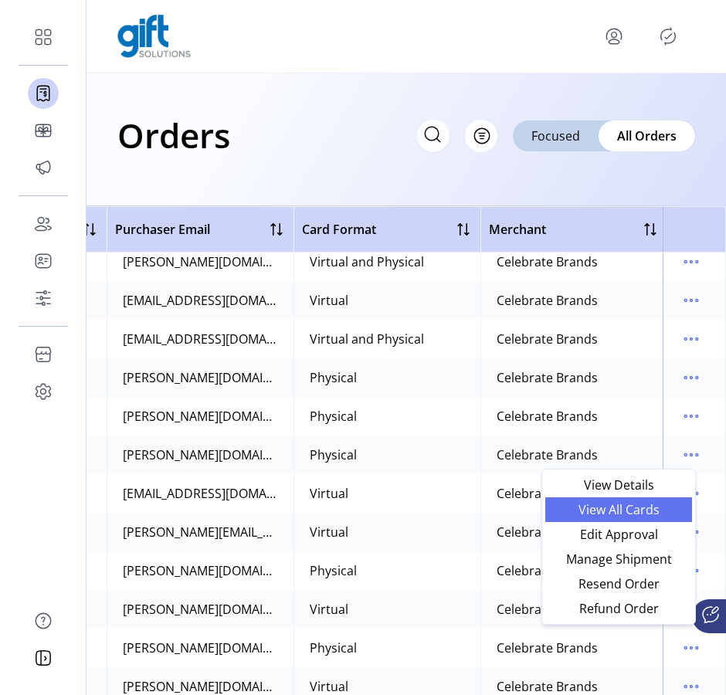
click at [638, 511] on span "View All Cards" at bounding box center [618, 510] width 128 height 12
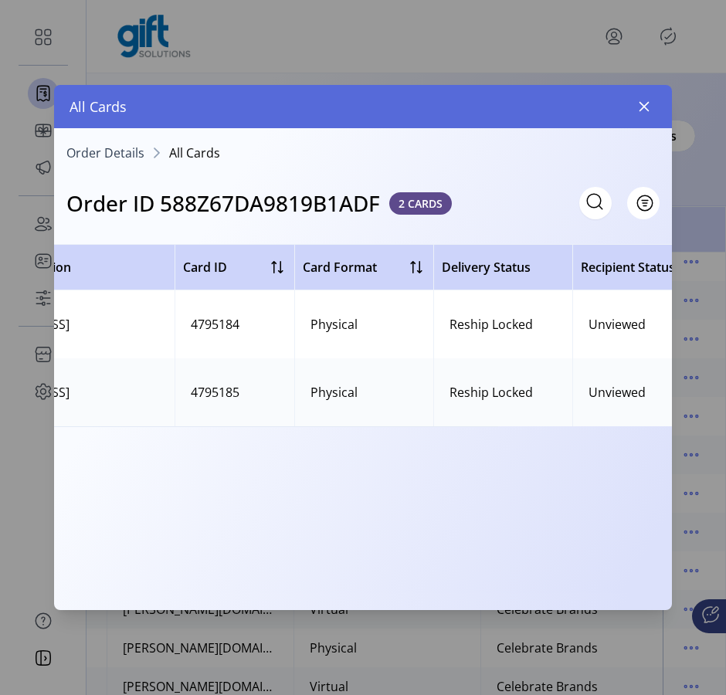
scroll to position [0, 554]
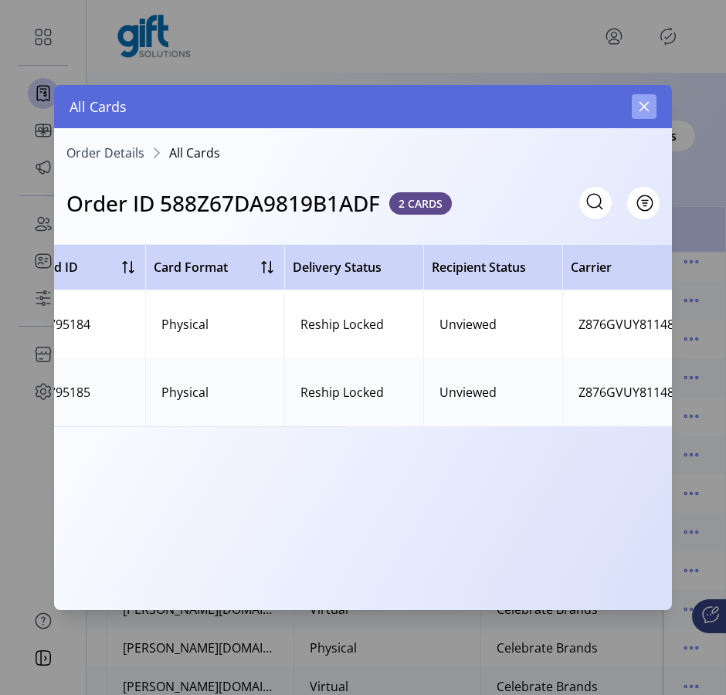
click at [646, 114] on button "button" at bounding box center [644, 106] width 25 height 25
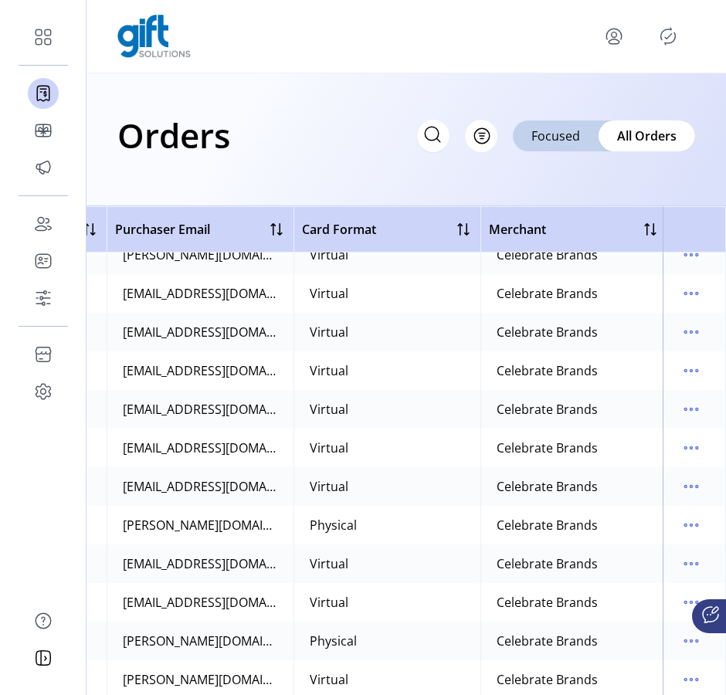
scroll to position [2450, 727]
click at [682, 527] on icon "menu" at bounding box center [691, 524] width 25 height 25
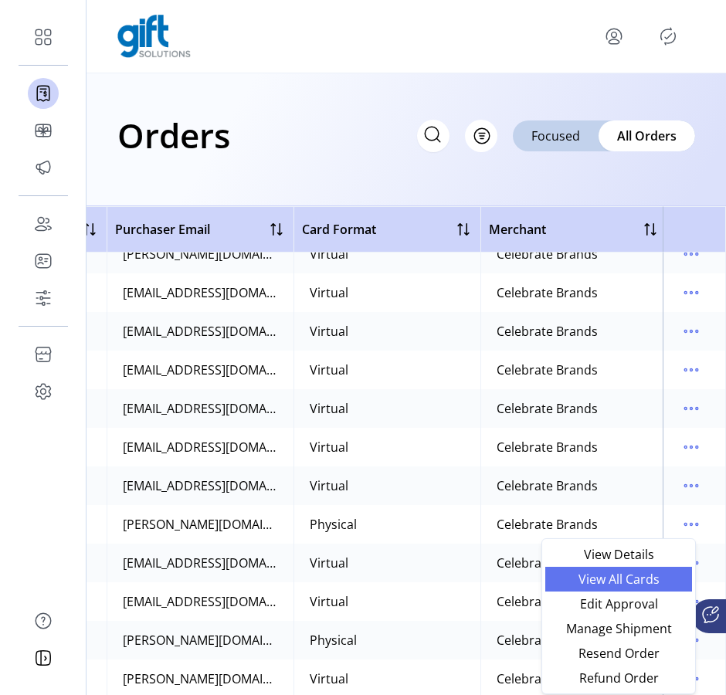
click at [656, 582] on span "View All Cards" at bounding box center [618, 579] width 128 height 12
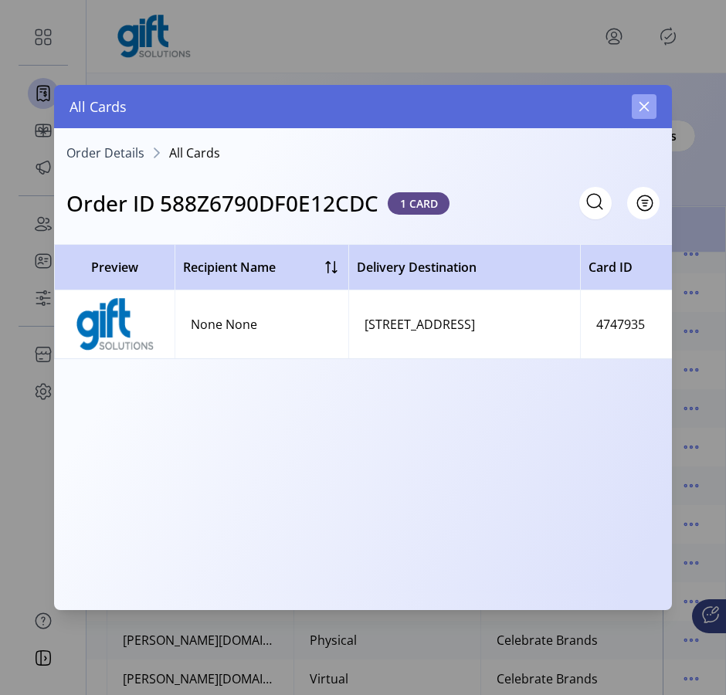
click at [643, 115] on button "button" at bounding box center [644, 106] width 25 height 25
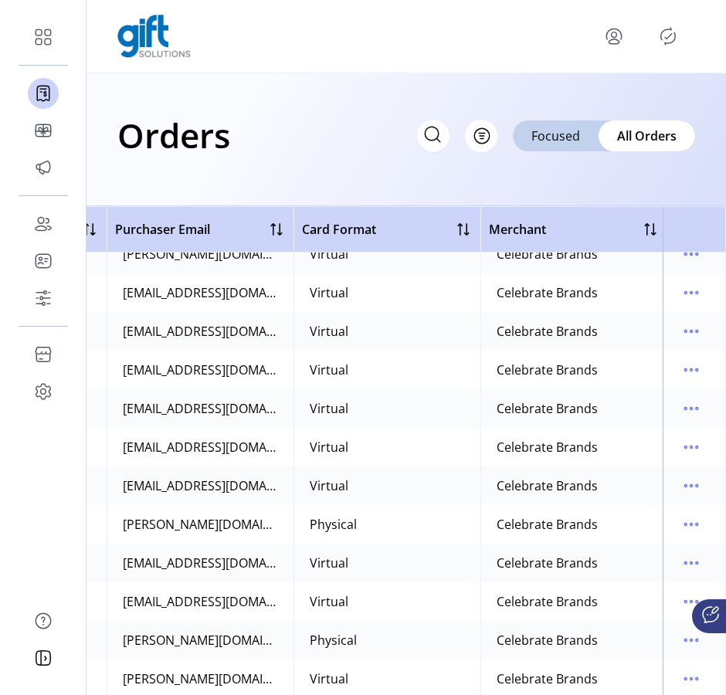
scroll to position [2544, 727]
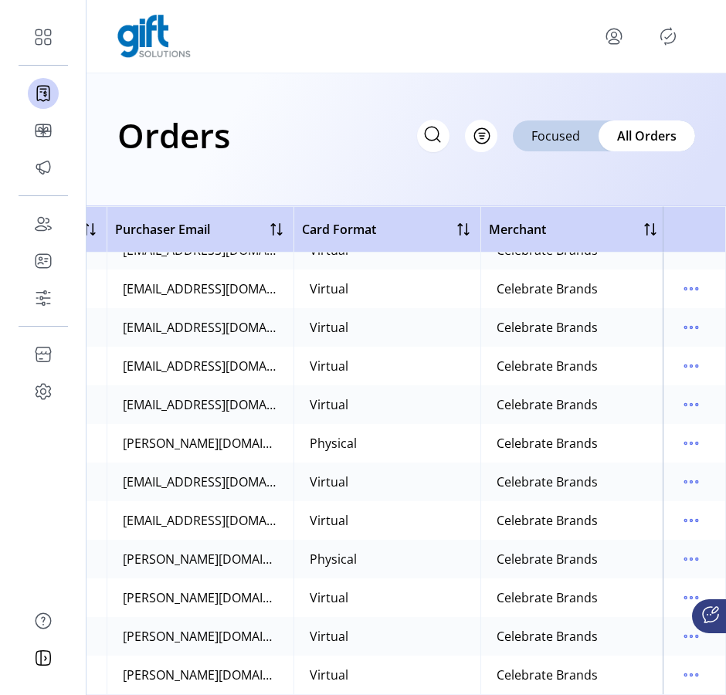
click at [612, 36] on icon "menu" at bounding box center [614, 34] width 5 height 5
click at [572, 100] on span "Sign Out" at bounding box center [558, 97] width 116 height 12
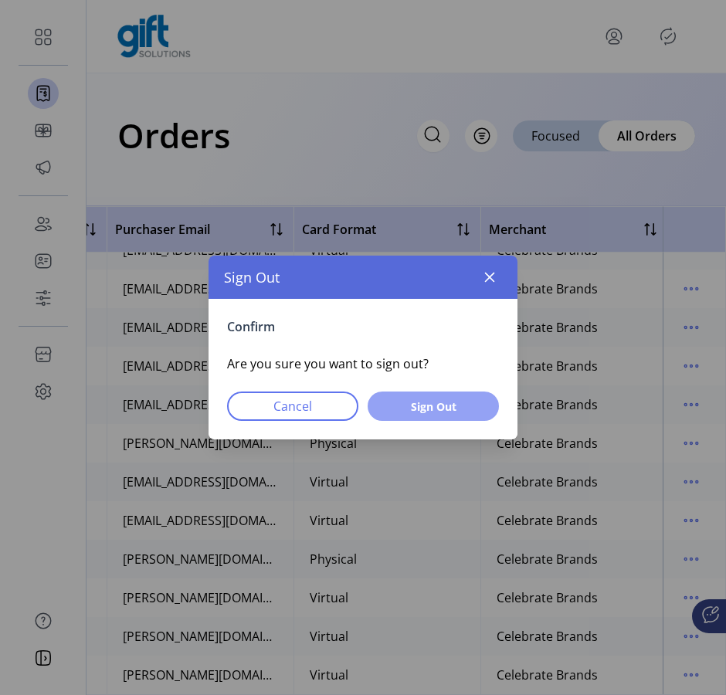
click at [437, 409] on span "Sign Out" at bounding box center [433, 406] width 91 height 16
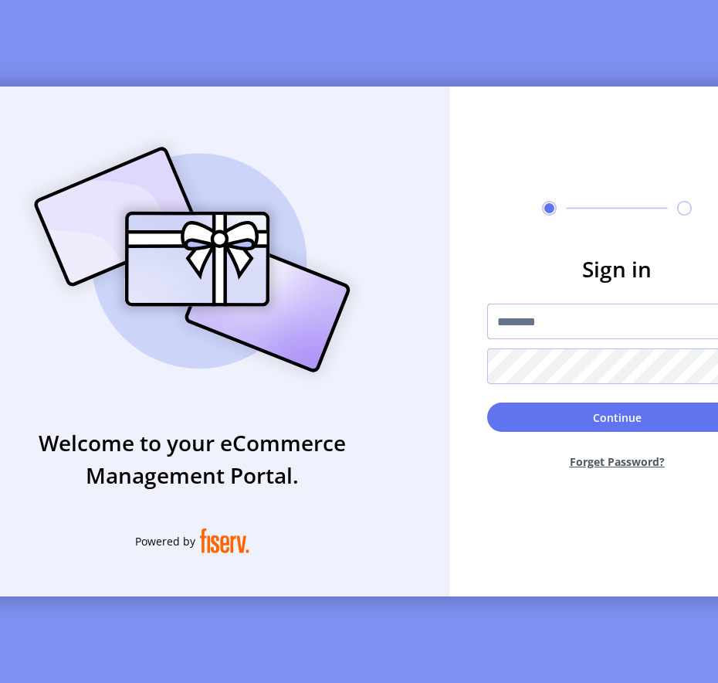
click at [508, 334] on input "text" at bounding box center [616, 322] width 259 height 36
type input "**********"
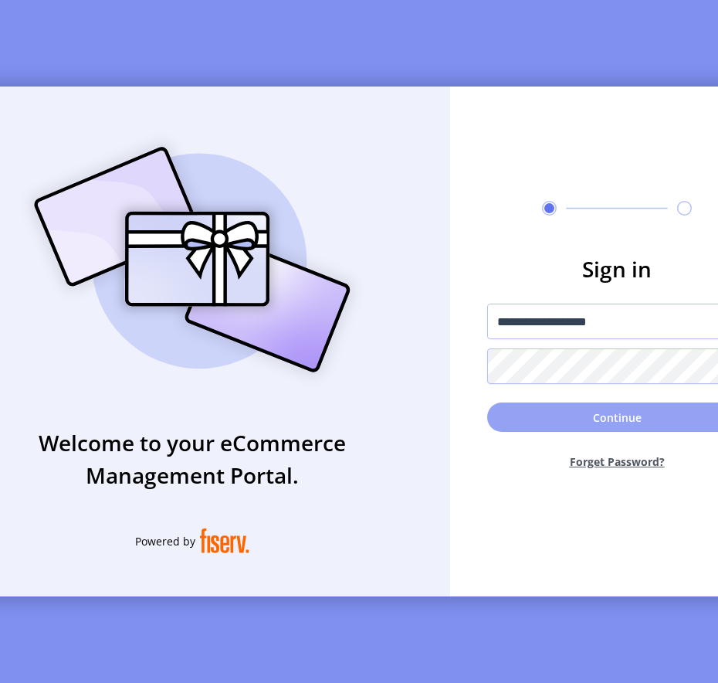
click at [566, 420] on button "Continue" at bounding box center [616, 416] width 259 height 29
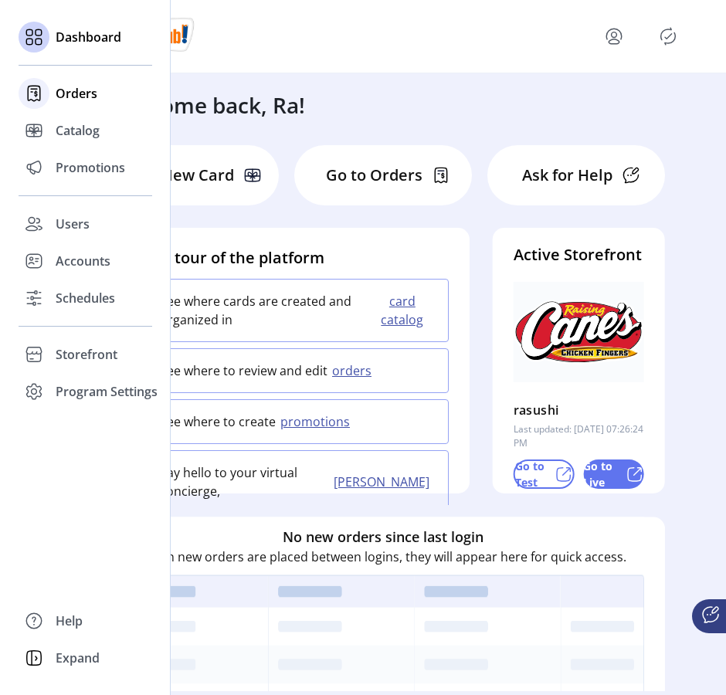
click at [66, 86] on span "Orders" at bounding box center [77, 93] width 42 height 19
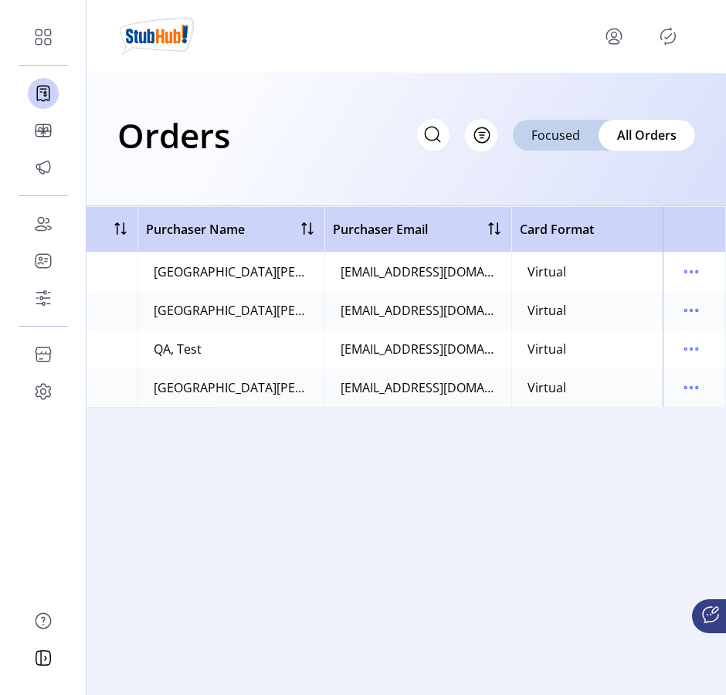
scroll to position [0, 732]
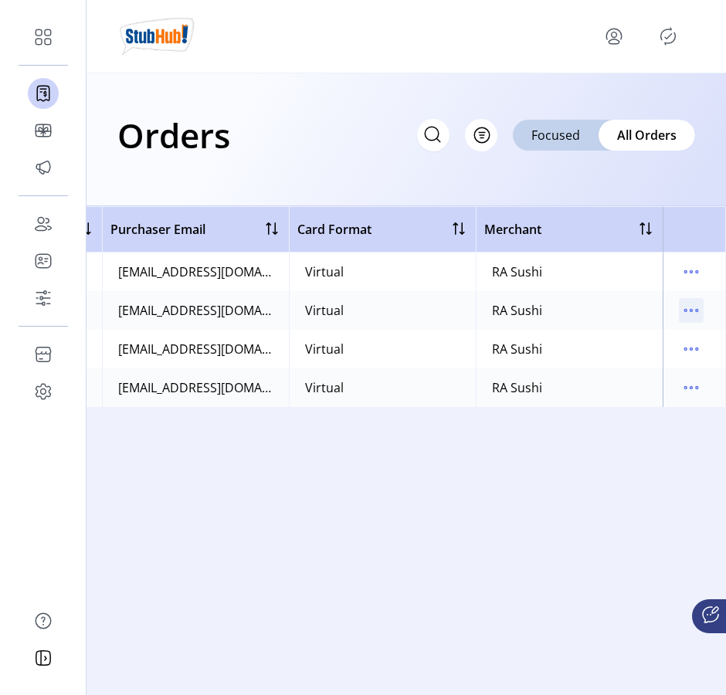
click at [695, 309] on icon "menu" at bounding box center [691, 310] width 25 height 25
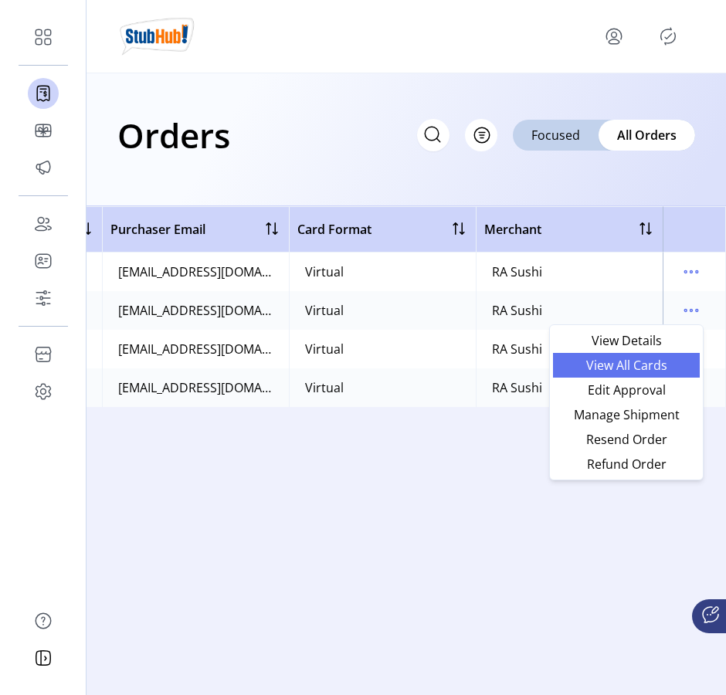
click at [655, 367] on span "View All Cards" at bounding box center [626, 365] width 128 height 12
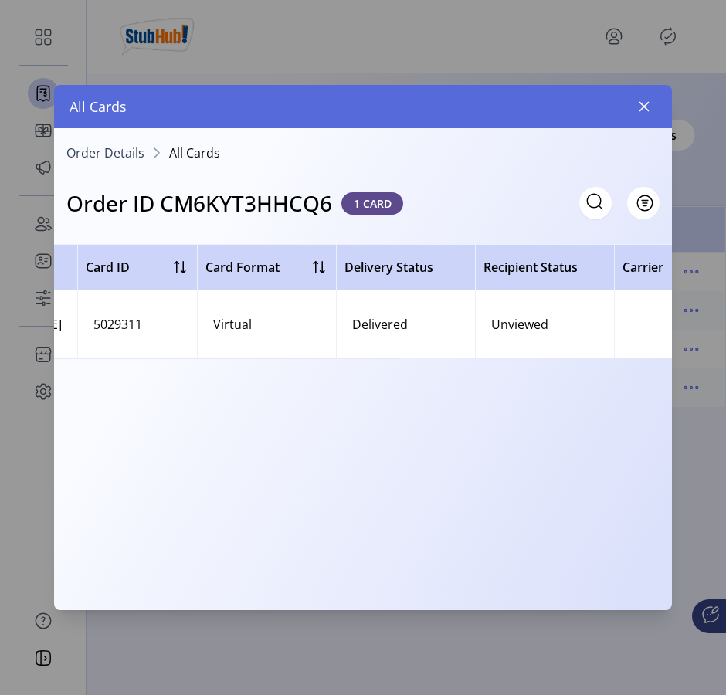
scroll to position [0, 554]
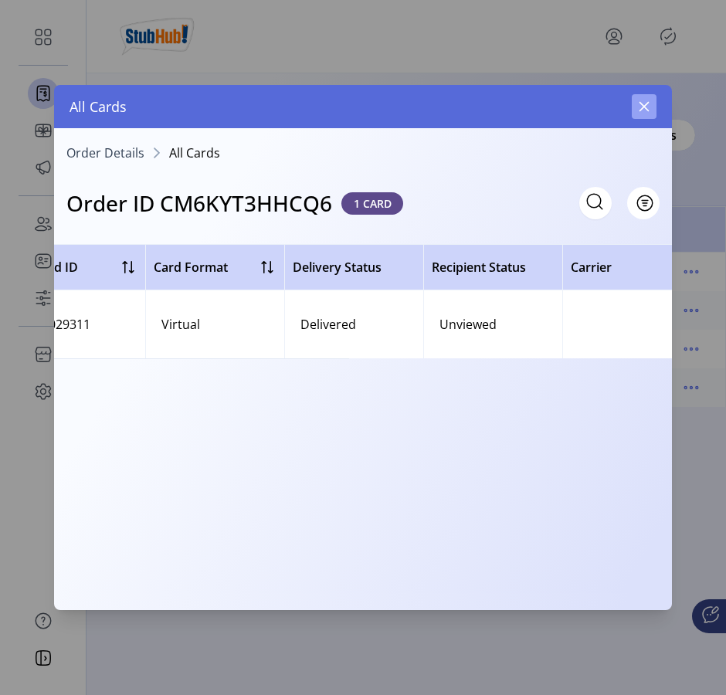
click at [645, 105] on icon "button" at bounding box center [644, 107] width 10 height 10
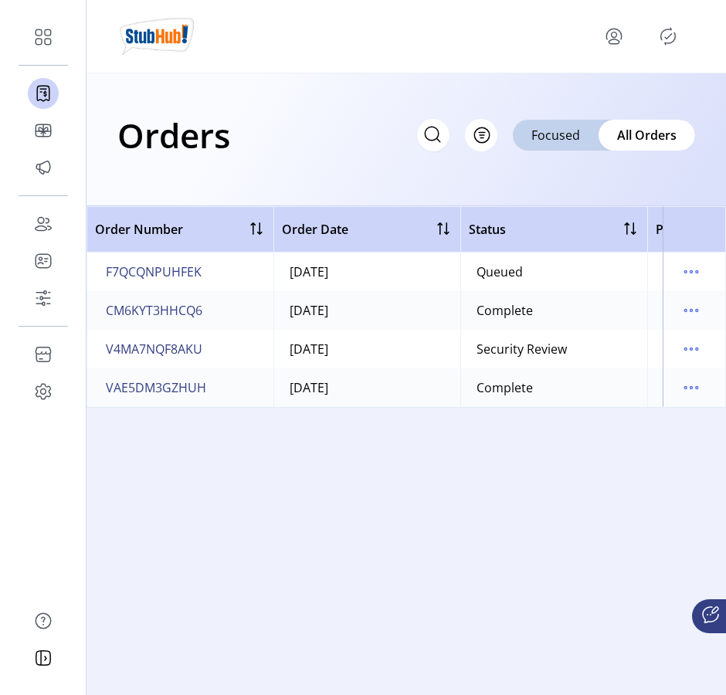
scroll to position [0, 14]
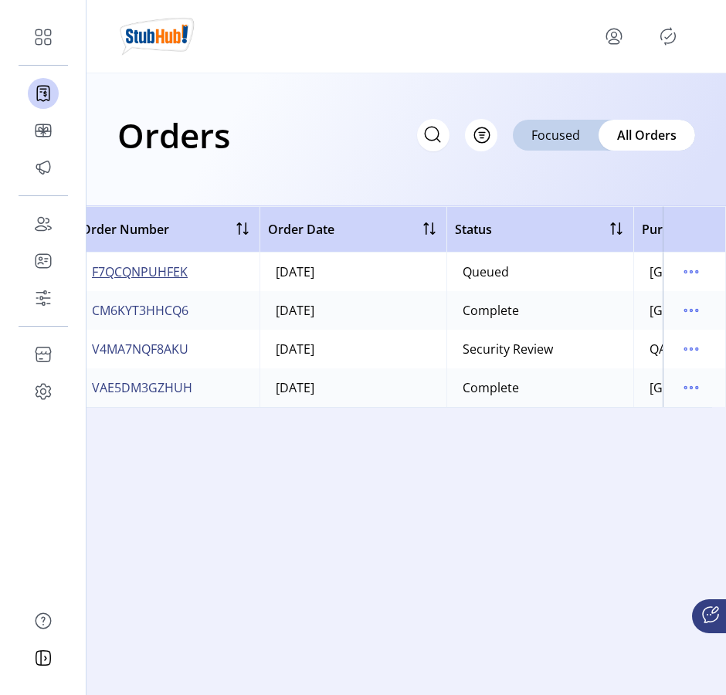
click at [148, 280] on span "F7QCQNPUHFEK" at bounding box center [140, 272] width 96 height 19
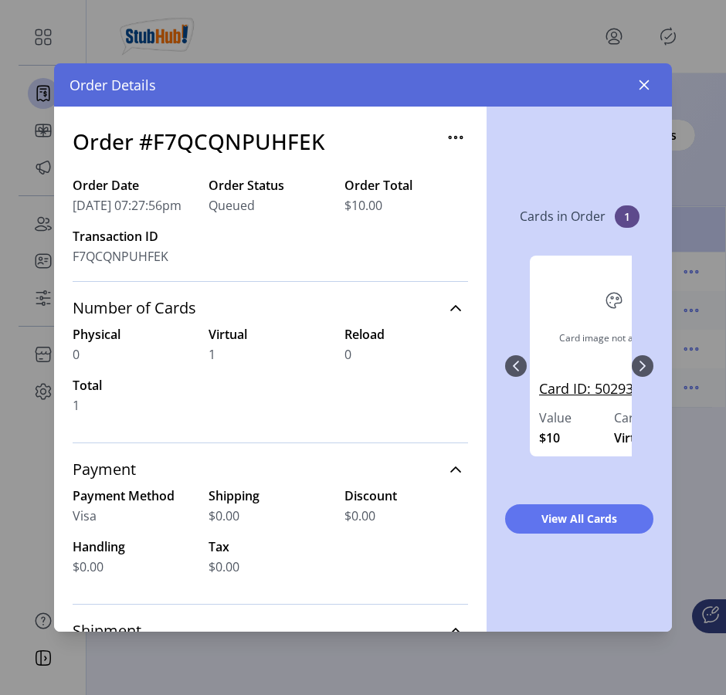
click at [600, 391] on link "Card ID: 5029347" at bounding box center [614, 393] width 150 height 30
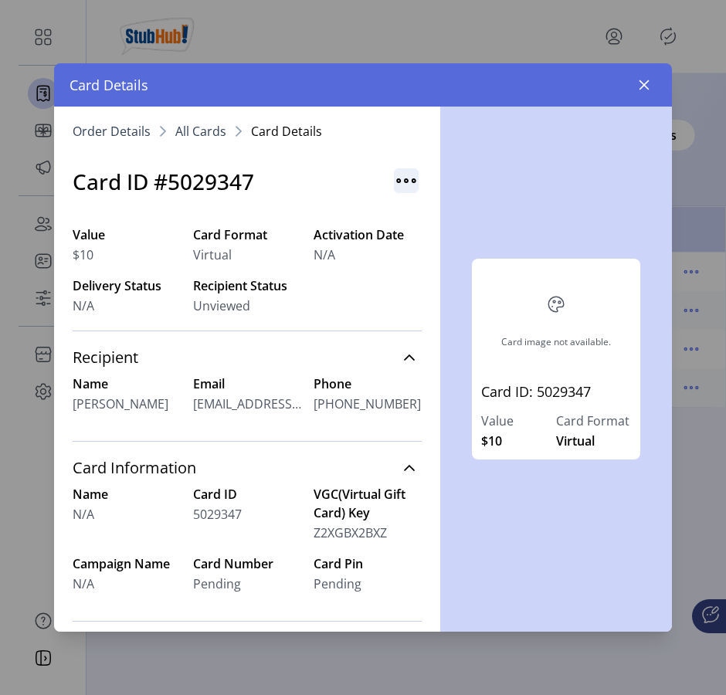
click at [399, 182] on img "button" at bounding box center [406, 180] width 25 height 25
click at [646, 80] on icon "button" at bounding box center [644, 85] width 12 height 12
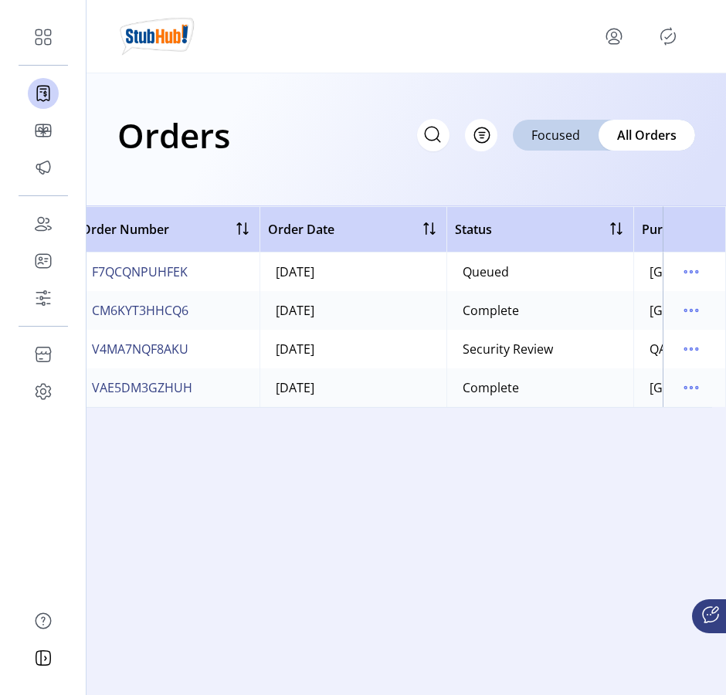
click at [609, 40] on icon "menu" at bounding box center [614, 41] width 11 height 5
click at [575, 103] on span "Sign Out" at bounding box center [558, 97] width 116 height 12
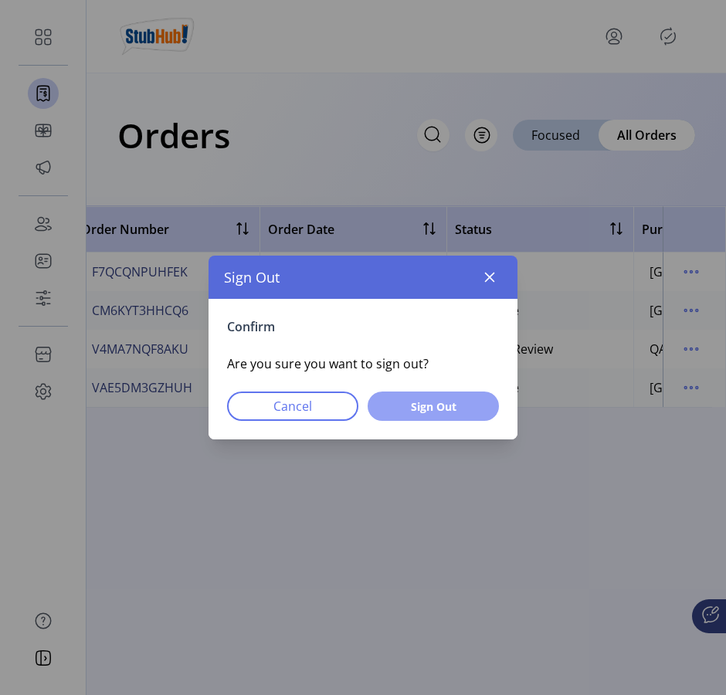
click at [443, 398] on span "Sign Out" at bounding box center [433, 406] width 91 height 16
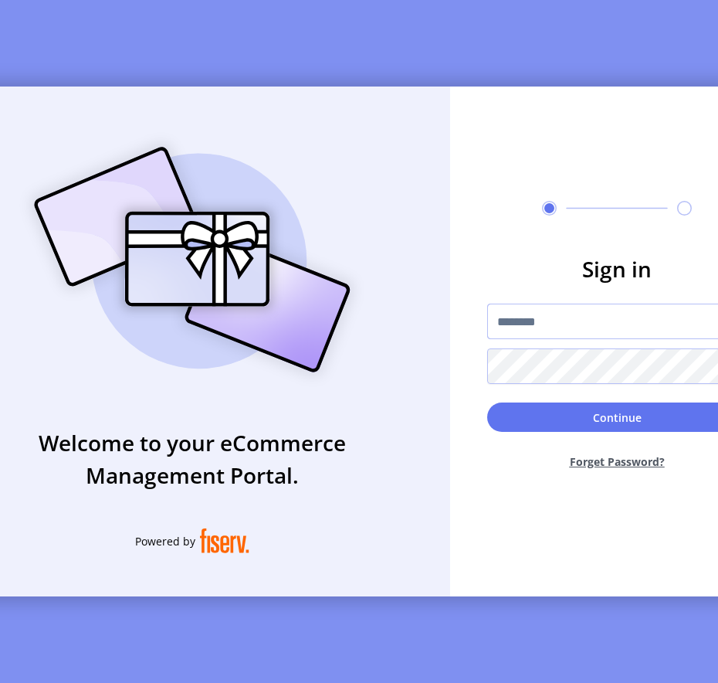
click at [537, 318] on input "text" at bounding box center [616, 322] width 259 height 36
type input "*********"
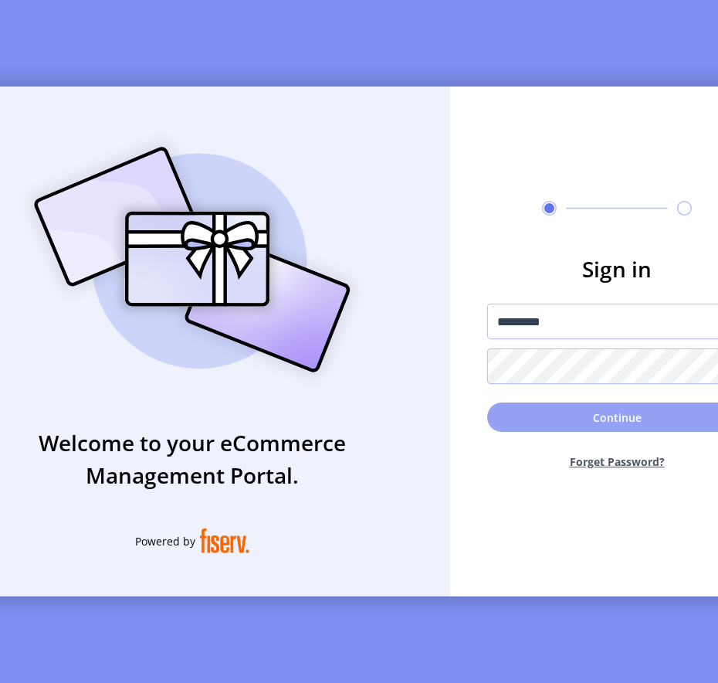
click at [556, 420] on button "Continue" at bounding box center [616, 416] width 259 height 29
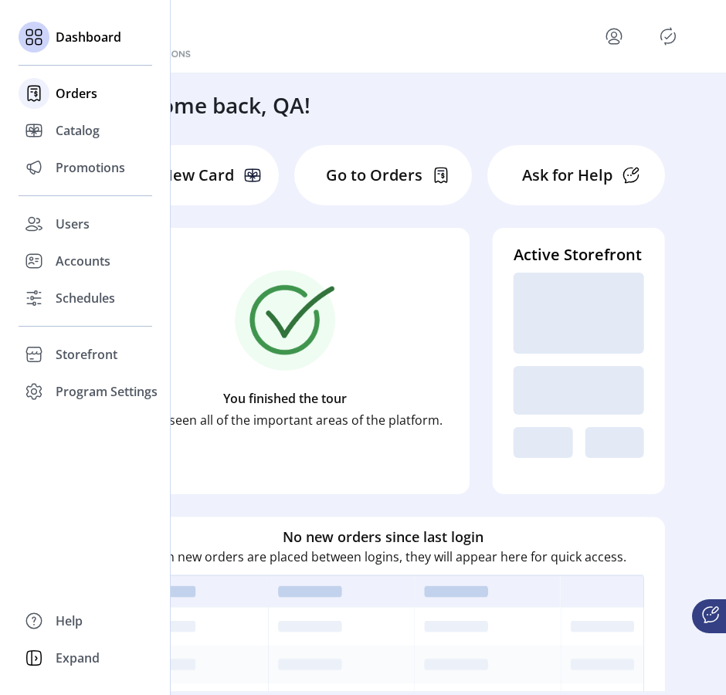
click at [76, 88] on span "Orders" at bounding box center [77, 93] width 42 height 19
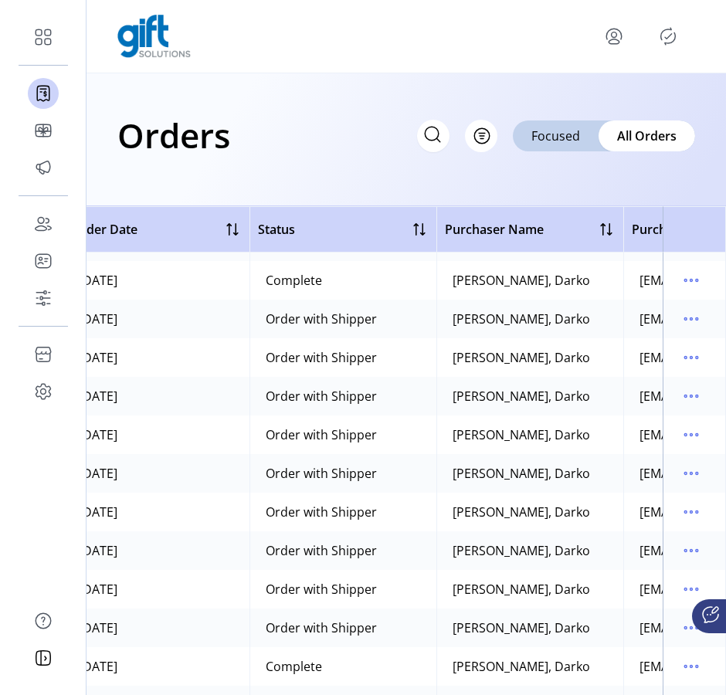
scroll to position [687, 0]
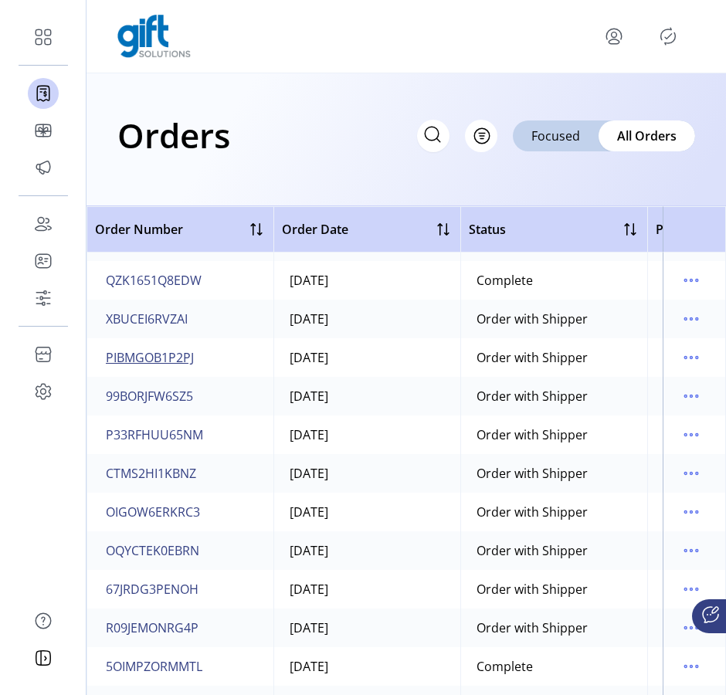
click at [164, 354] on span "PIBMGOB1P2PJ" at bounding box center [150, 357] width 88 height 19
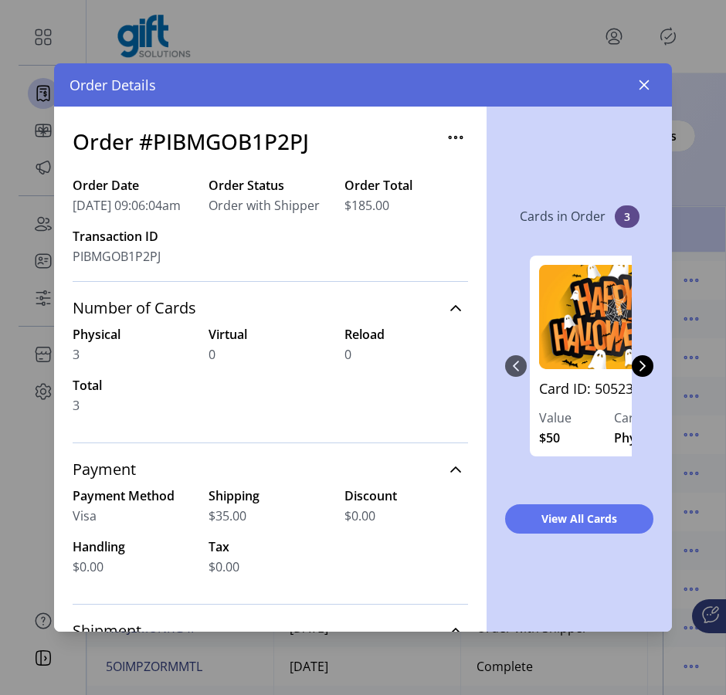
click at [450, 133] on icon "button" at bounding box center [455, 137] width 25 height 25
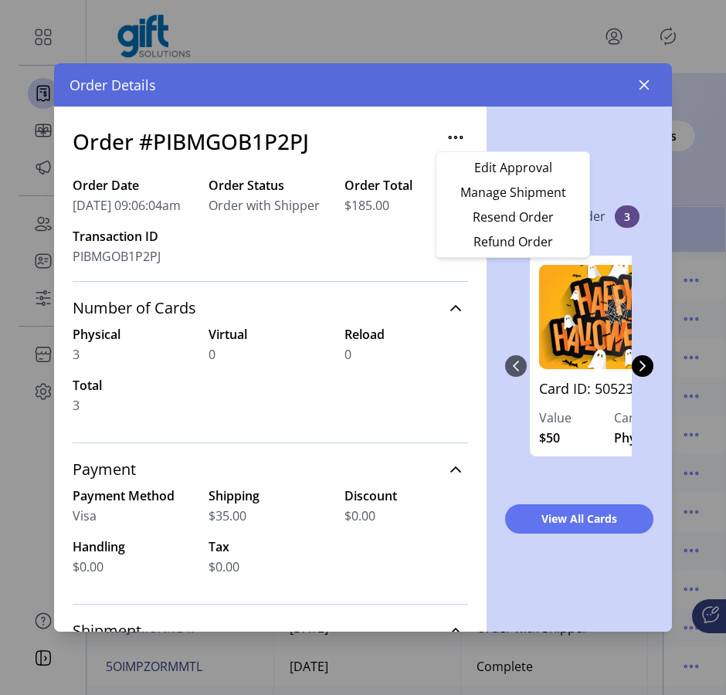
click at [371, 239] on div "Order Date [DATE] 09:06:04am Order Status Order with Shipper Order Total $185.0…" at bounding box center [270, 228] width 395 height 105
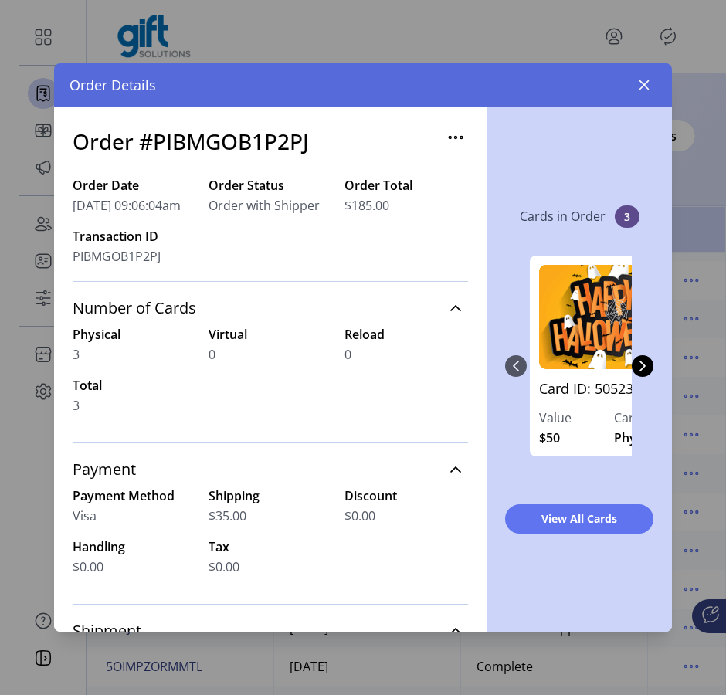
click at [601, 388] on link "Card ID: 5052334" at bounding box center [614, 393] width 150 height 30
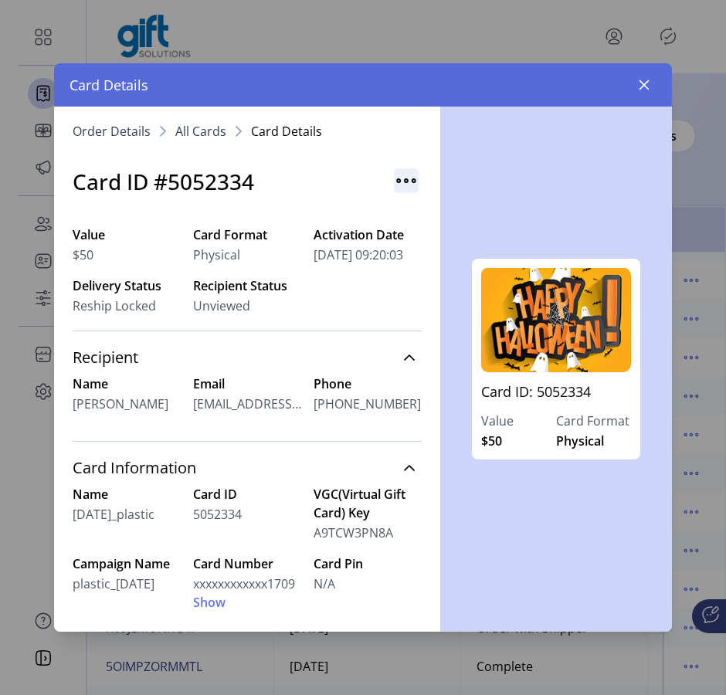
click at [395, 186] on img "button" at bounding box center [406, 180] width 25 height 25
click at [420, 215] on span "Resend Card" at bounding box center [460, 214] width 128 height 12
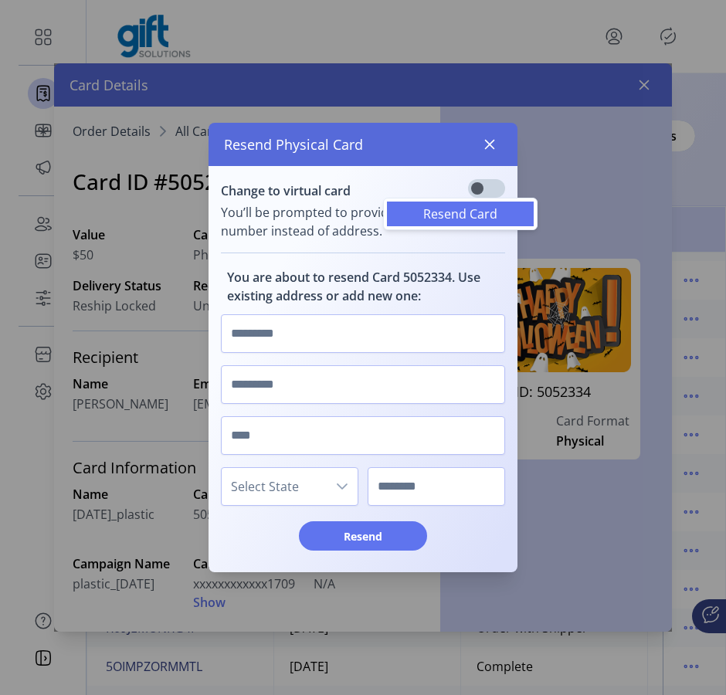
scroll to position [8, 5]
click at [324, 332] on input "text" at bounding box center [363, 333] width 284 height 39
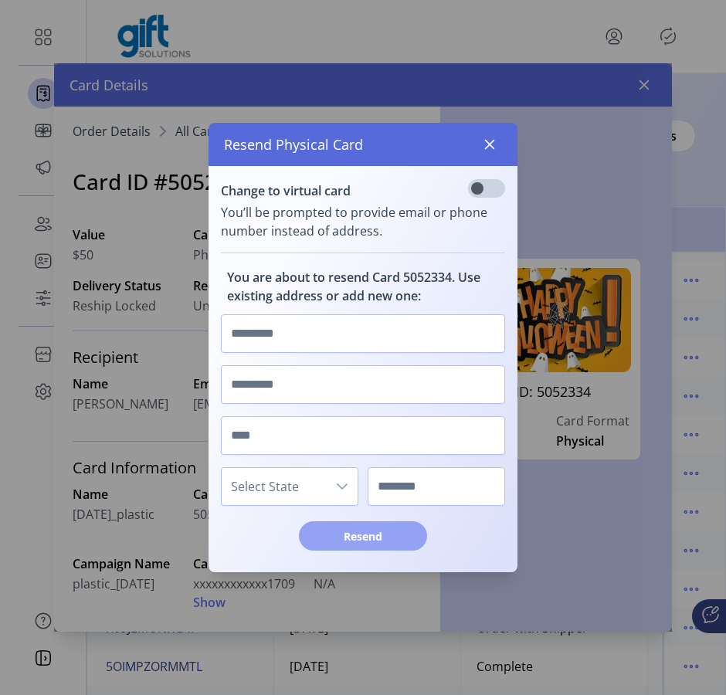
click at [380, 535] on span "Resend" at bounding box center [363, 536] width 88 height 16
click at [346, 542] on span "Resend" at bounding box center [363, 536] width 88 height 16
click at [391, 341] on input "text" at bounding box center [363, 333] width 284 height 39
click at [385, 533] on span "Resend" at bounding box center [363, 536] width 88 height 16
click at [298, 340] on input "text" at bounding box center [363, 333] width 284 height 39
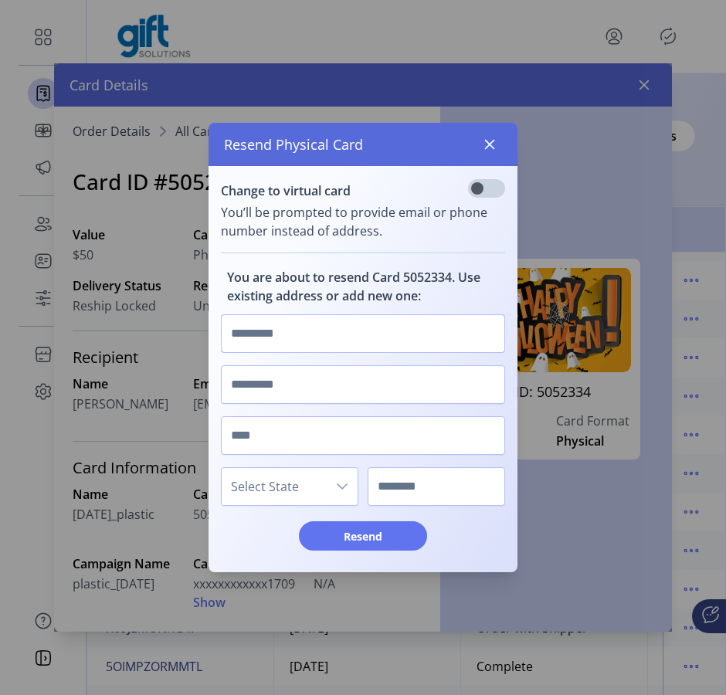
click at [290, 327] on input "text" at bounding box center [363, 333] width 284 height 39
type input "****"
click at [285, 378] on input "text" at bounding box center [363, 384] width 284 height 39
type input "****"
click at [276, 439] on input "text" at bounding box center [363, 435] width 284 height 39
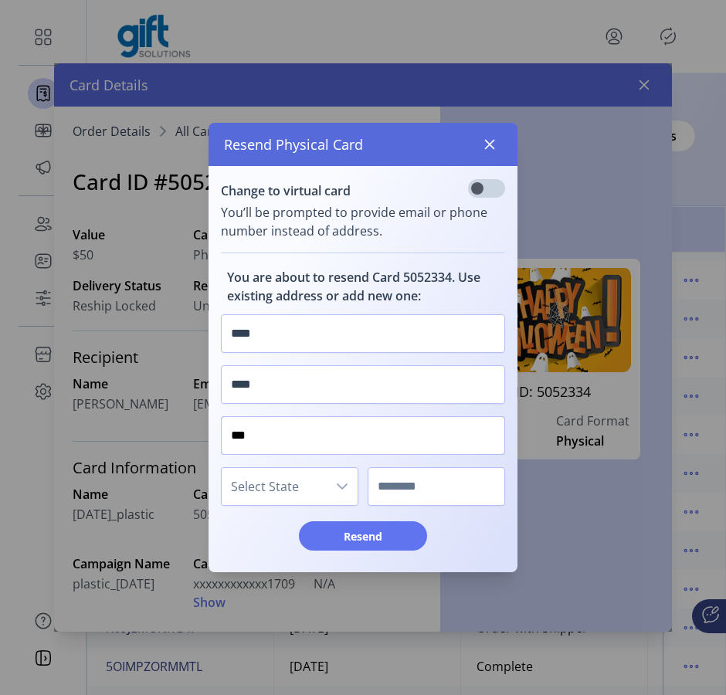
type input "***"
click at [282, 488] on span "Select State" at bounding box center [274, 486] width 105 height 37
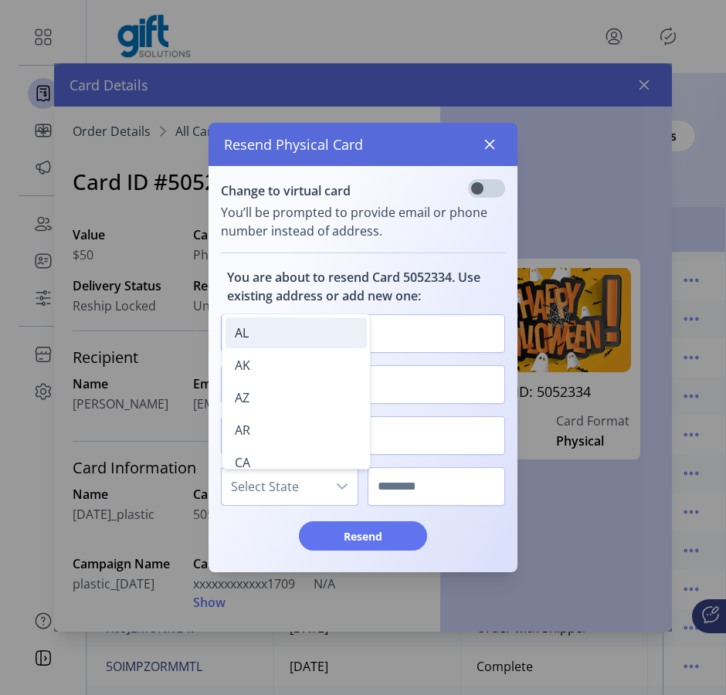
click at [263, 337] on li "AL" at bounding box center [296, 332] width 141 height 31
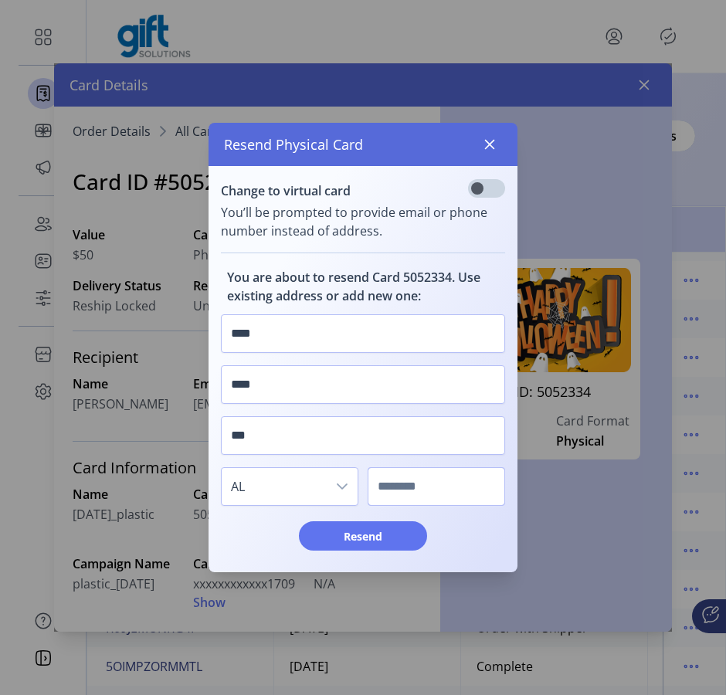
click at [412, 486] on input "text" at bounding box center [436, 486] width 137 height 39
type input "****"
click at [394, 541] on span "Resend" at bounding box center [363, 536] width 88 height 16
click at [490, 150] on icon "button" at bounding box center [489, 144] width 12 height 12
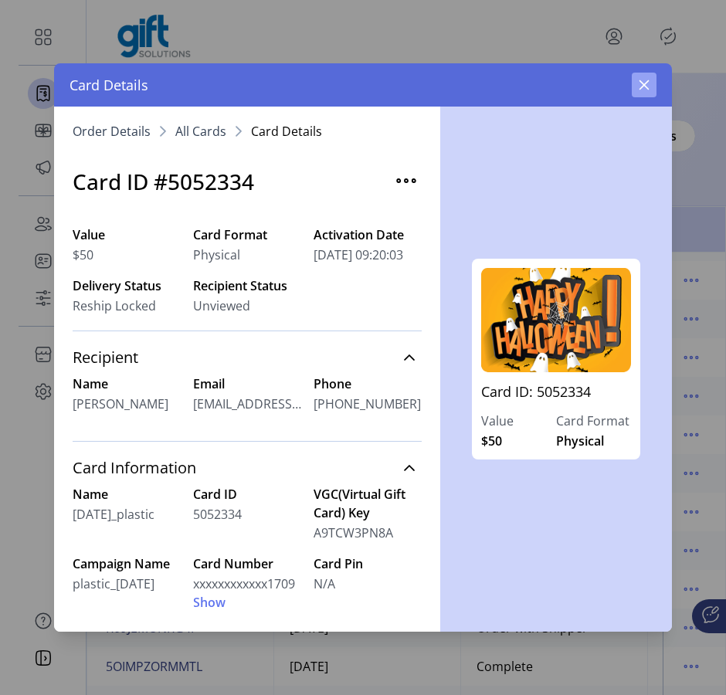
click at [647, 89] on icon "button" at bounding box center [644, 85] width 10 height 10
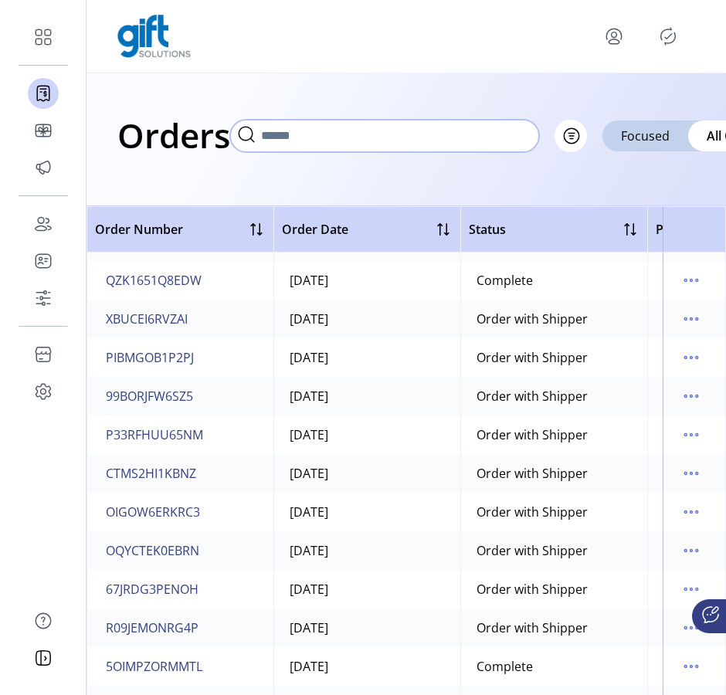
click at [436, 134] on input "text" at bounding box center [384, 136] width 309 height 32
paste input "**********"
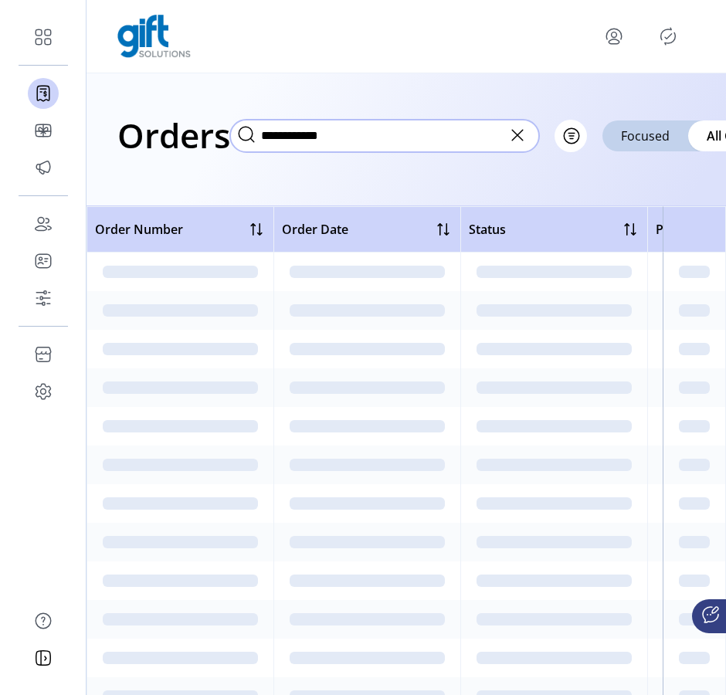
type input "**********"
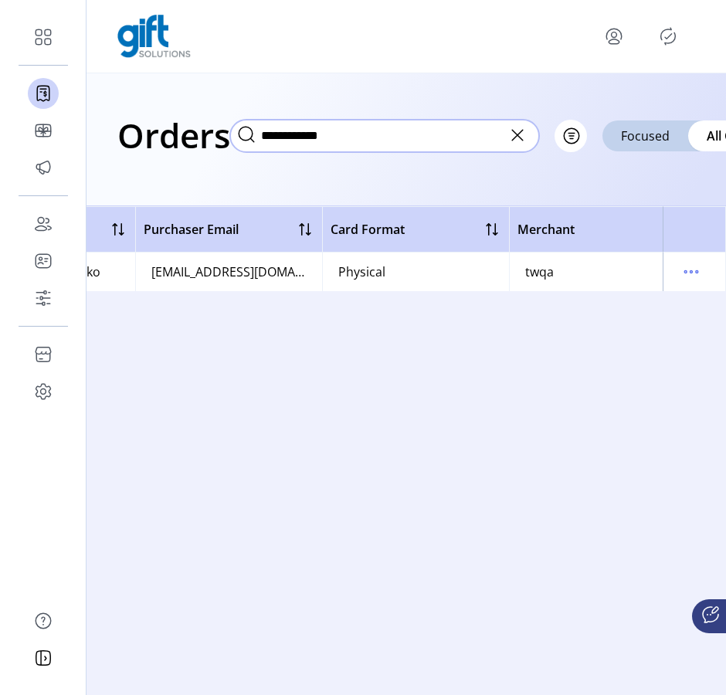
scroll to position [0, 732]
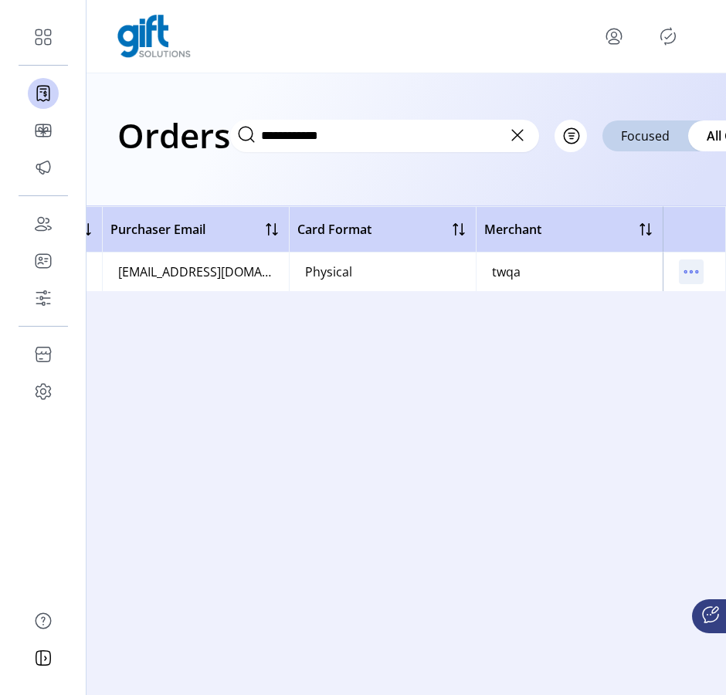
click at [699, 273] on icon "menu" at bounding box center [691, 271] width 25 height 25
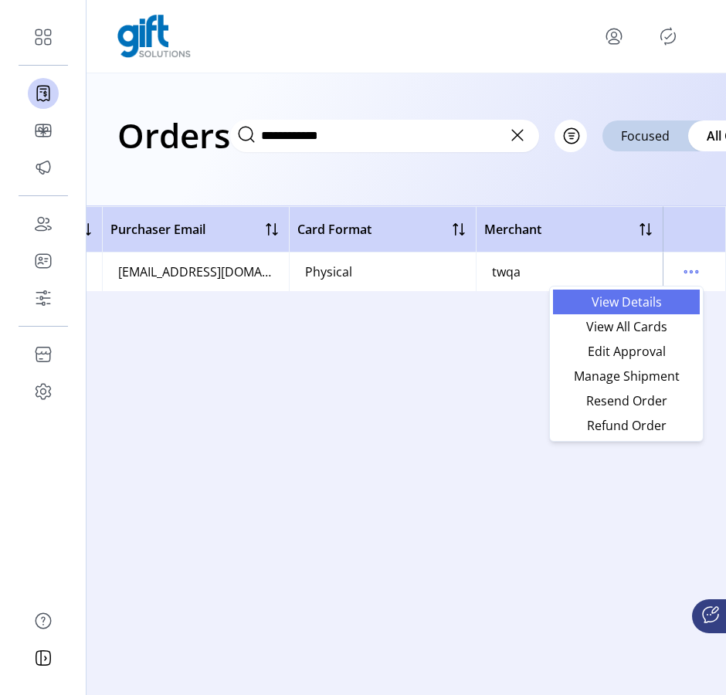
click at [610, 304] on span "View Details" at bounding box center [626, 302] width 128 height 12
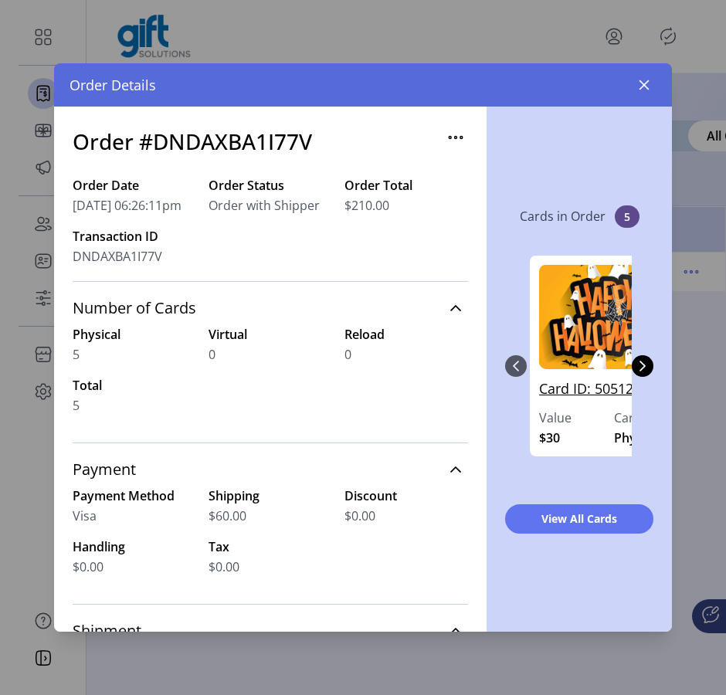
click at [587, 388] on link "Card ID: 5051280" at bounding box center [614, 393] width 150 height 30
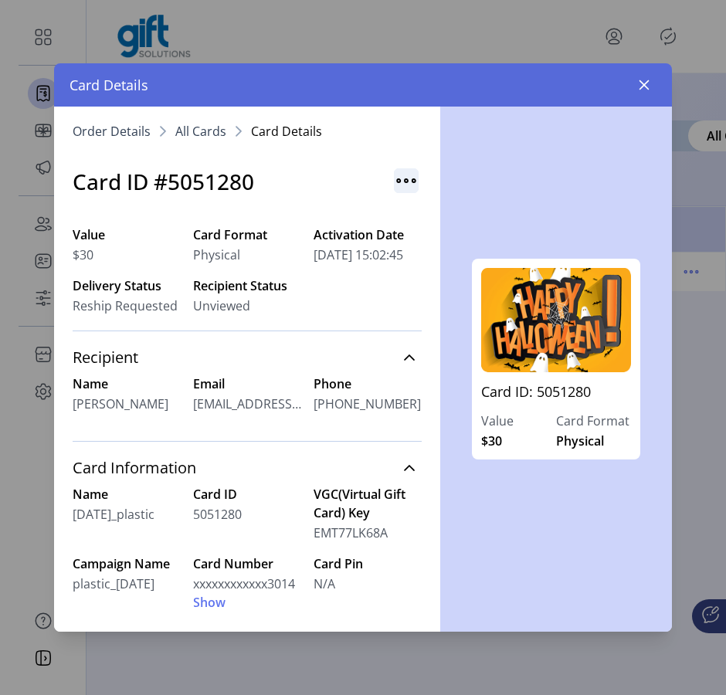
click at [400, 182] on img "button" at bounding box center [406, 180] width 25 height 25
click at [415, 215] on span "Resend Card" at bounding box center [460, 214] width 128 height 12
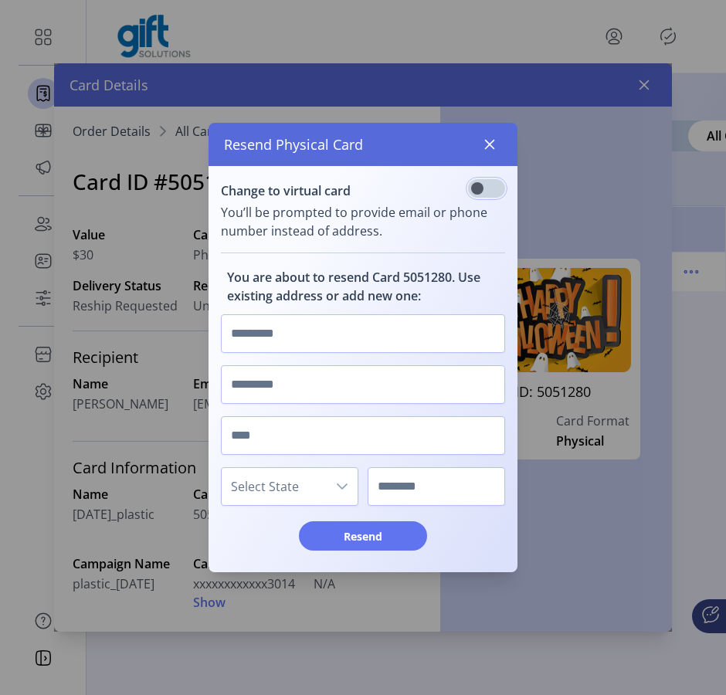
scroll to position [8, 5]
click at [486, 149] on icon "button" at bounding box center [489, 144] width 12 height 12
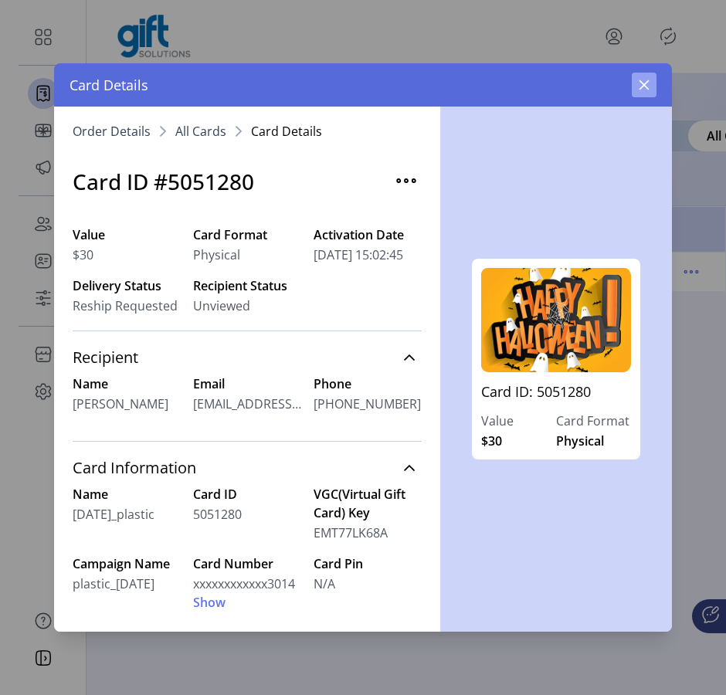
click at [647, 87] on icon "button" at bounding box center [644, 85] width 10 height 10
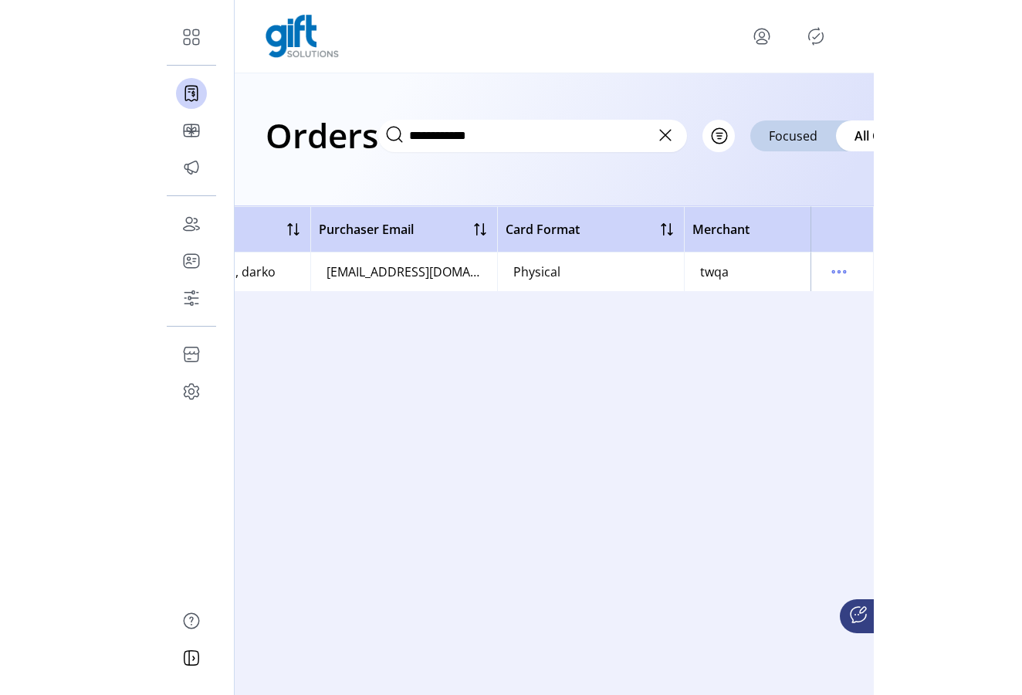
scroll to position [0, 732]
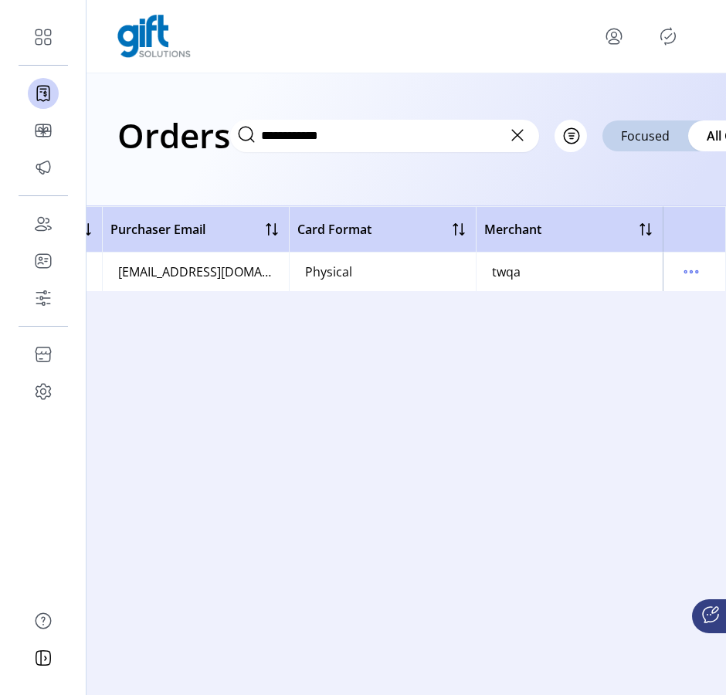
click at [519, 137] on icon at bounding box center [517, 135] width 25 height 25
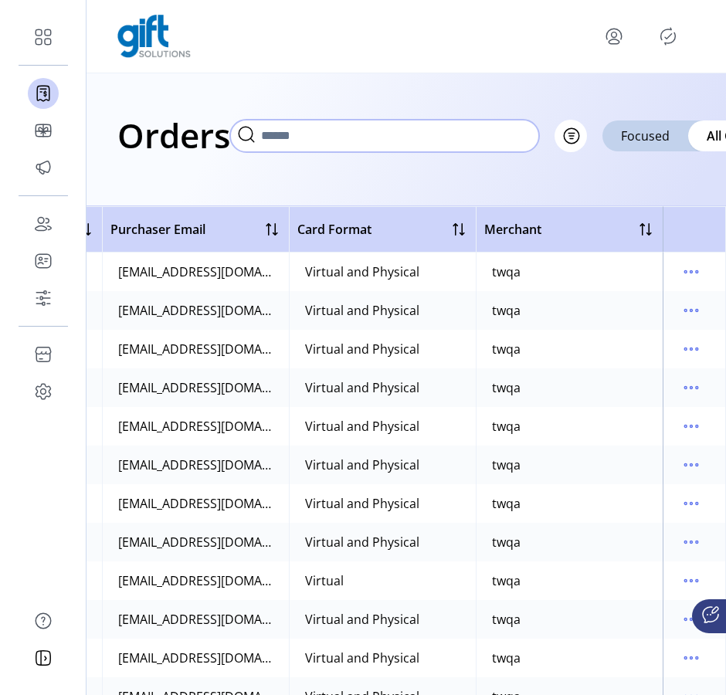
click at [422, 150] on input "text" at bounding box center [384, 136] width 309 height 32
paste input "**********"
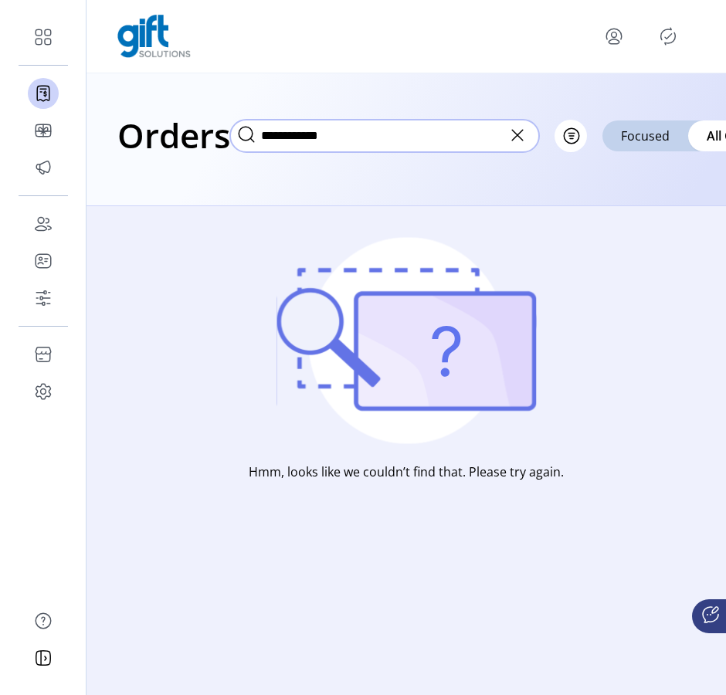
type input "**********"
click at [523, 143] on icon at bounding box center [517, 135] width 25 height 25
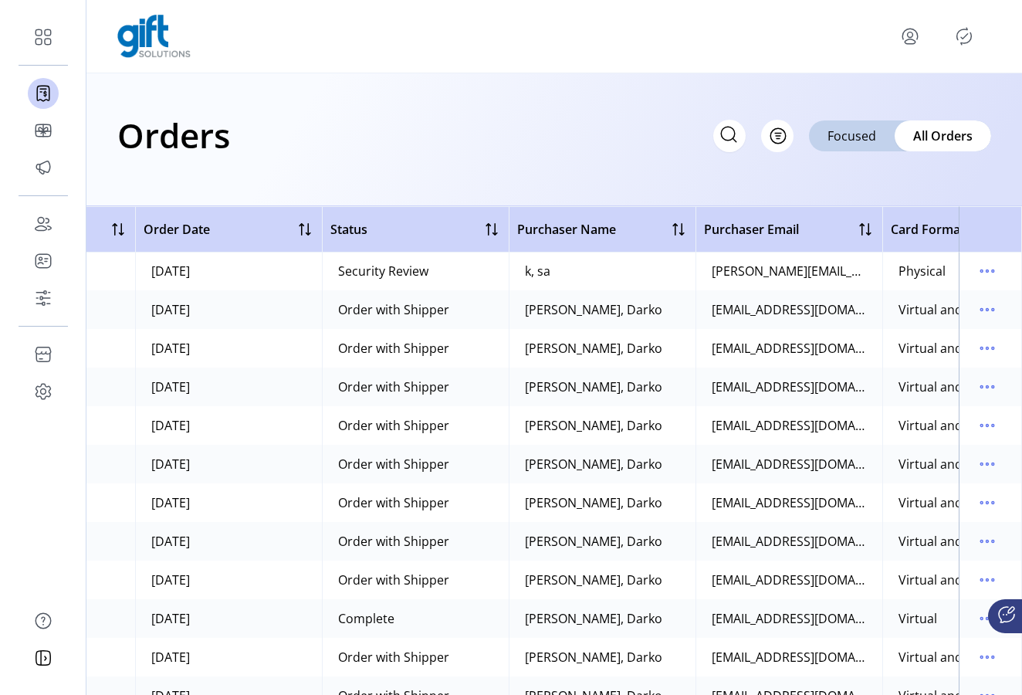
scroll to position [1, 144]
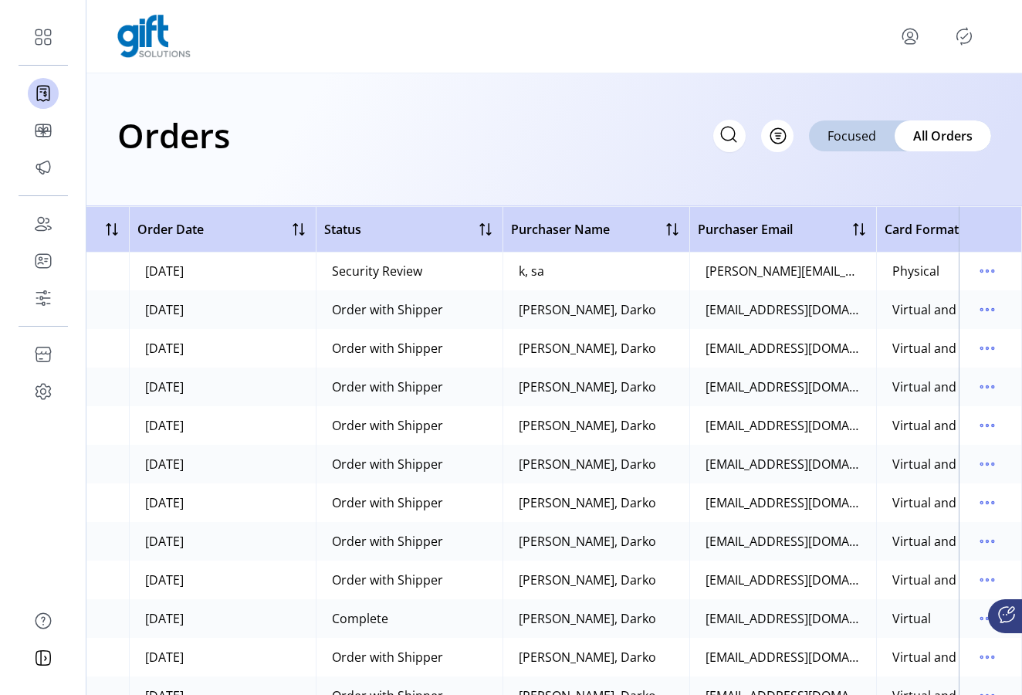
click at [729, 143] on icon at bounding box center [729, 134] width 25 height 25
paste input "**********"
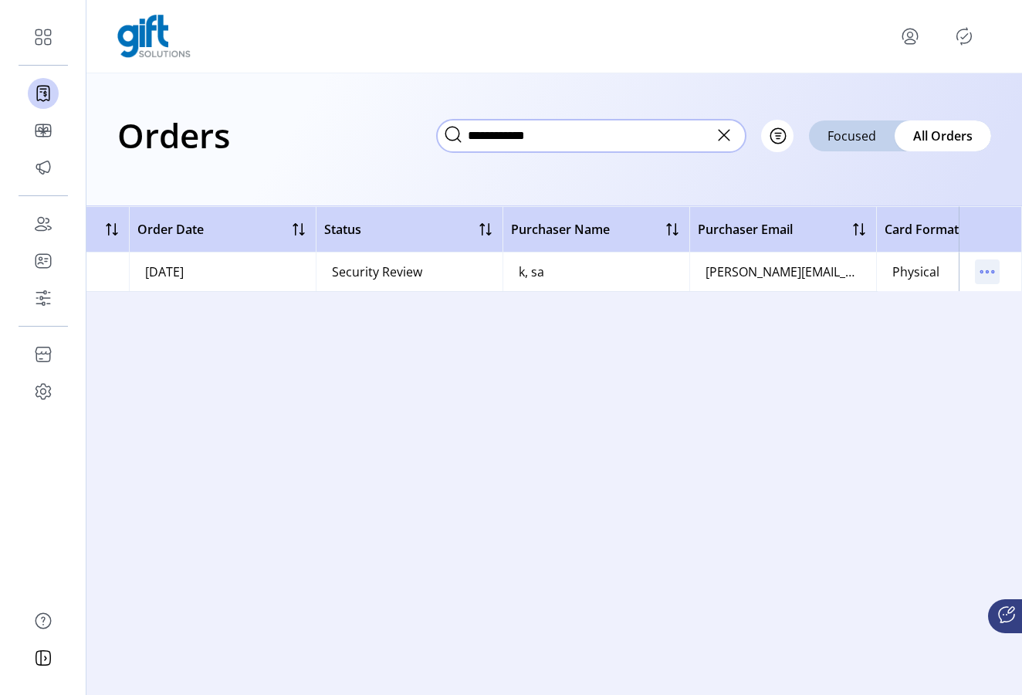
type input "**********"
click at [982, 274] on icon "menu" at bounding box center [987, 271] width 25 height 25
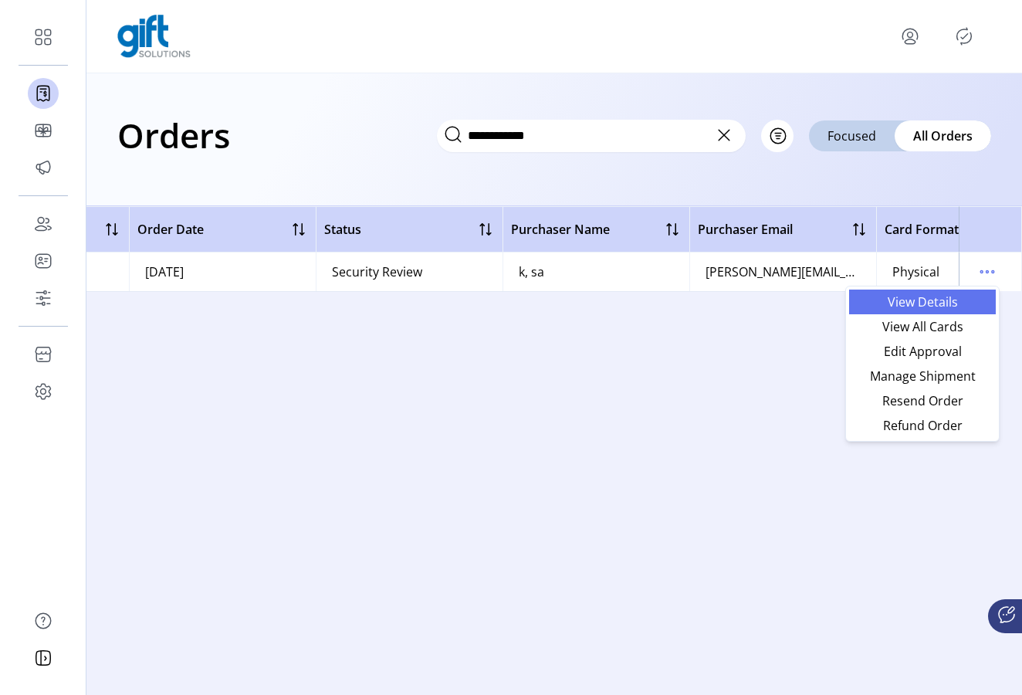
click at [948, 296] on span "View Details" at bounding box center [923, 302] width 128 height 12
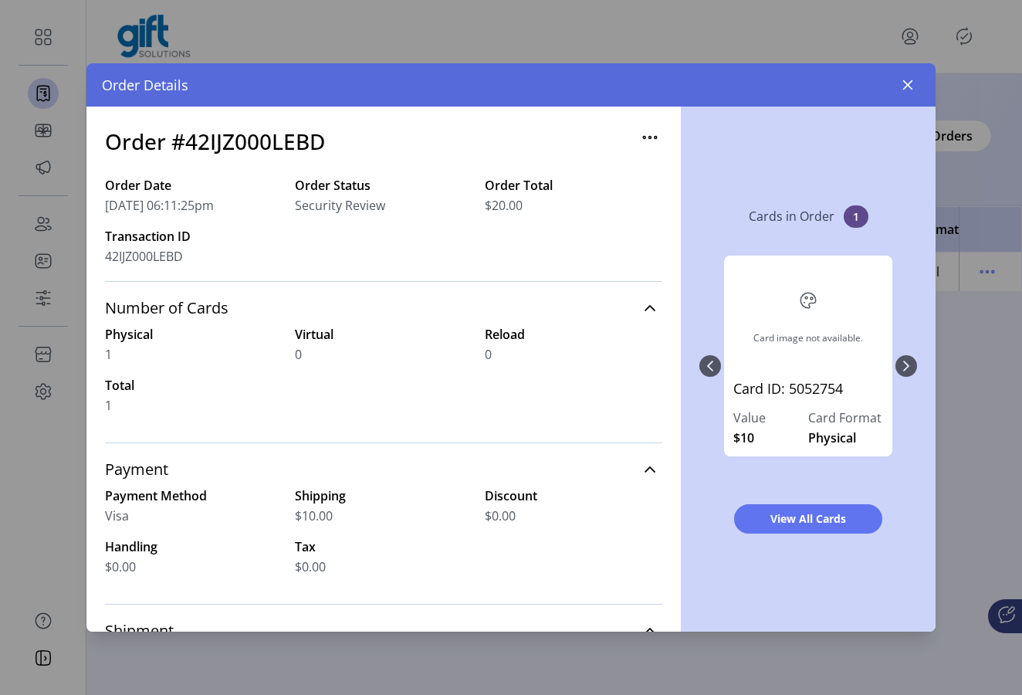
click at [643, 139] on icon "button" at bounding box center [650, 137] width 25 height 25
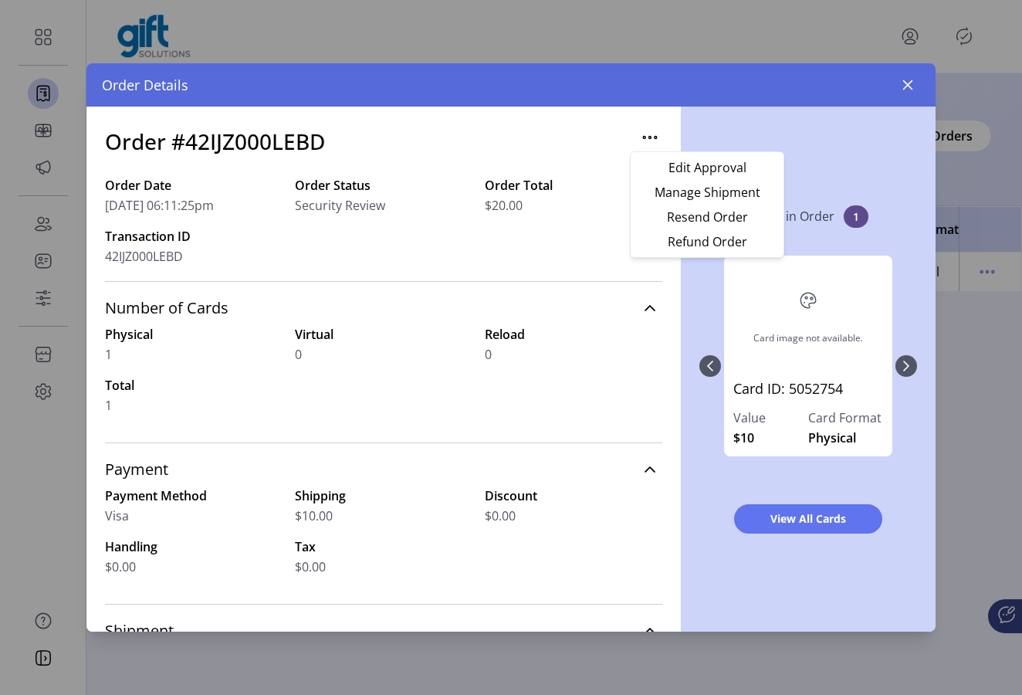
click at [818, 146] on div "Cards in Order 1 Card image not available. Card ID: 5052754 Value $10 Card Form…" at bounding box center [808, 369] width 255 height 525
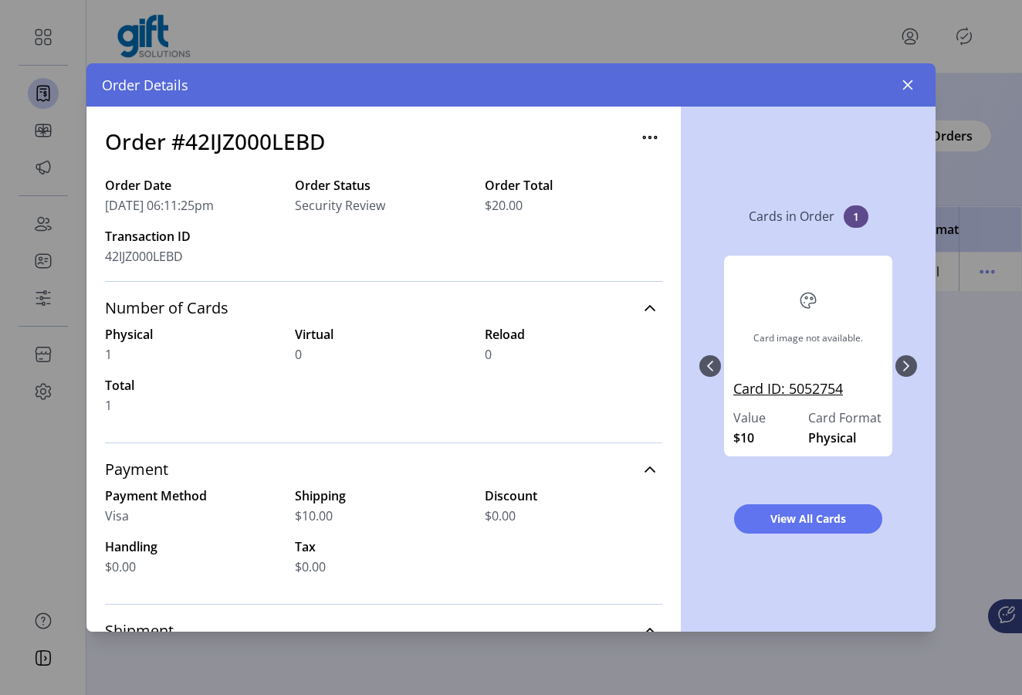
click at [796, 387] on link "Card ID: 5052754" at bounding box center [809, 393] width 150 height 30
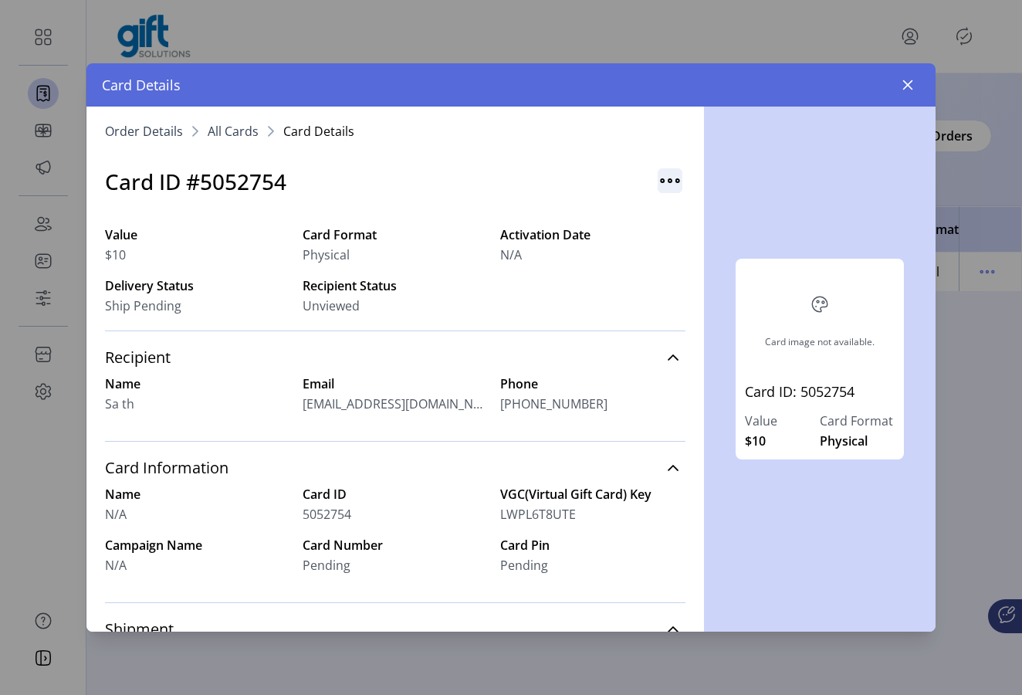
click at [661, 180] on img "button" at bounding box center [670, 180] width 25 height 25
click at [682, 211] on span "Resend Card" at bounding box center [724, 214] width 128 height 12
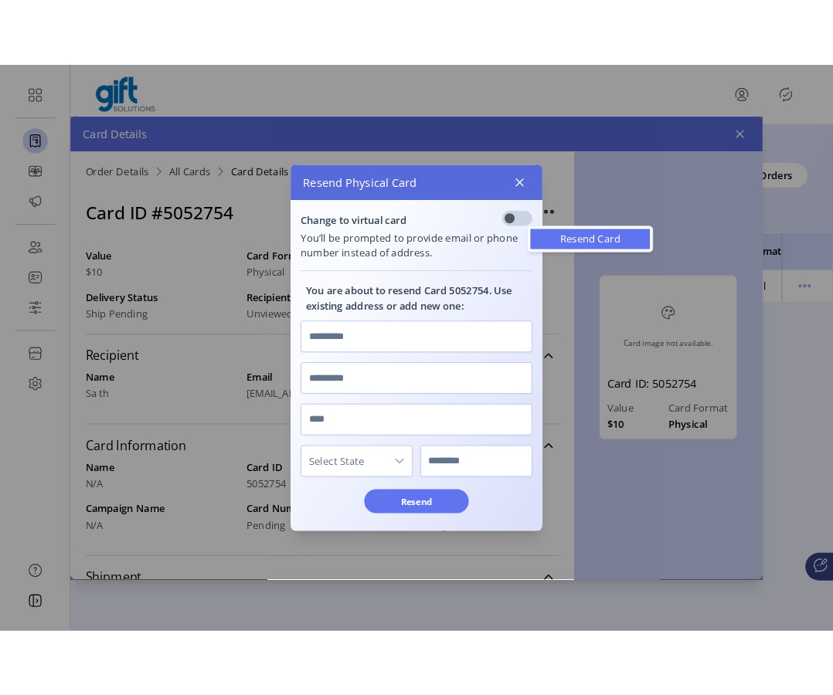
scroll to position [8, 5]
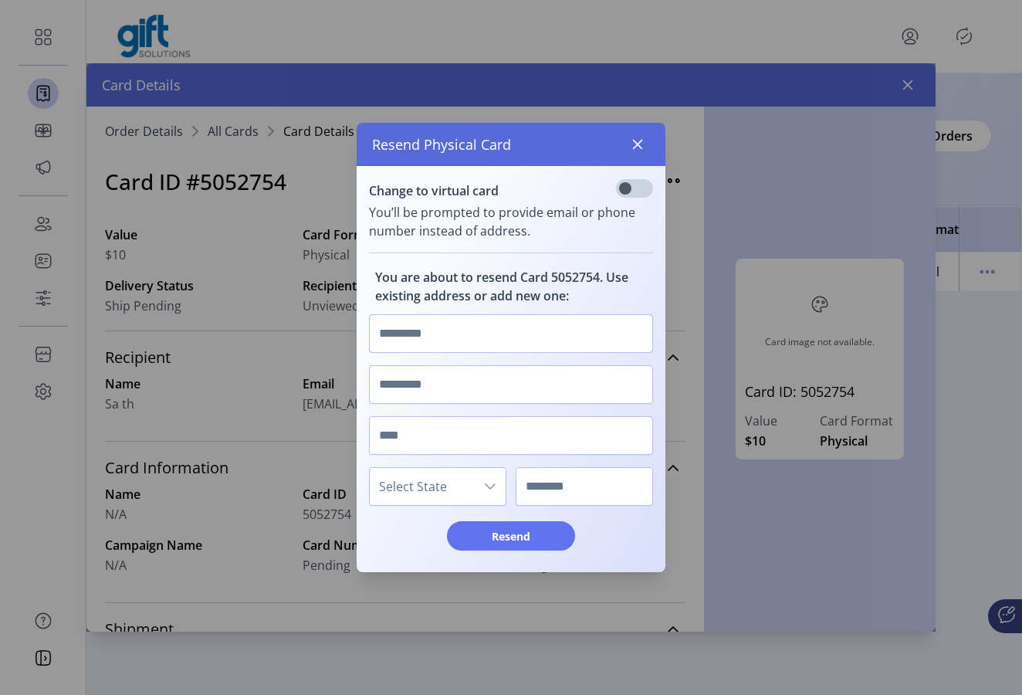
click at [504, 334] on input "text" at bounding box center [511, 333] width 284 height 39
type input "*****"
type input "******"
type input "**"
click at [459, 472] on span "Select State" at bounding box center [422, 486] width 105 height 37
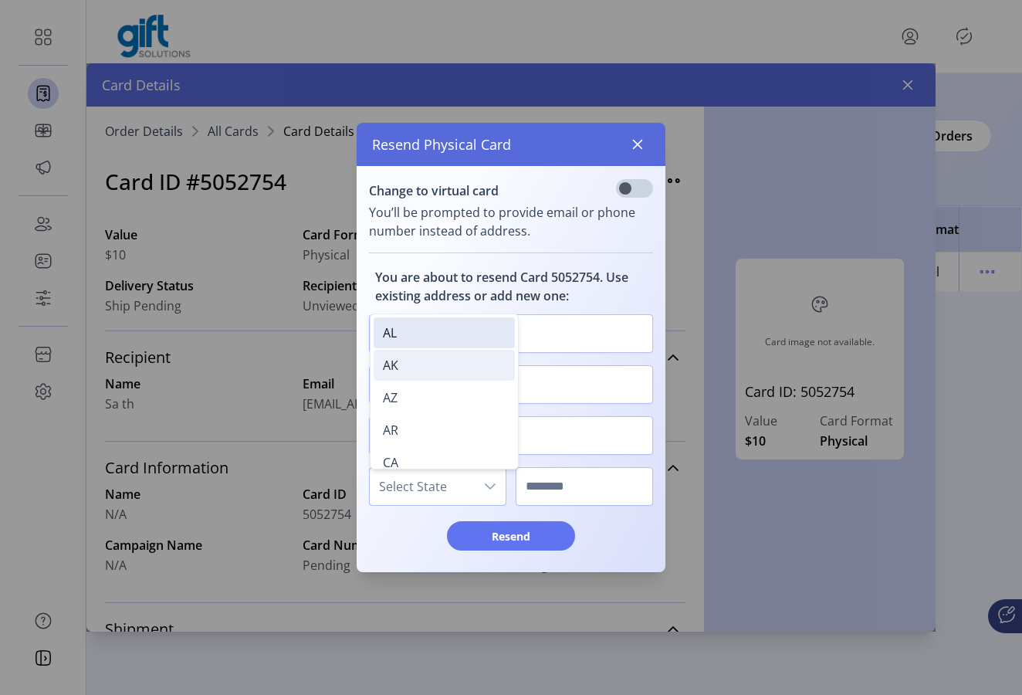
click at [428, 374] on li "AK" at bounding box center [444, 365] width 141 height 31
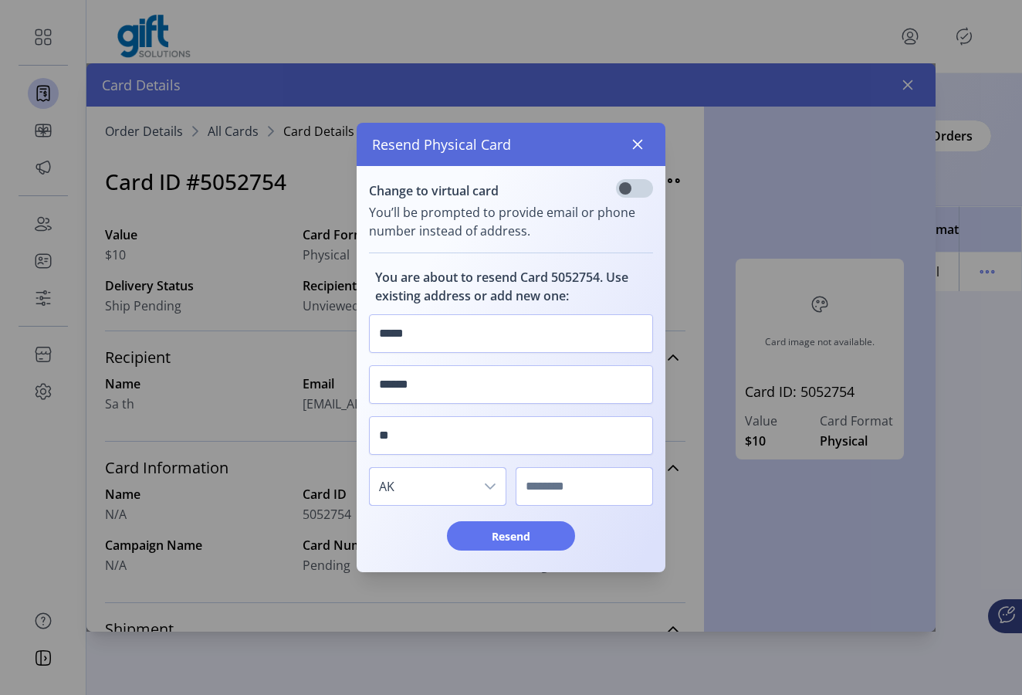
click at [547, 483] on input "text" at bounding box center [584, 486] width 137 height 39
type input "****"
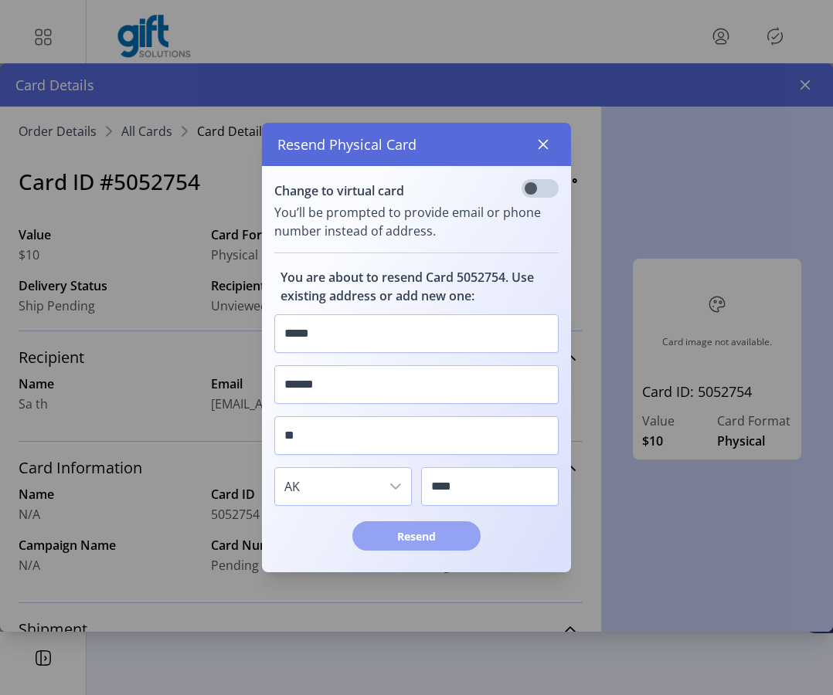
click at [427, 538] on span "Resend" at bounding box center [416, 536] width 88 height 16
click at [546, 144] on icon "button" at bounding box center [543, 144] width 12 height 12
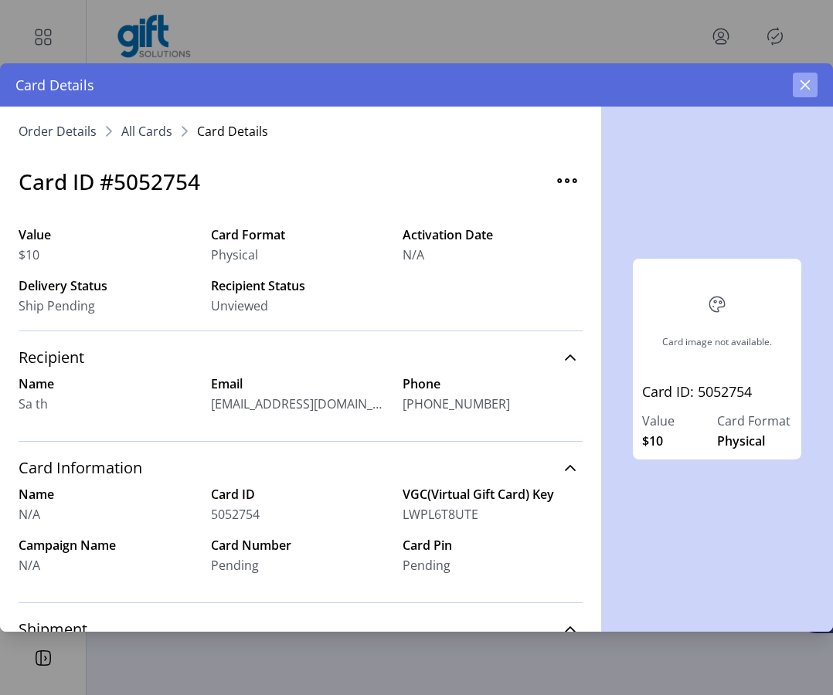
click at [804, 92] on button "button" at bounding box center [804, 85] width 25 height 25
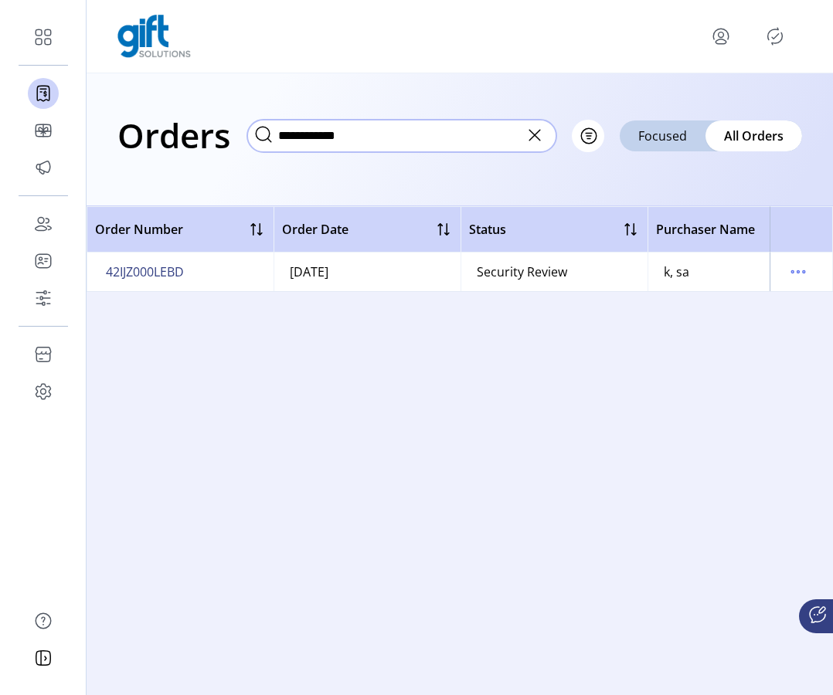
click at [337, 143] on input "**********" at bounding box center [401, 136] width 309 height 32
click at [532, 137] on icon at bounding box center [534, 135] width 11 height 11
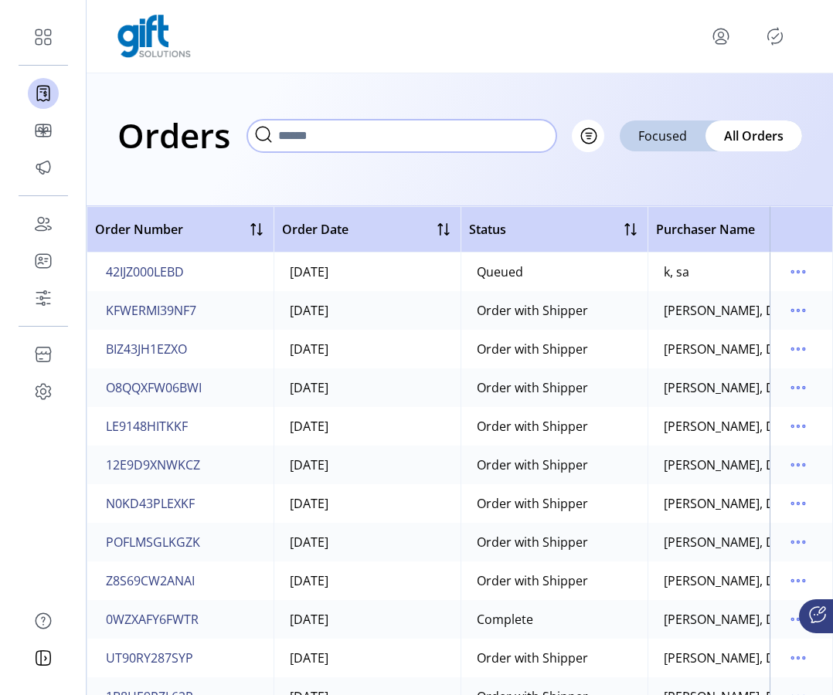
click at [474, 144] on input "text" at bounding box center [401, 136] width 309 height 32
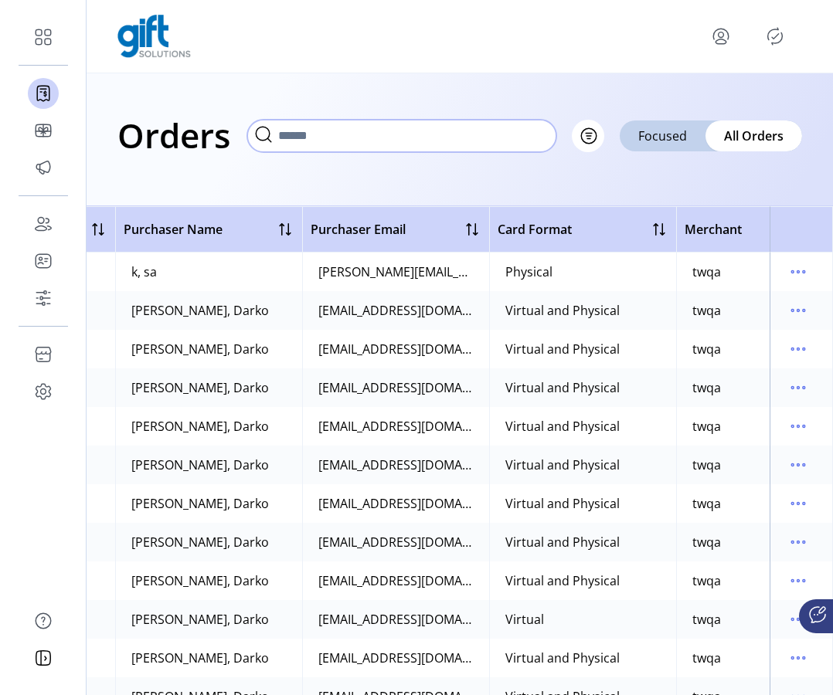
scroll to position [0, 633]
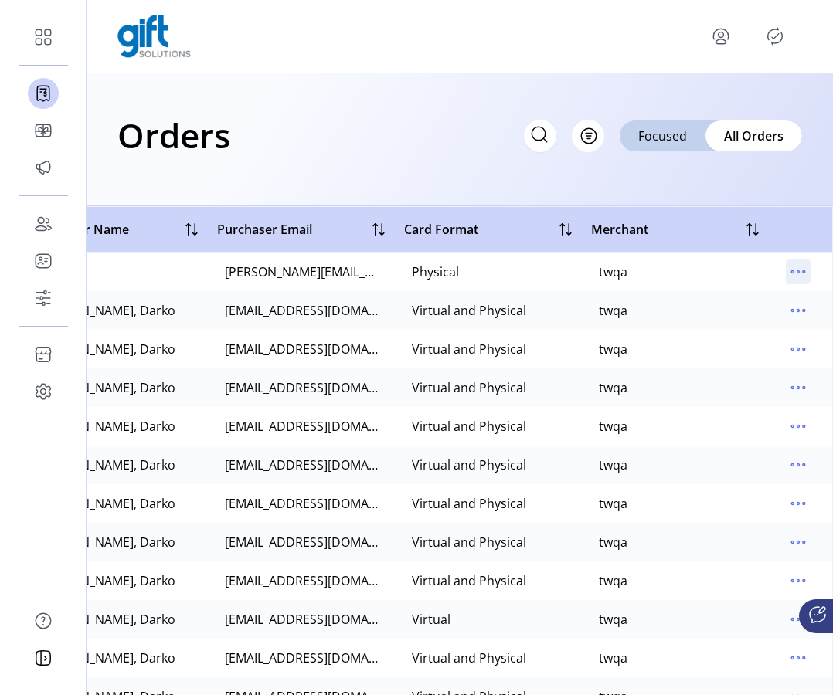
click at [788, 274] on icon "menu" at bounding box center [797, 271] width 25 height 25
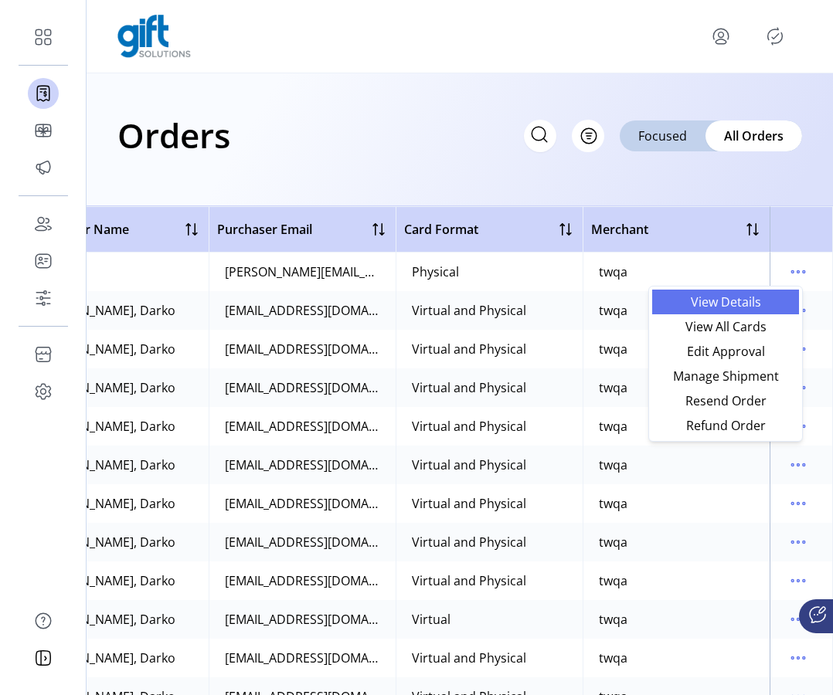
click at [763, 293] on link "View Details" at bounding box center [725, 302] width 147 height 25
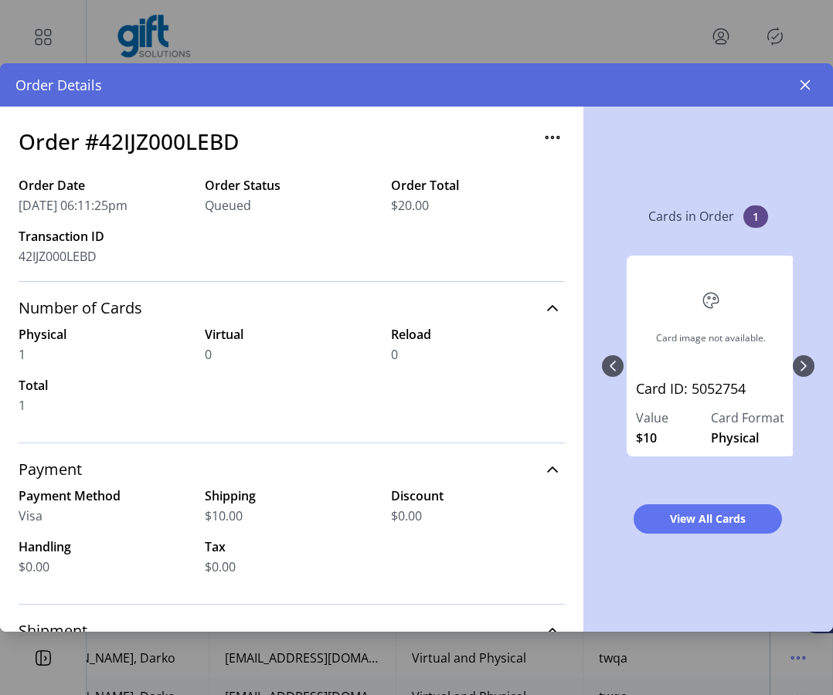
click at [540, 134] on icon "button" at bounding box center [552, 137] width 25 height 25
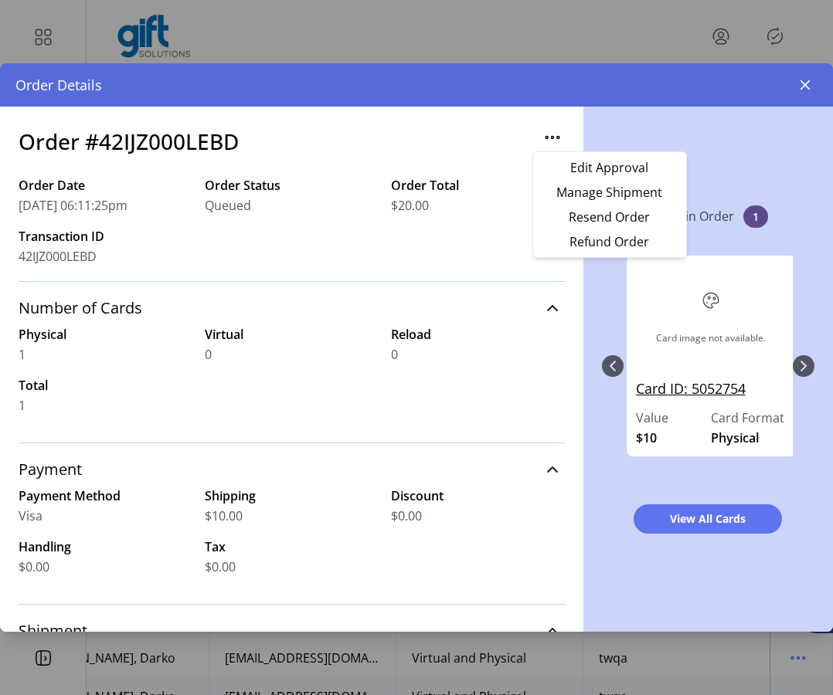
click at [708, 390] on link "Card ID: 5052754" at bounding box center [711, 393] width 150 height 30
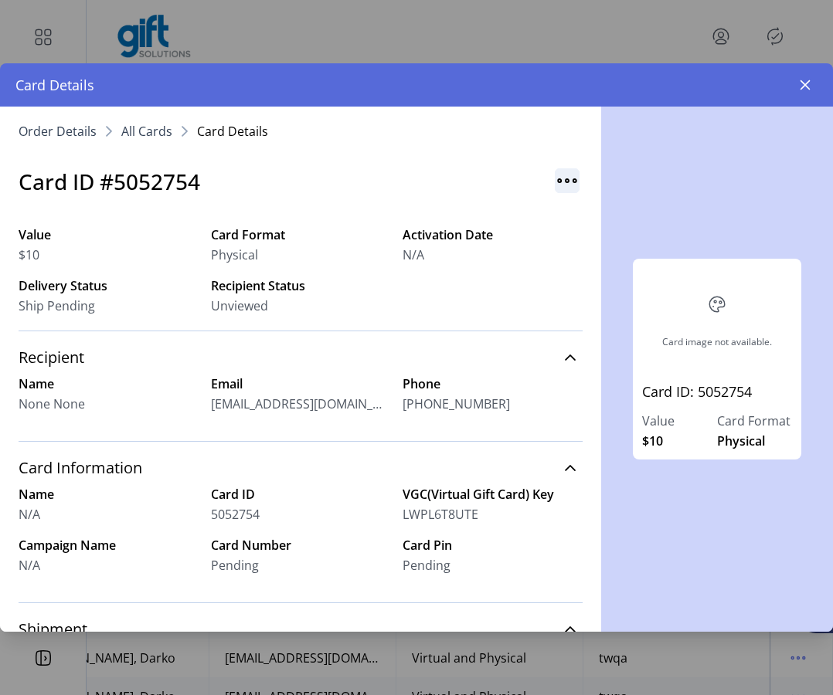
click at [554, 182] on img "button" at bounding box center [566, 180] width 25 height 25
click at [583, 212] on span "Resend Card" at bounding box center [621, 214] width 128 height 12
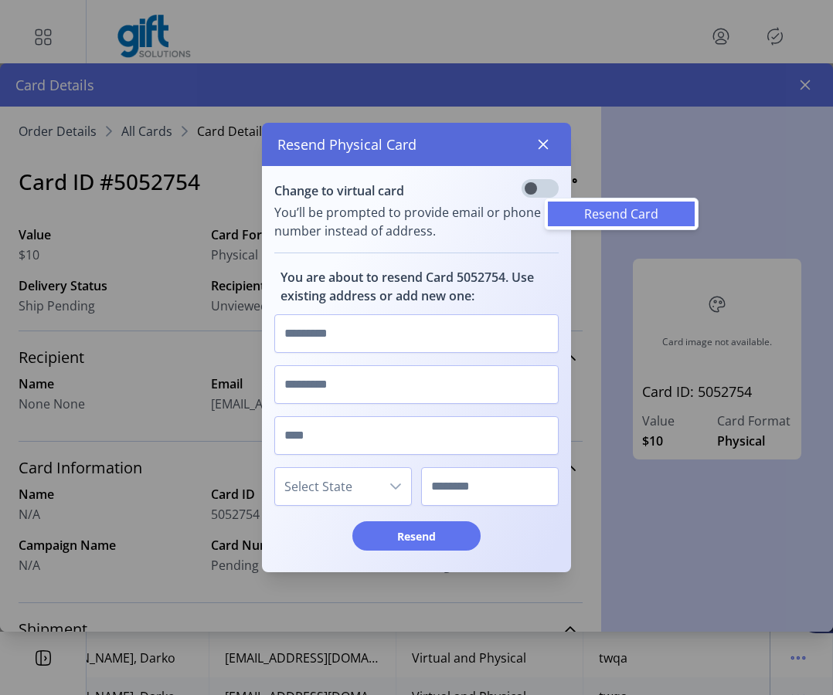
scroll to position [8, 5]
click at [470, 337] on input "text" at bounding box center [416, 333] width 284 height 39
type input "*******"
type input "***"
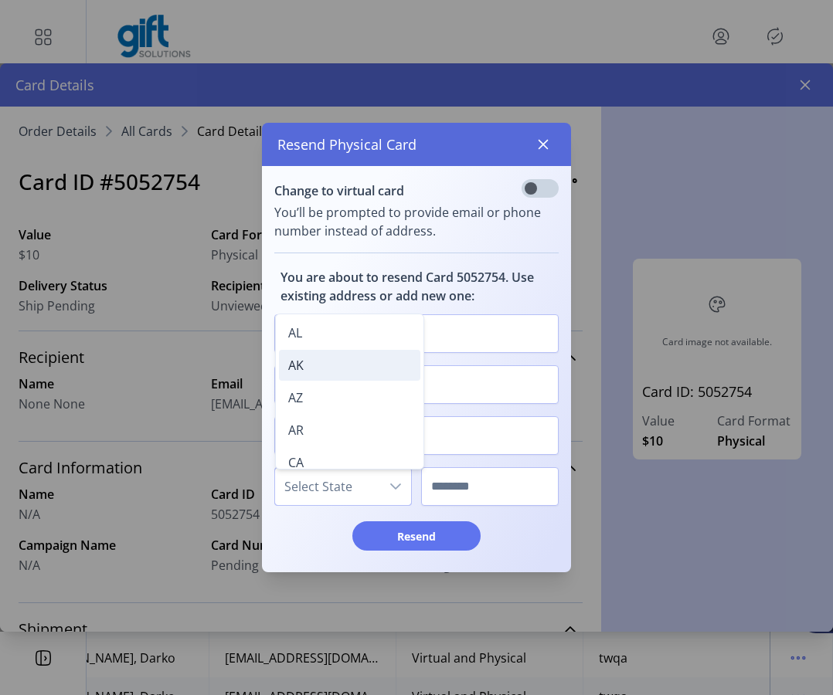
click at [339, 371] on li "AK" at bounding box center [349, 365] width 141 height 31
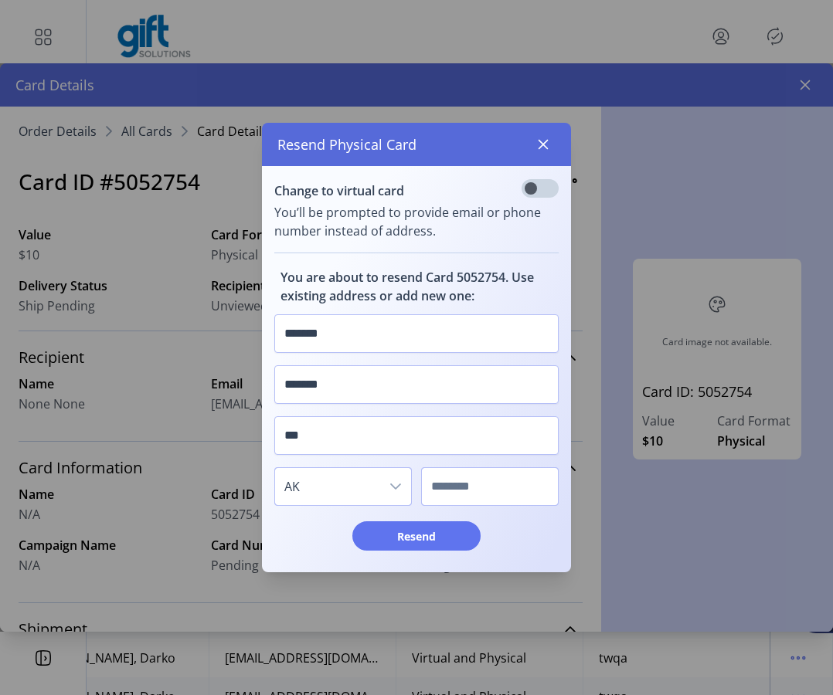
click at [456, 484] on input "text" at bounding box center [489, 486] width 137 height 39
type input "****"
click at [455, 548] on button "Resend" at bounding box center [416, 535] width 128 height 29
click at [546, 150] on icon "button" at bounding box center [543, 144] width 12 height 12
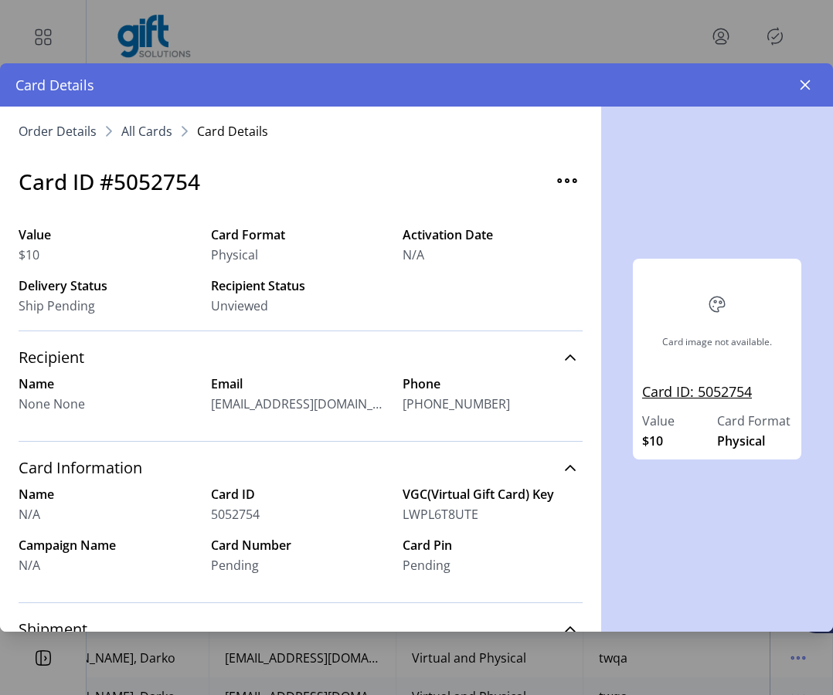
click at [714, 394] on link "Card ID: 5052754" at bounding box center [717, 397] width 150 height 30
click at [719, 394] on link "Card ID: 5052754" at bounding box center [717, 397] width 150 height 30
click at [809, 90] on icon "button" at bounding box center [805, 85] width 12 height 12
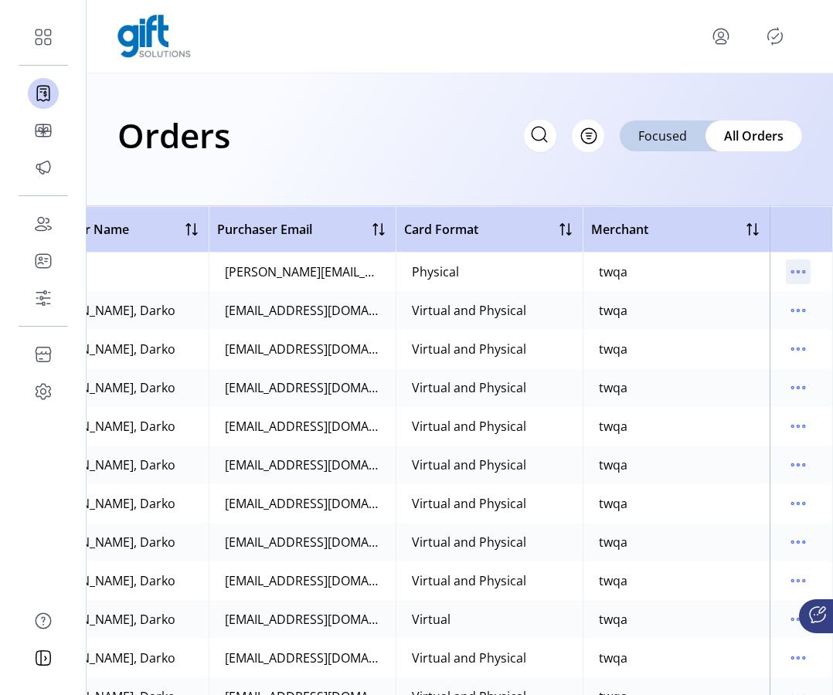
click at [785, 269] on icon "menu" at bounding box center [797, 271] width 25 height 25
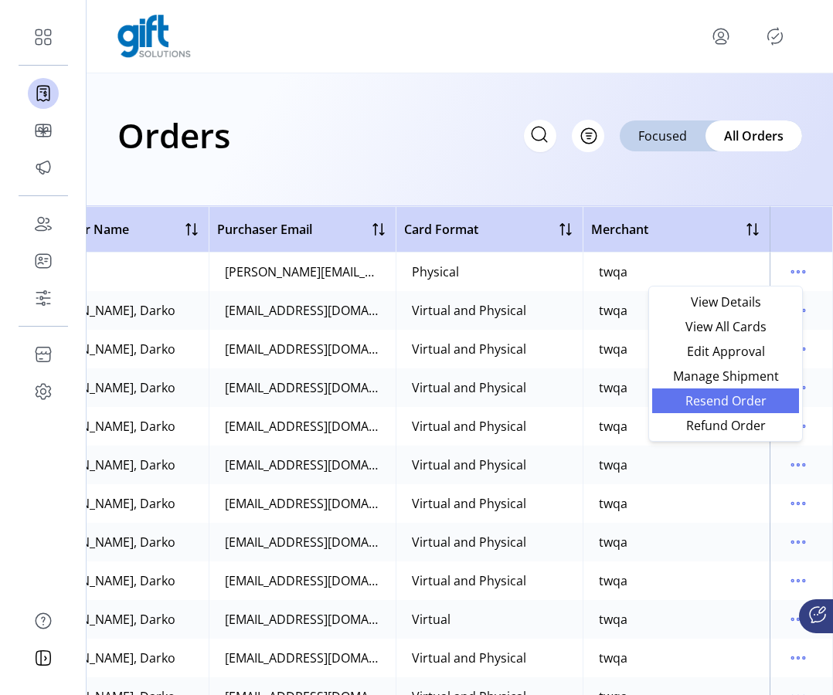
click at [744, 398] on span "Resend Order" at bounding box center [725, 401] width 128 height 12
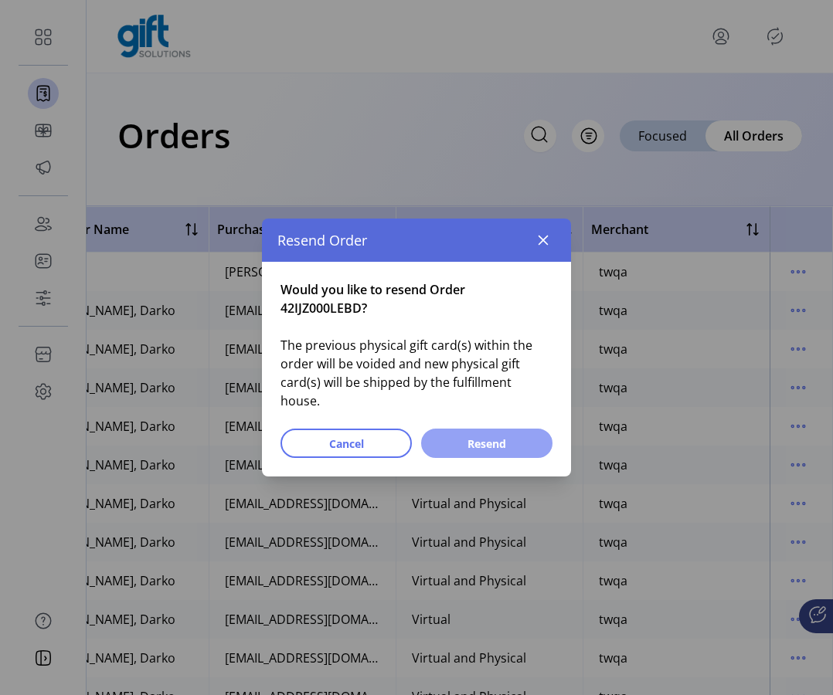
click at [517, 436] on span "Resend" at bounding box center [486, 444] width 91 height 16
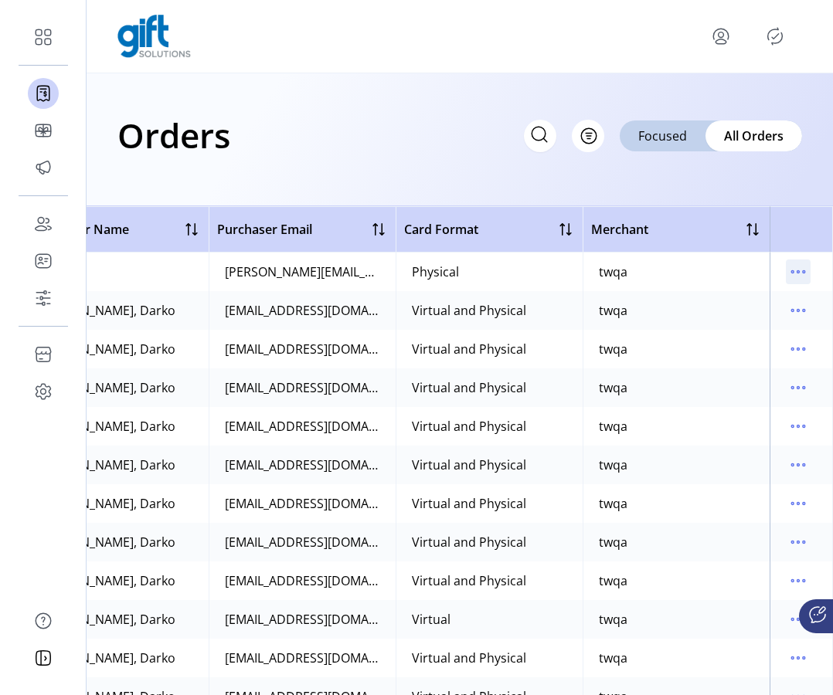
click at [788, 273] on icon "menu" at bounding box center [797, 271] width 25 height 25
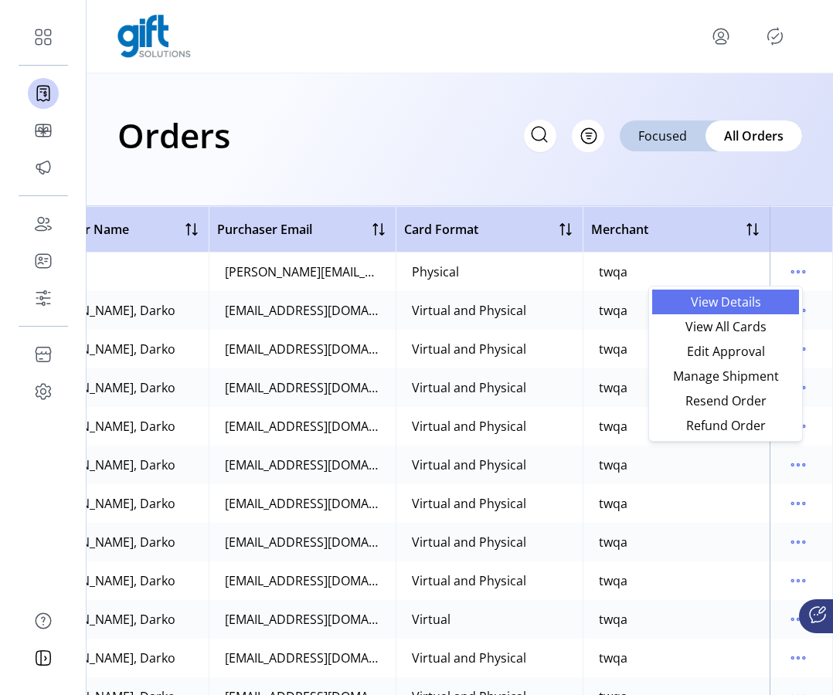
click at [734, 310] on link "View Details" at bounding box center [725, 302] width 147 height 25
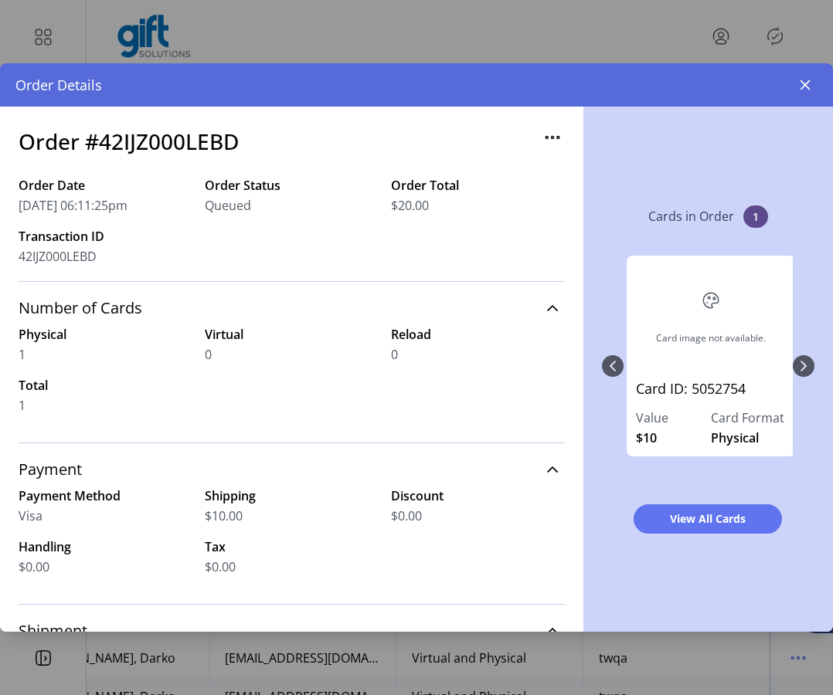
click at [541, 143] on icon "button" at bounding box center [552, 137] width 25 height 25
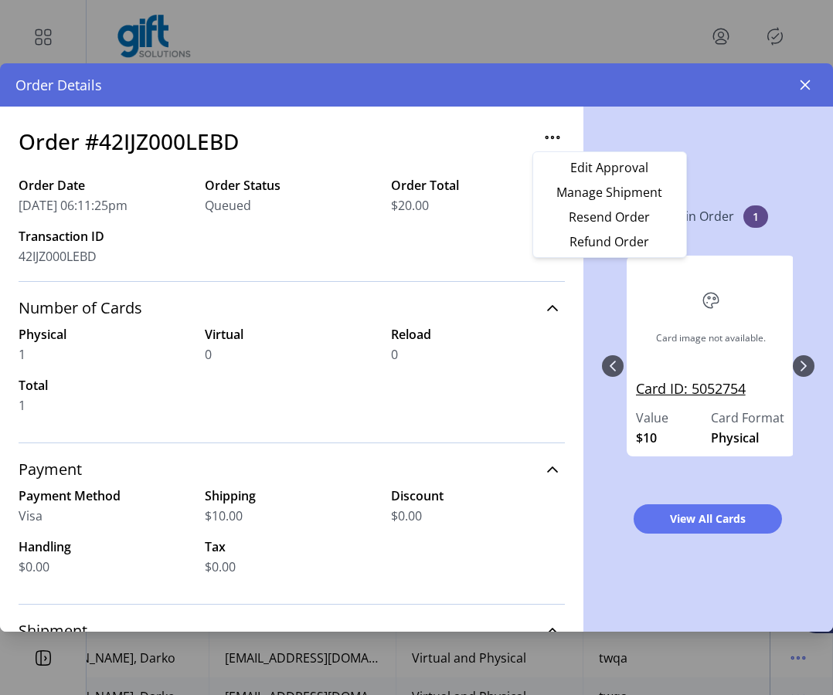
click at [668, 389] on link "Card ID: 5052754" at bounding box center [711, 393] width 150 height 30
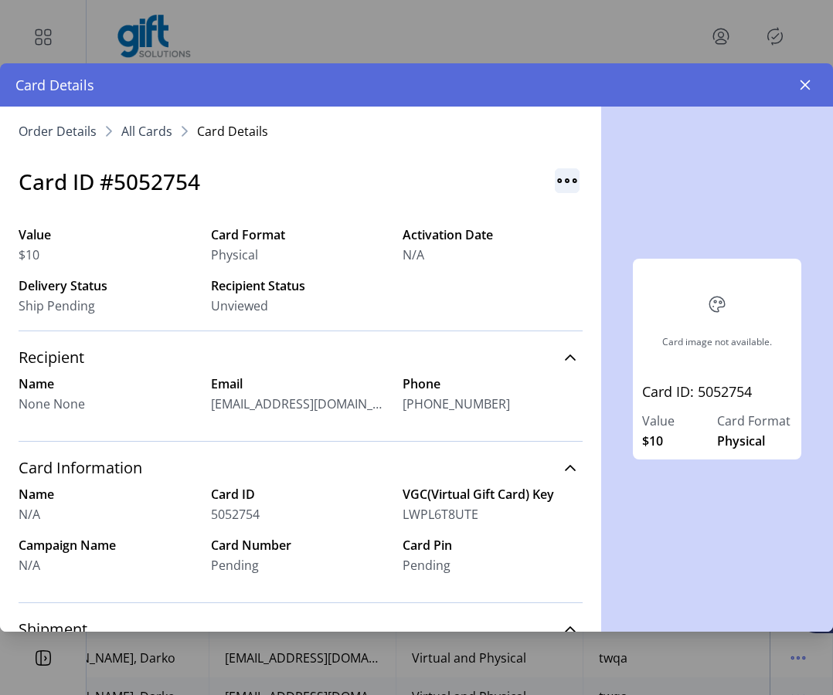
click at [565, 184] on img "button" at bounding box center [566, 180] width 25 height 25
click at [587, 219] on span "Resend Card" at bounding box center [621, 214] width 128 height 12
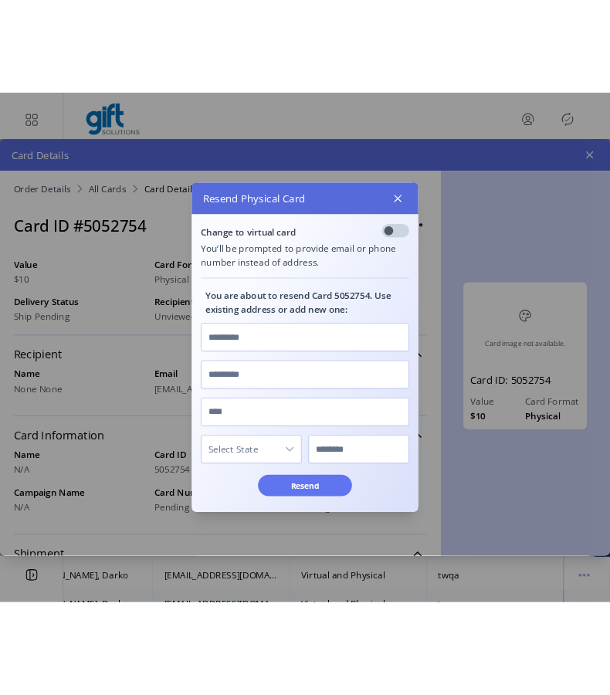
scroll to position [8, 5]
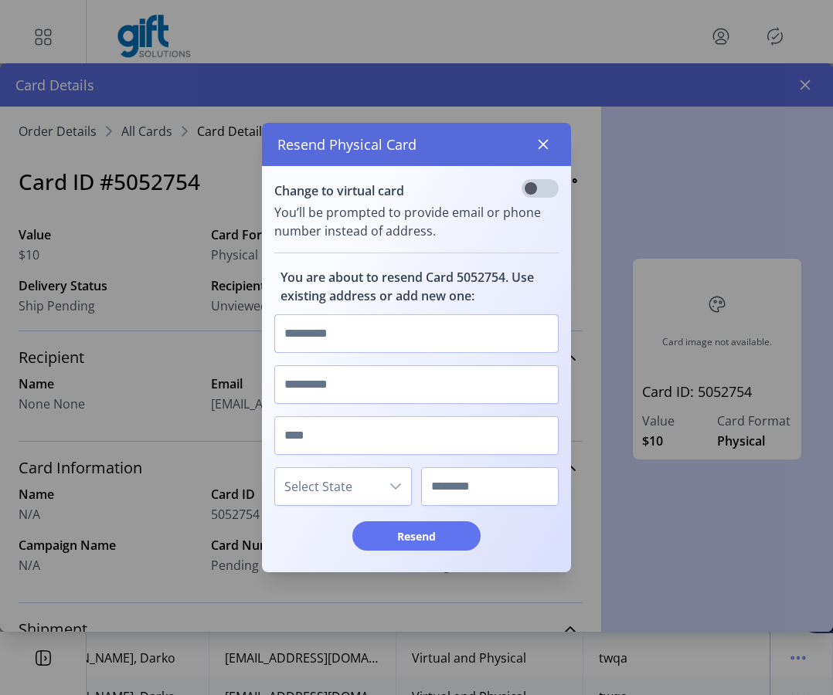
click at [412, 330] on input "text" at bounding box center [416, 333] width 284 height 39
type input "****"
type input "***"
click at [363, 469] on span "Select State" at bounding box center [327, 486] width 105 height 37
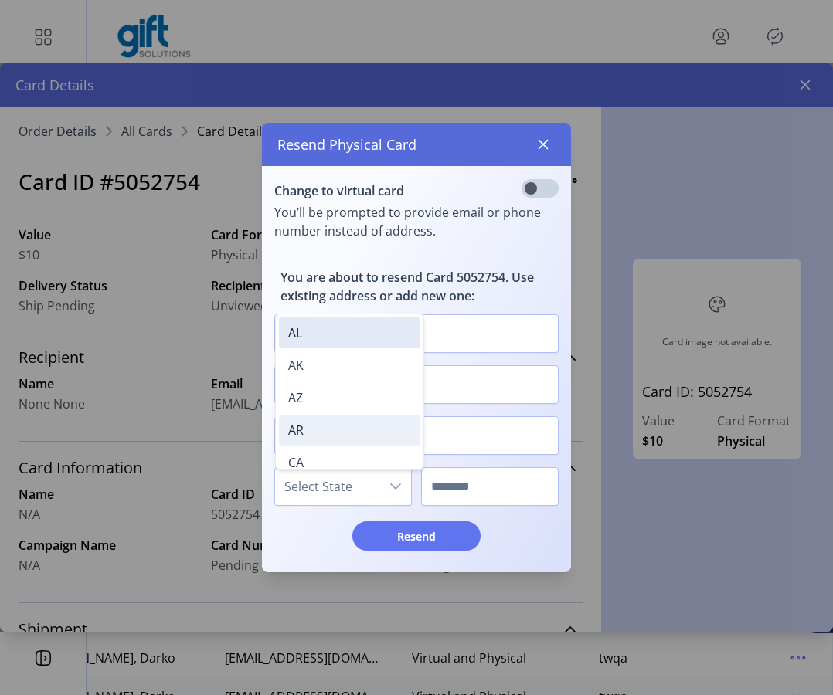
click at [357, 418] on li "AR" at bounding box center [349, 430] width 141 height 31
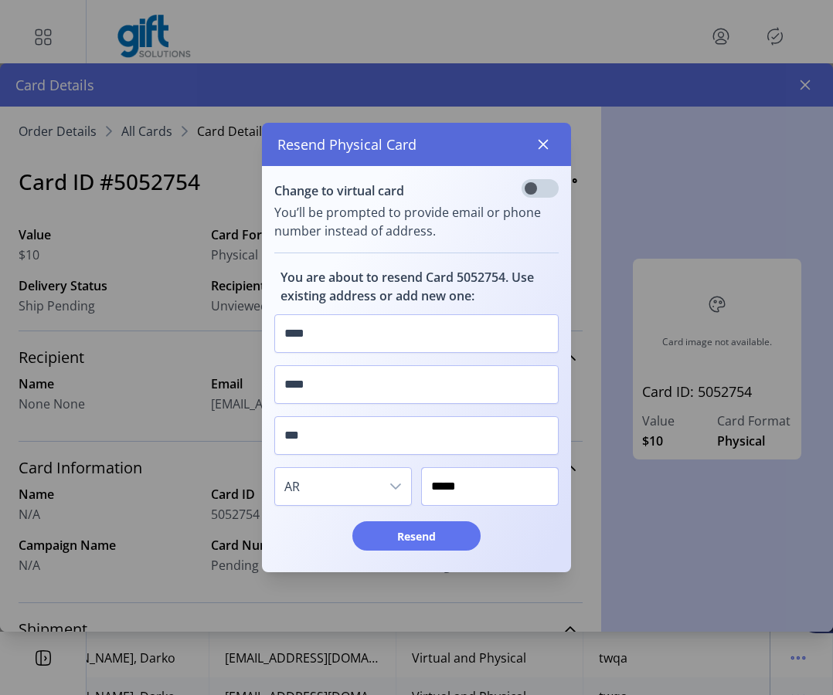
type input "*****"
click at [416, 548] on button "Resend" at bounding box center [416, 535] width 128 height 29
